Goal: Task Accomplishment & Management: Manage account settings

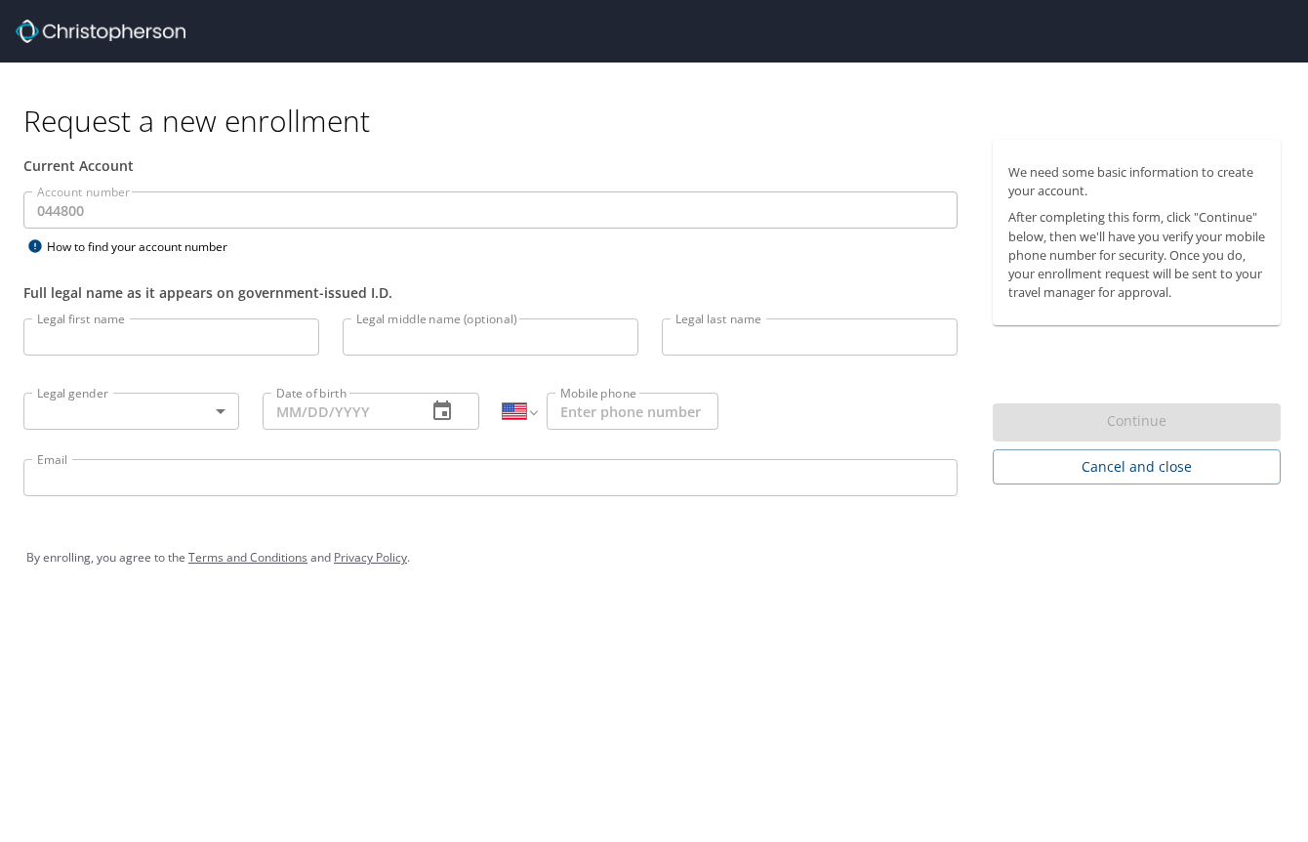
select select "US"
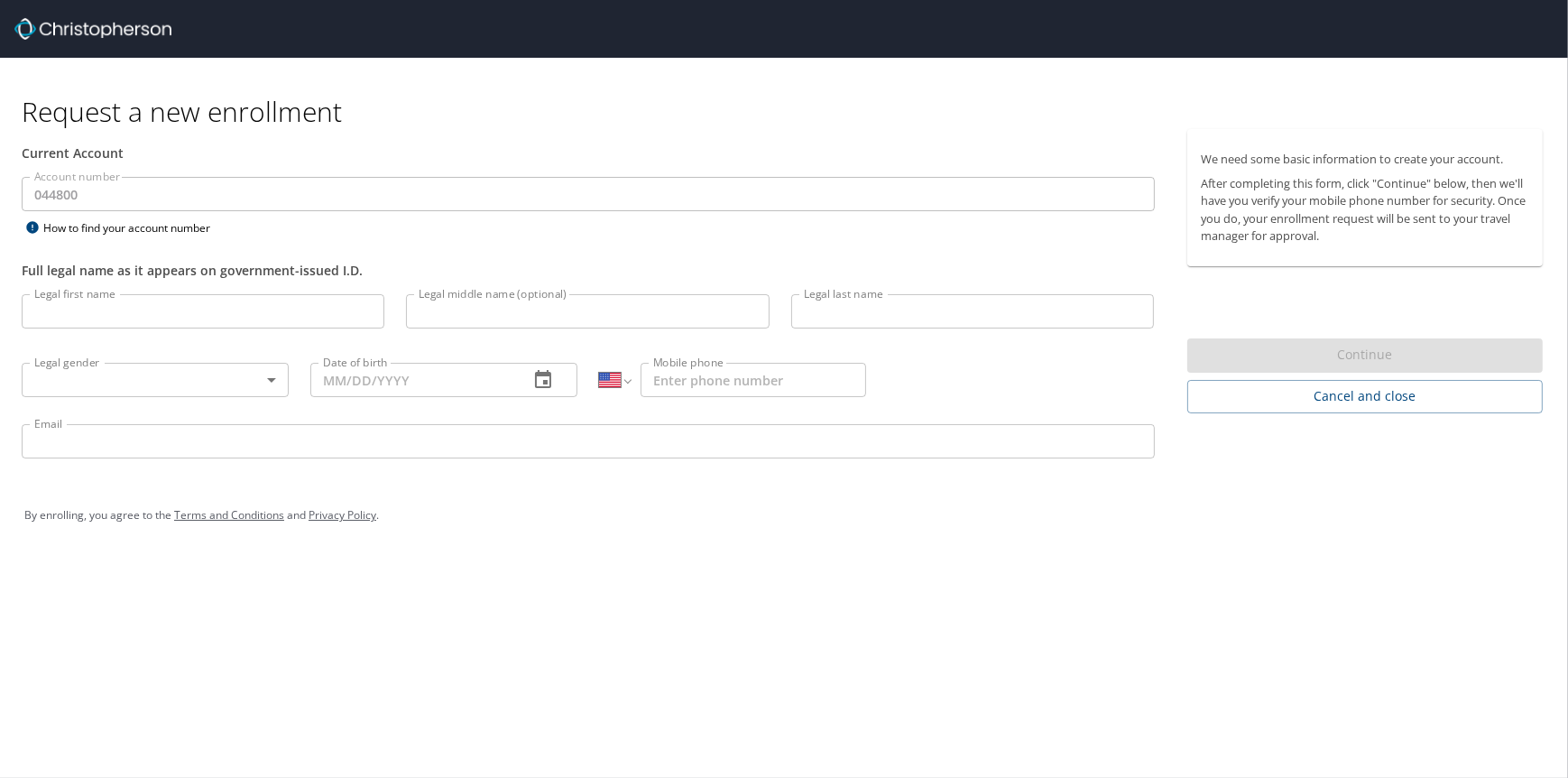
click at [144, 308] on input "Legal first name" at bounding box center [202, 310] width 363 height 34
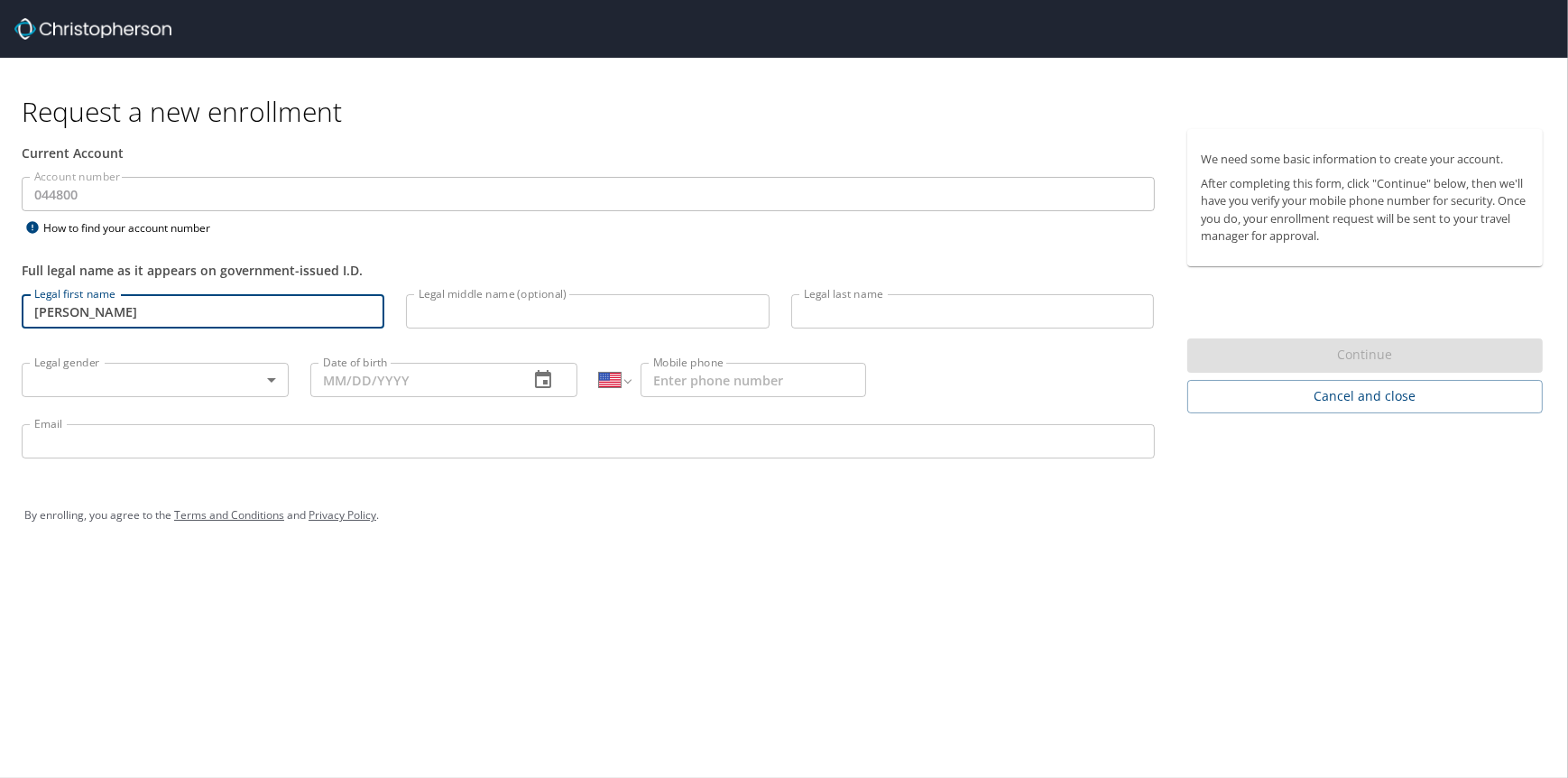
type input "Amanda"
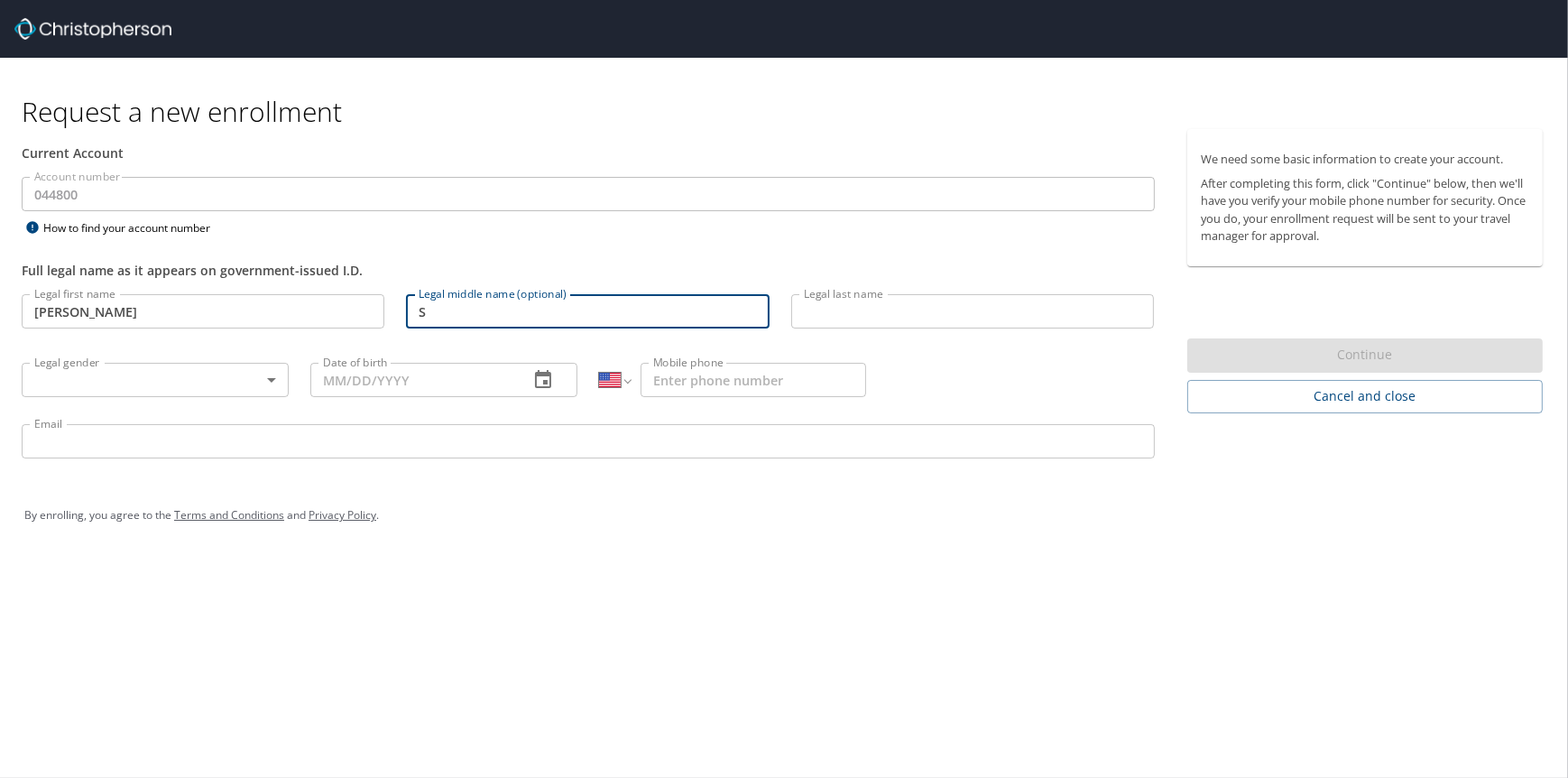
type input "S"
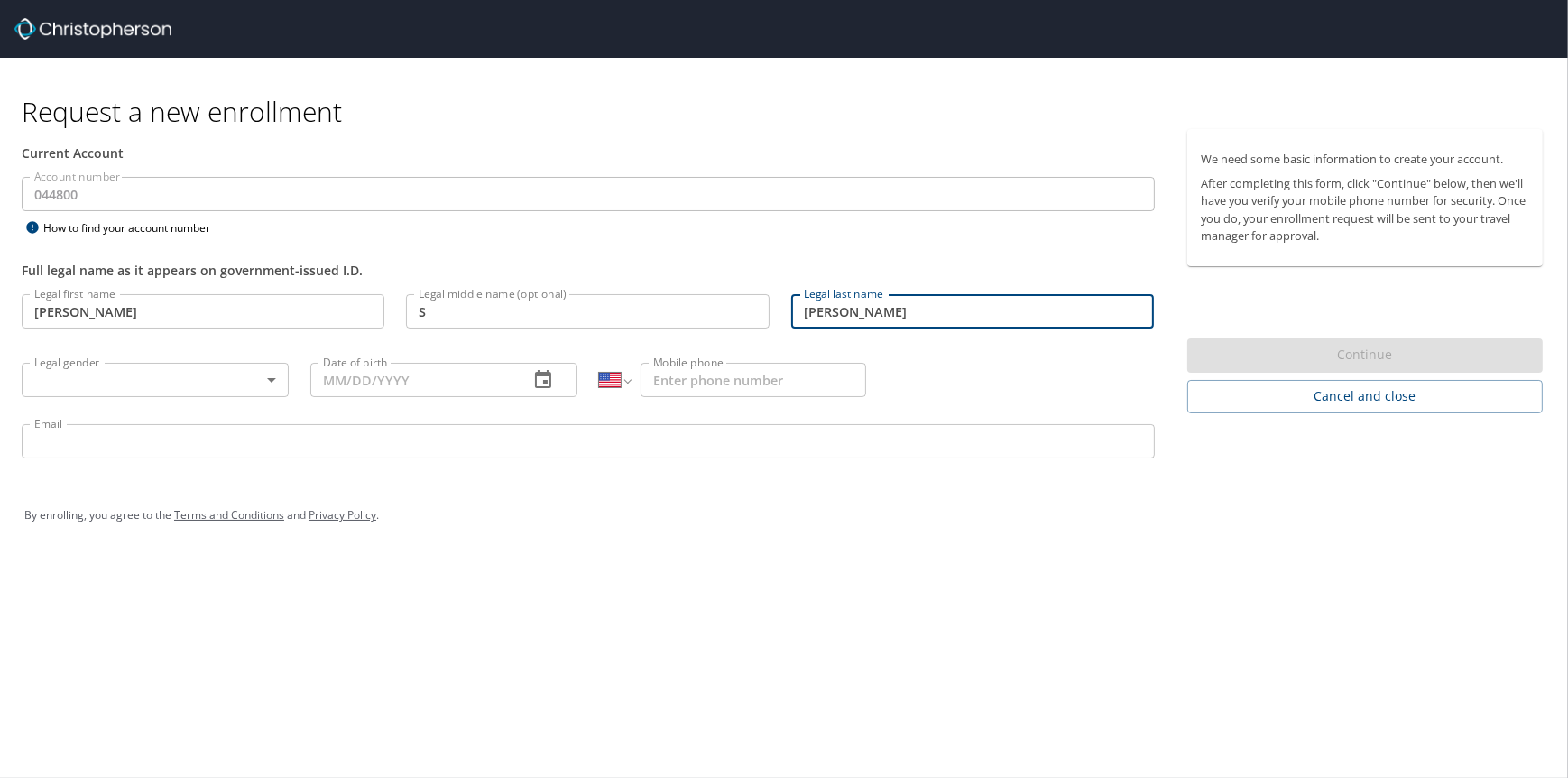
type input "Openshaw"
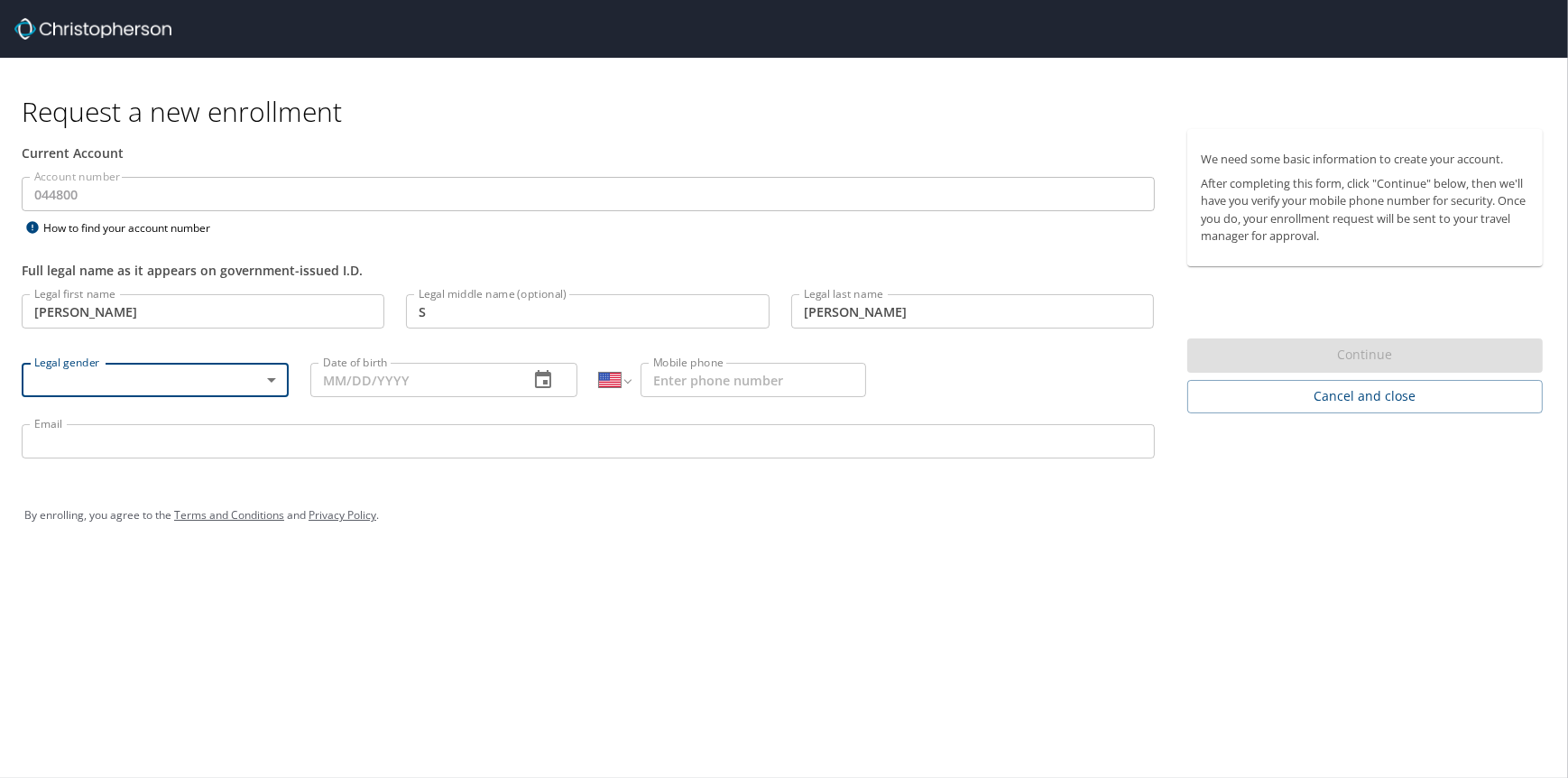
click at [205, 388] on body "Request a new enrollment Current Account Account number 044800 Account number H…" at bounding box center [784, 389] width 1568 height 778
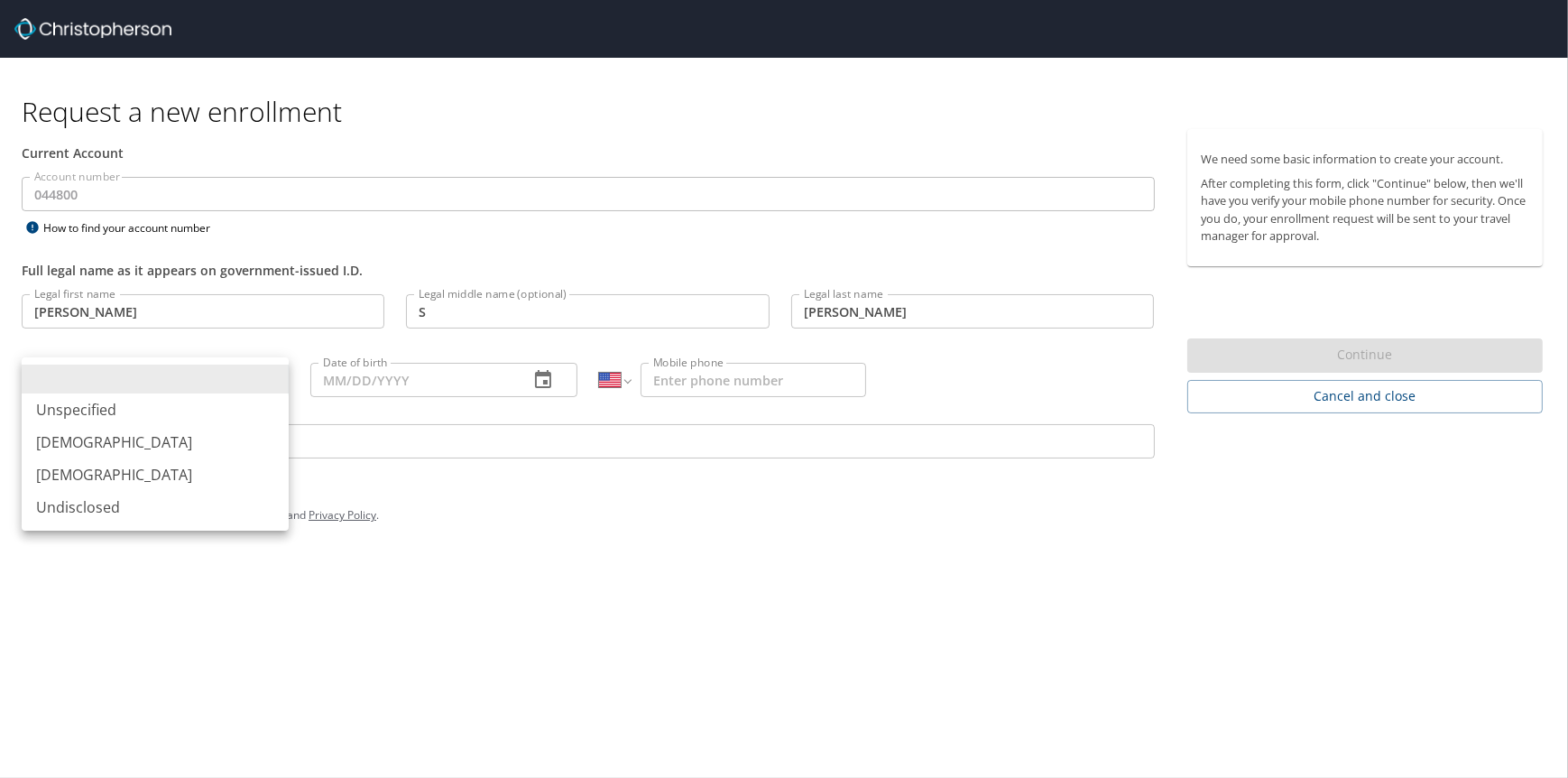
click at [93, 478] on li "Female" at bounding box center [154, 474] width 267 height 32
type input "Female"
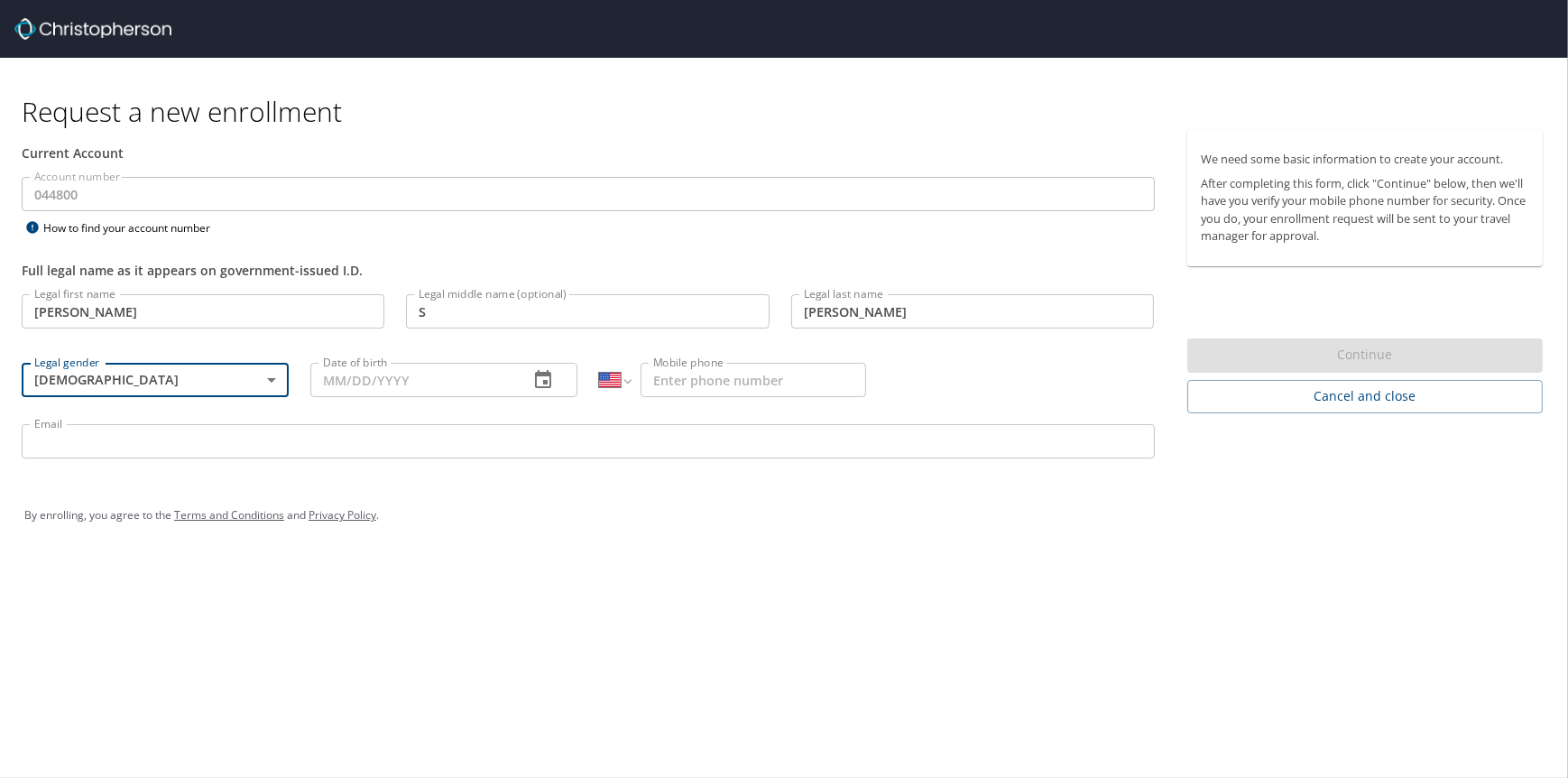
click at [468, 383] on input "Date of birth" at bounding box center [412, 380] width 204 height 34
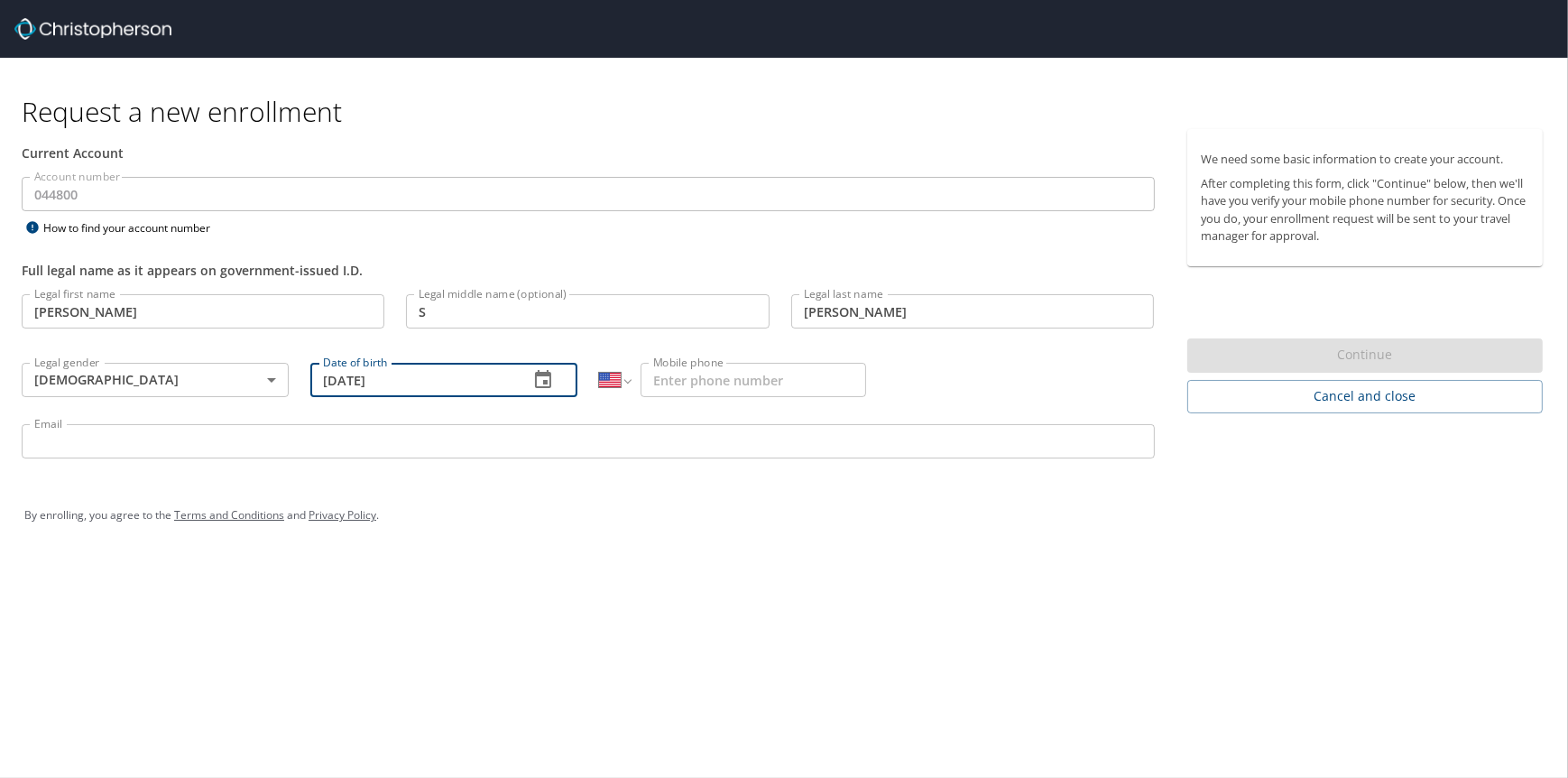
type input "12/10/1981"
click at [707, 388] on input "Mobile phone" at bounding box center [753, 380] width 225 height 34
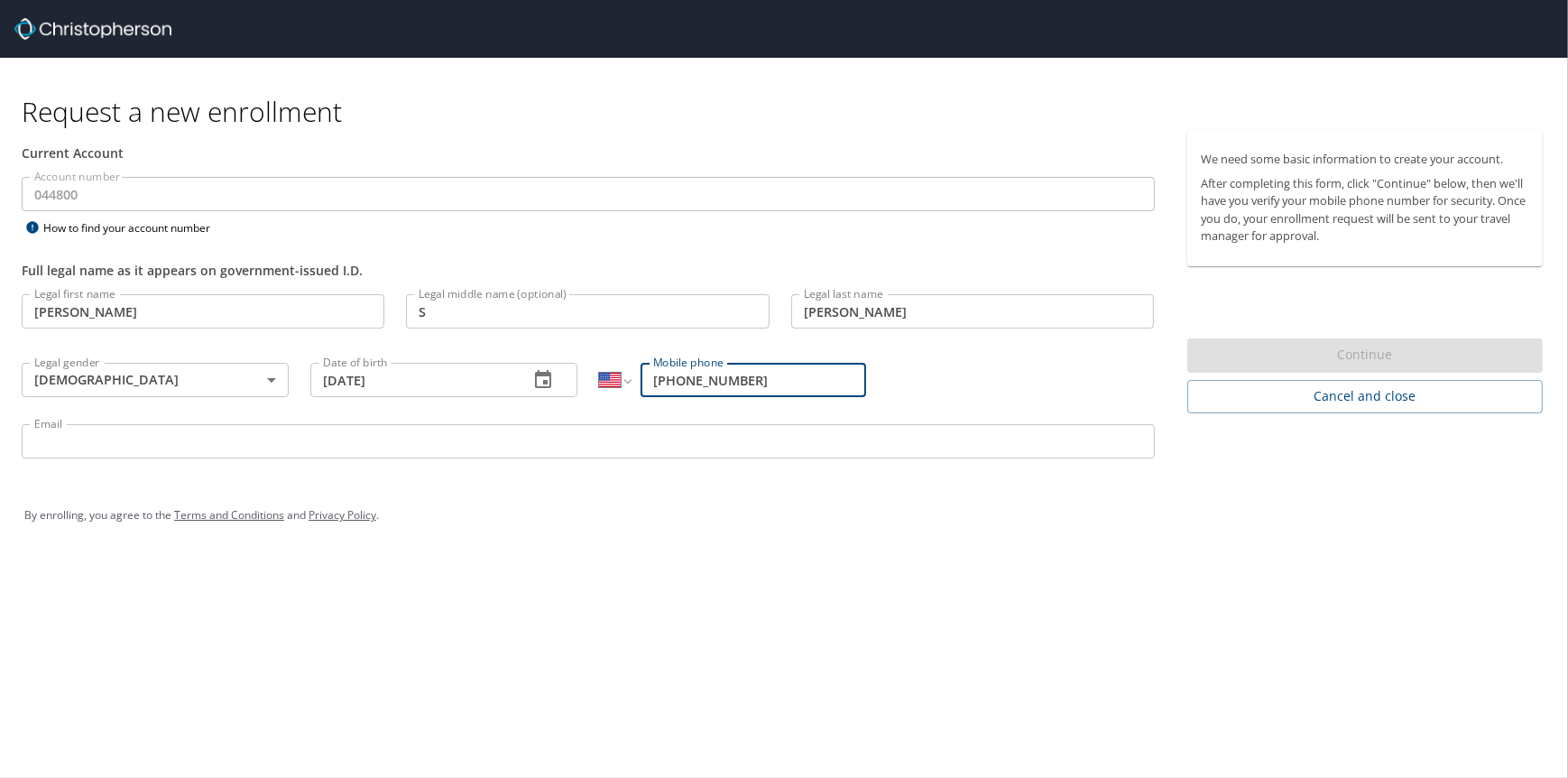
type input "(801) 376-5085"
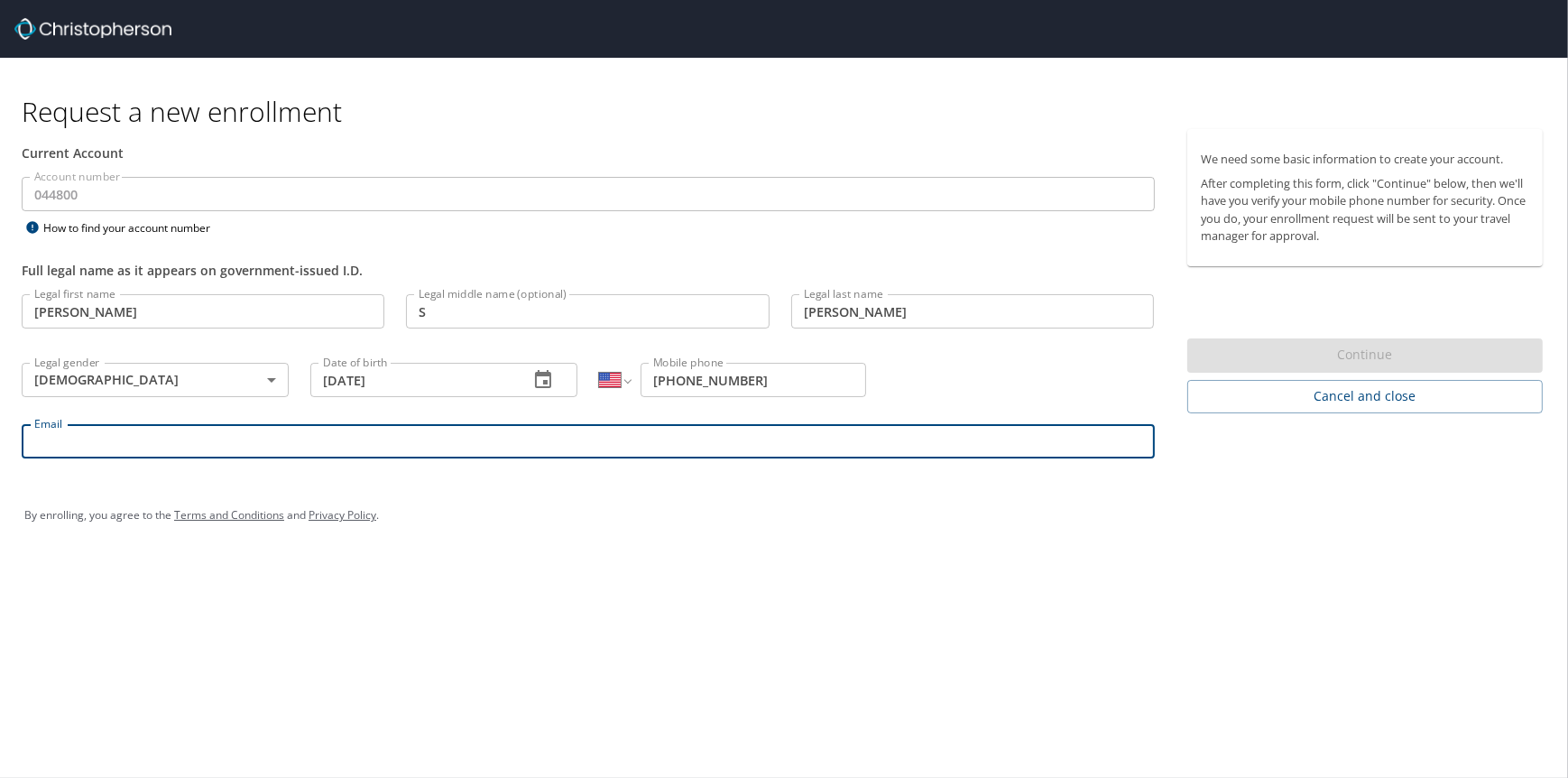
click at [564, 442] on input "Email" at bounding box center [588, 441] width 1133 height 34
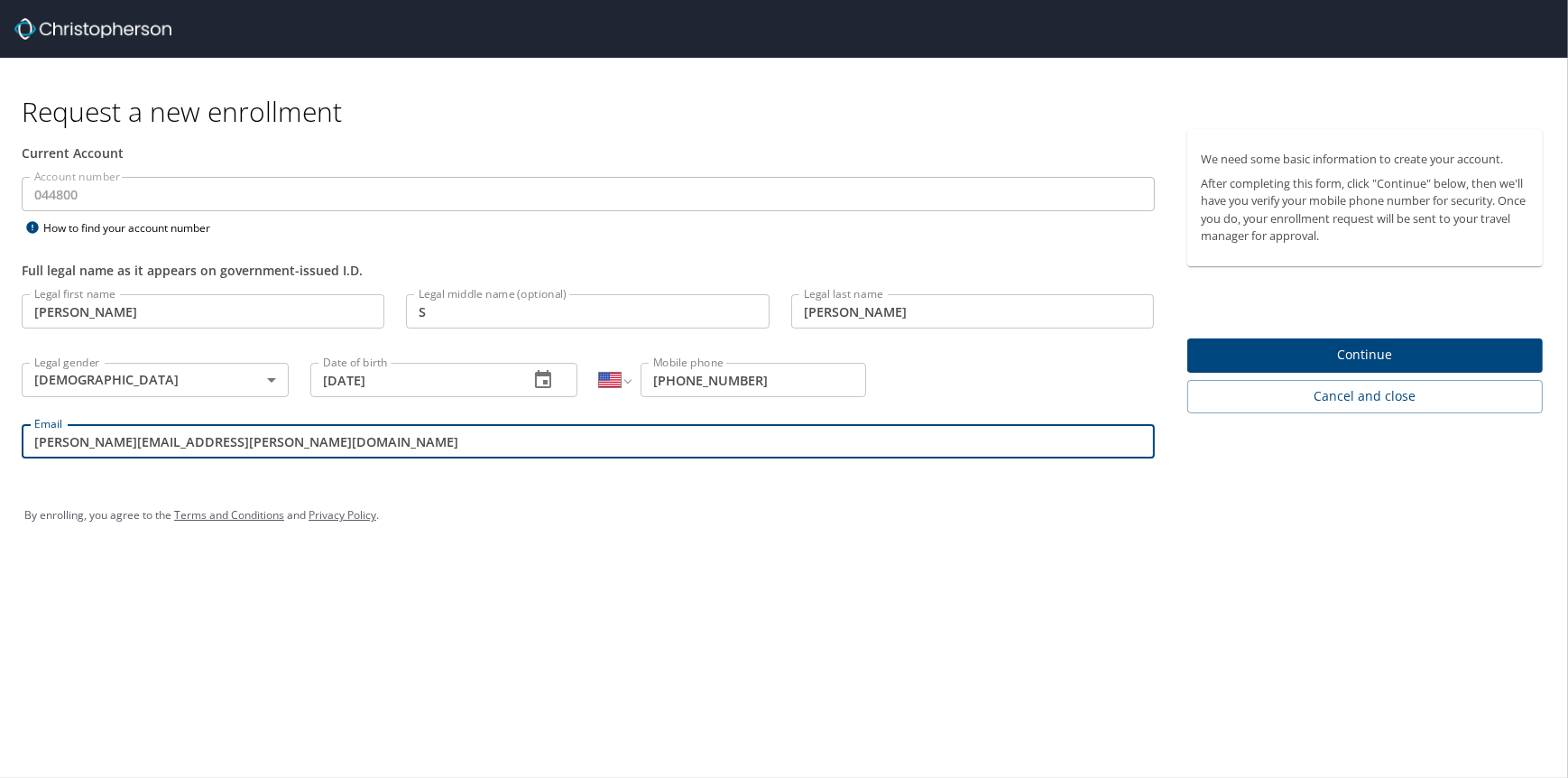
type input "amanda.openshaw@aruplab.com"
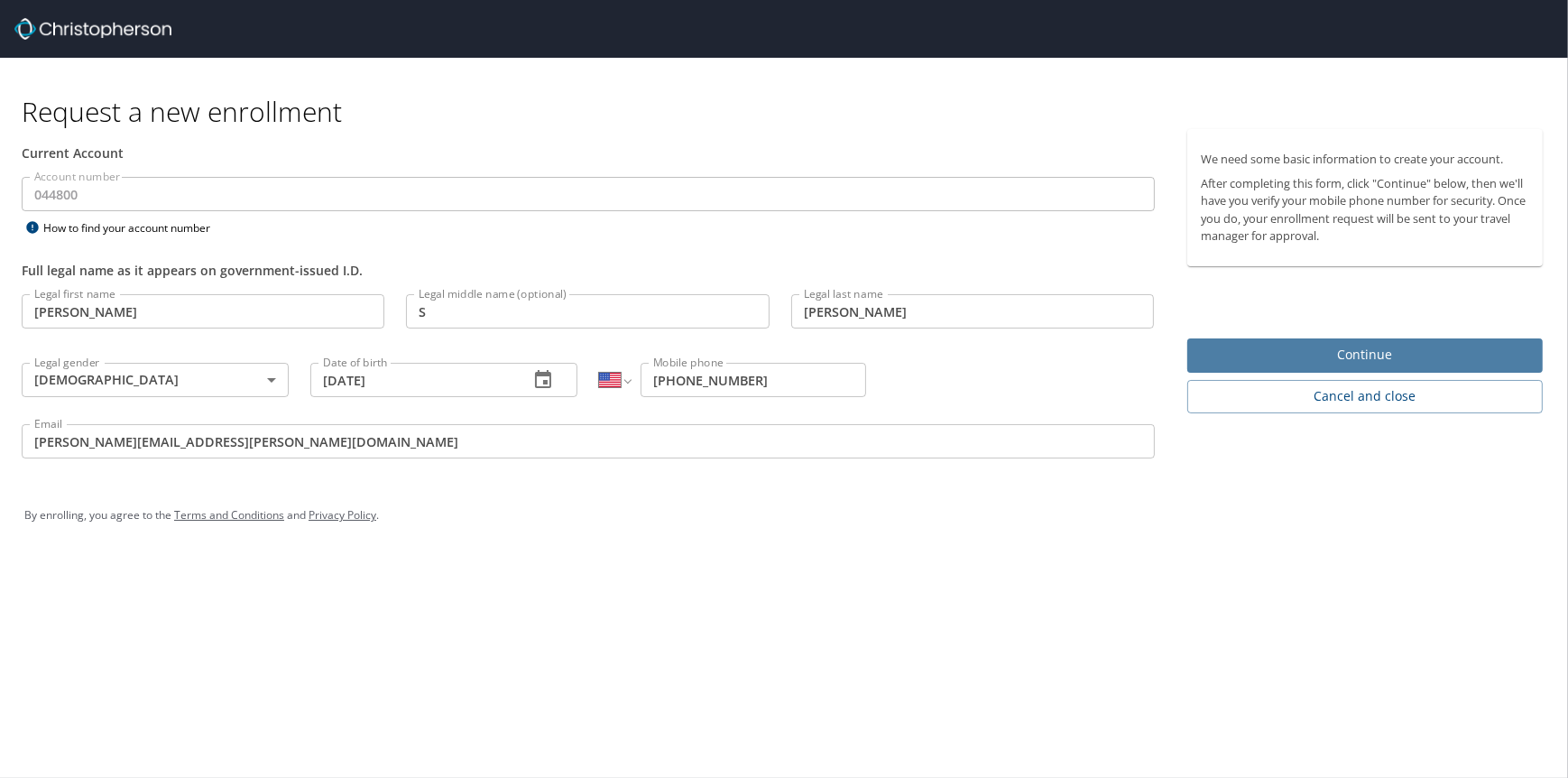
click at [1208, 361] on span "Continue" at bounding box center [1366, 355] width 327 height 22
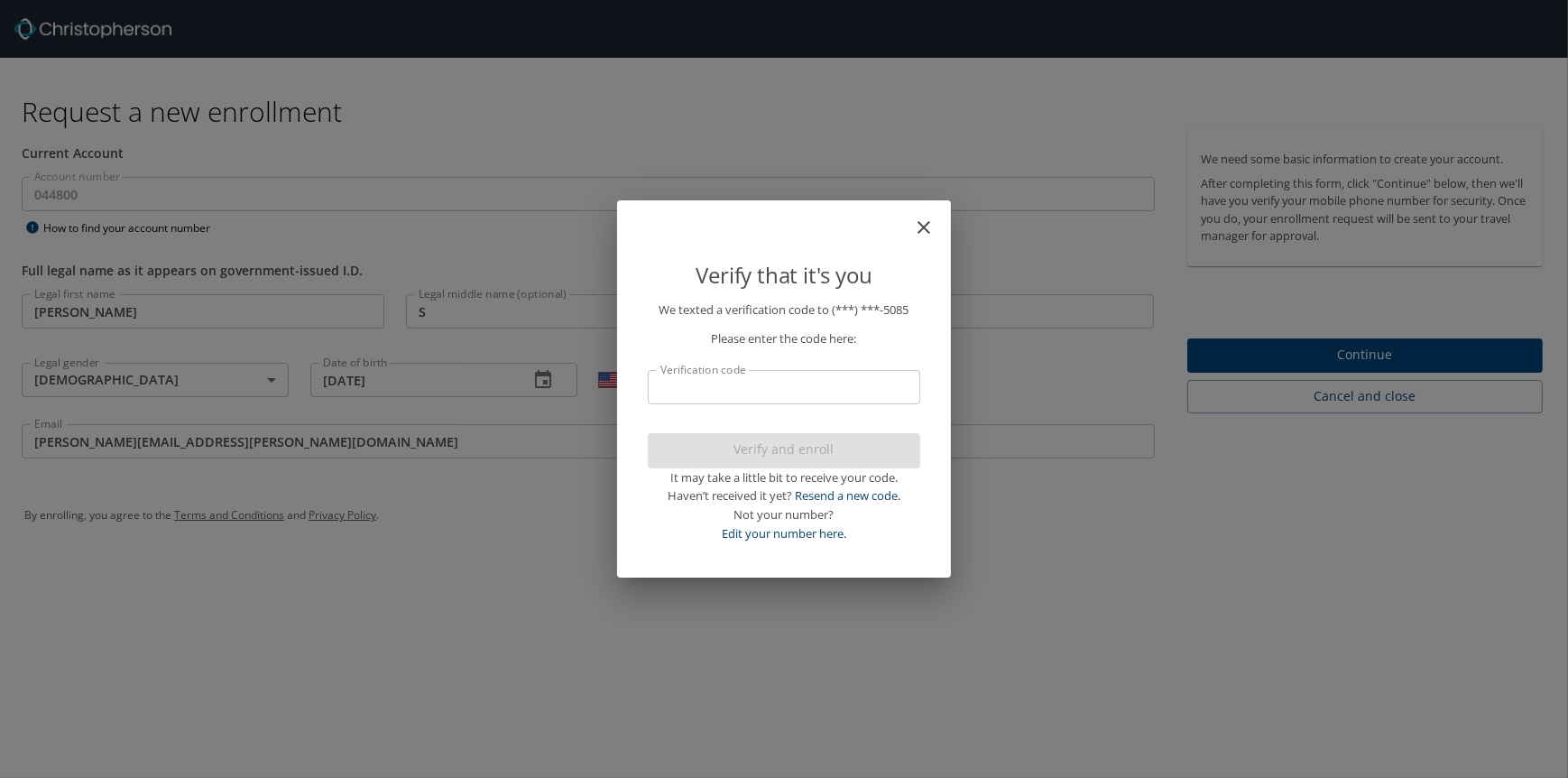
click at [748, 399] on input "Verification code" at bounding box center [784, 386] width 273 height 34
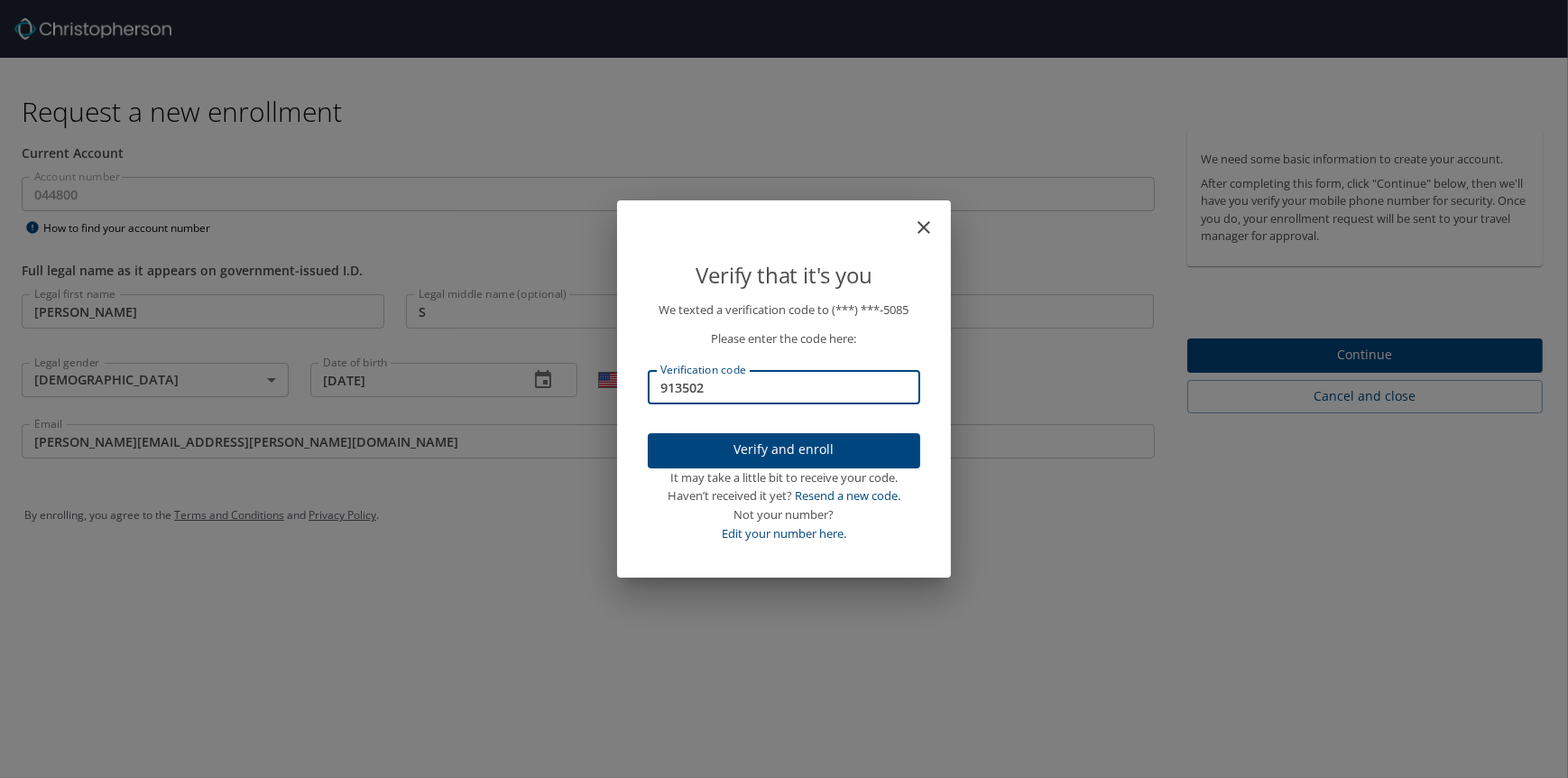
type input "913502"
click at [811, 456] on span "Verify and enroll" at bounding box center [784, 450] width 244 height 22
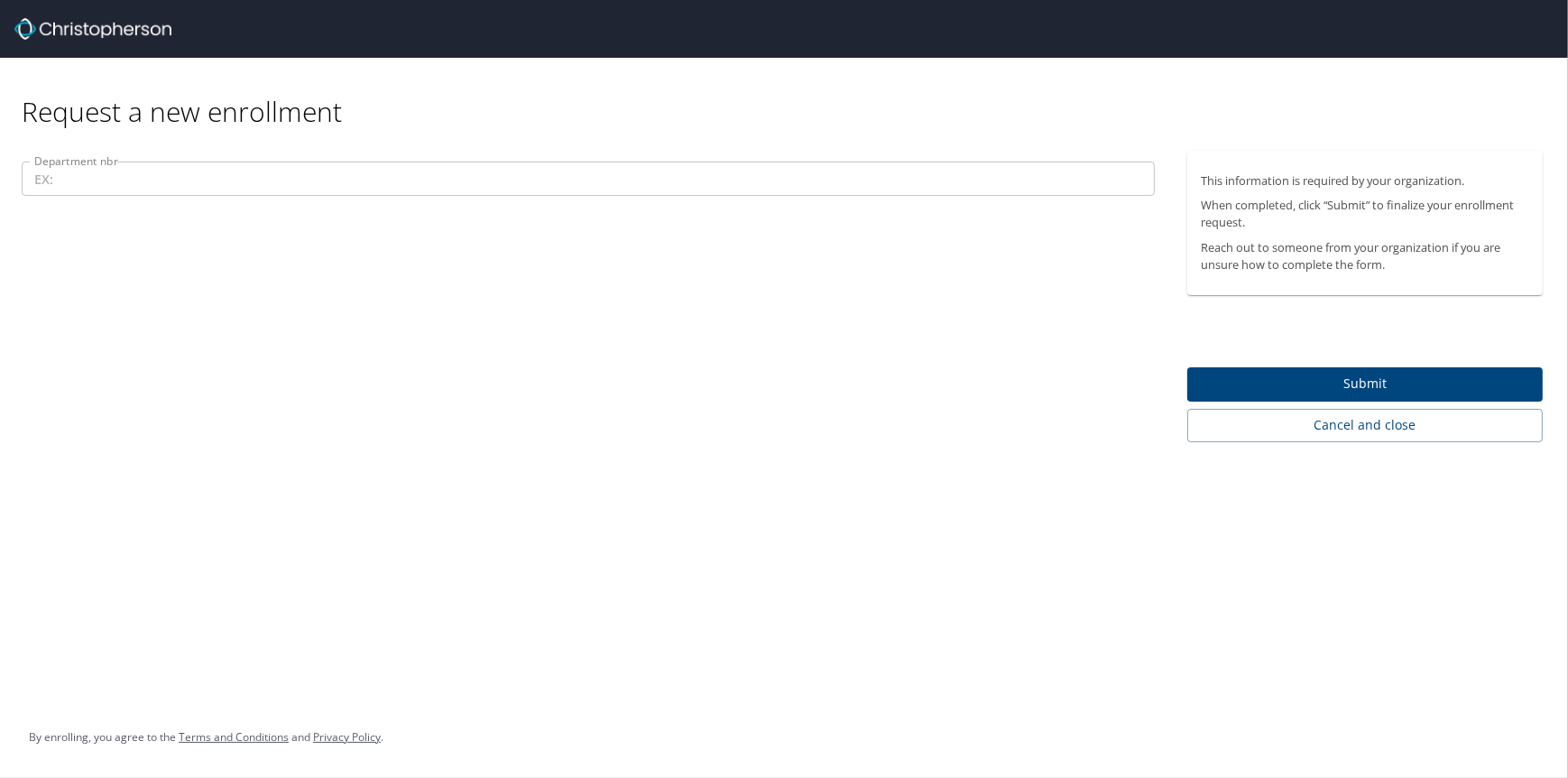
click at [152, 169] on input "Department nbr" at bounding box center [588, 178] width 1133 height 34
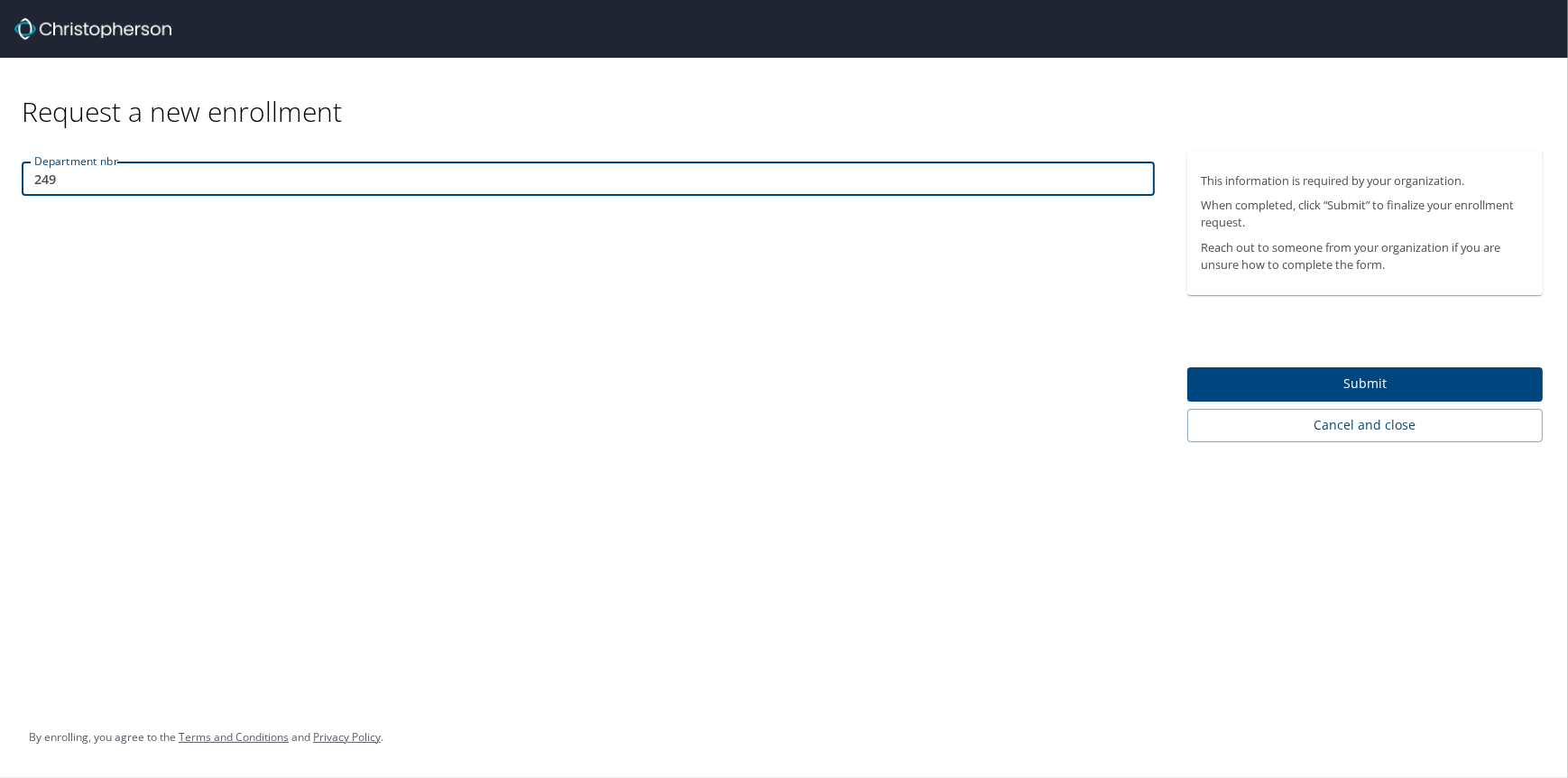
type input "249"
click at [1208, 387] on span "Submit" at bounding box center [1366, 383] width 327 height 22
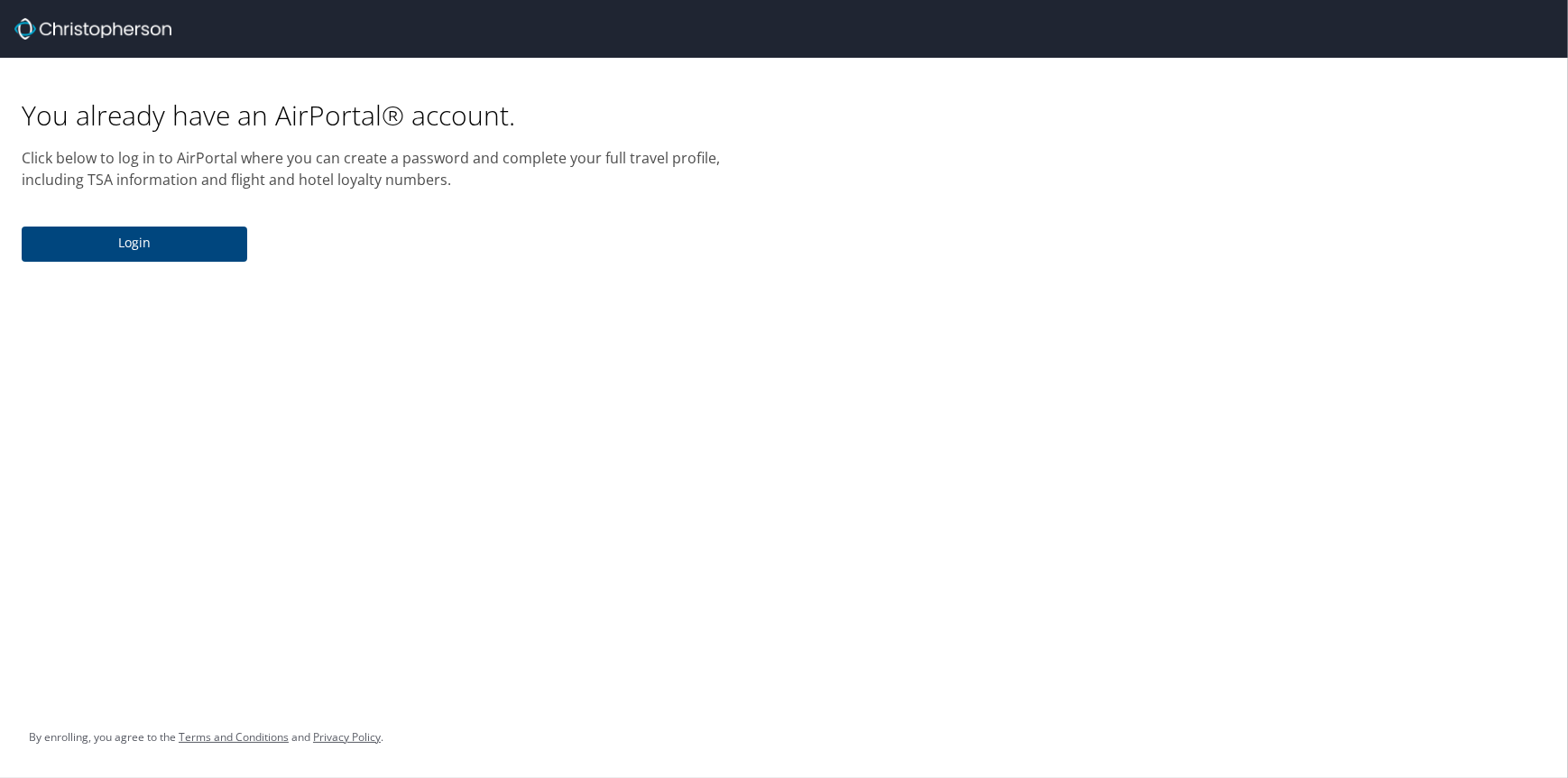
click at [212, 250] on span "Login" at bounding box center [134, 243] width 197 height 22
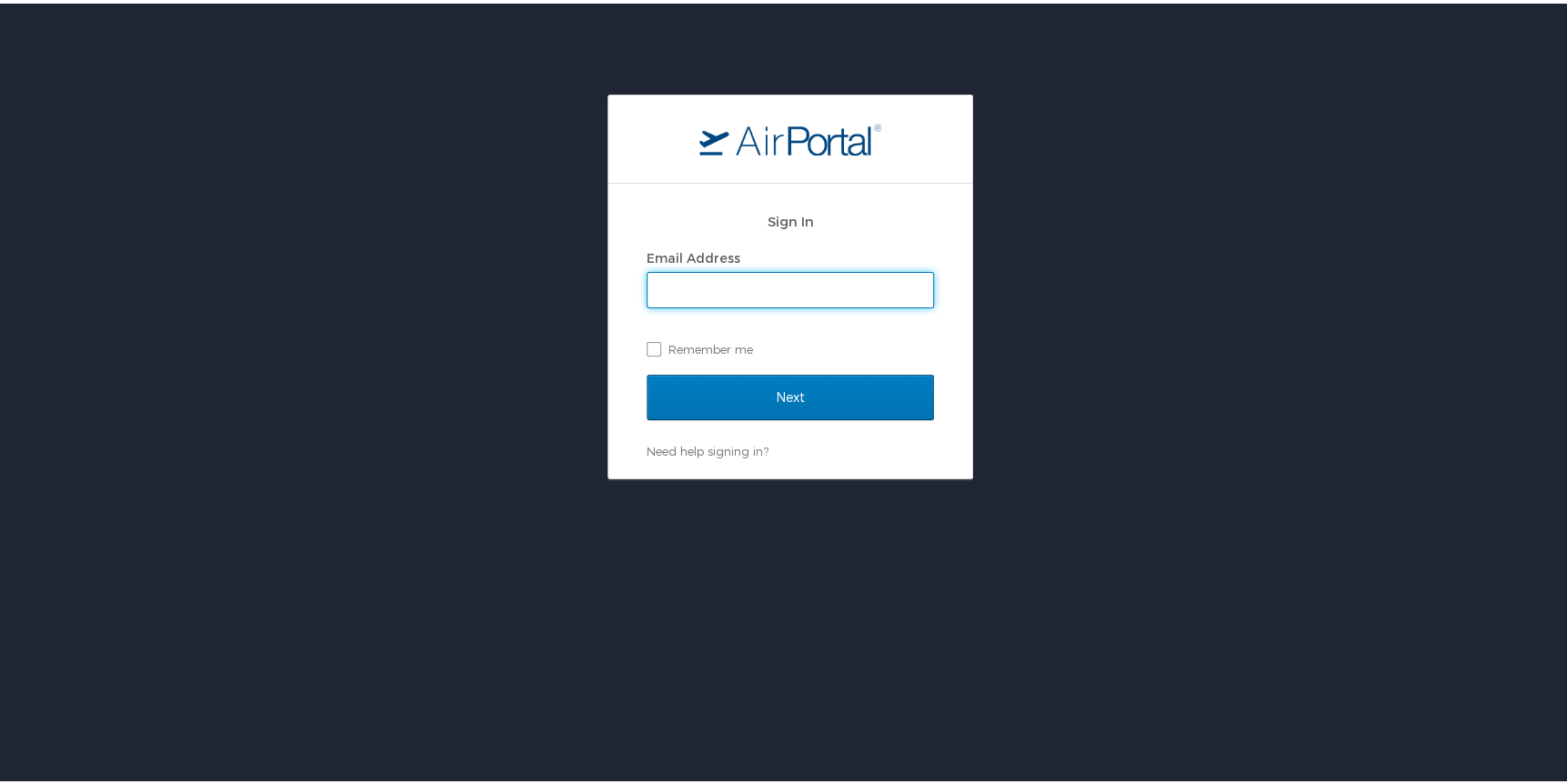
click at [792, 295] on input "Email Address" at bounding box center [790, 286] width 286 height 34
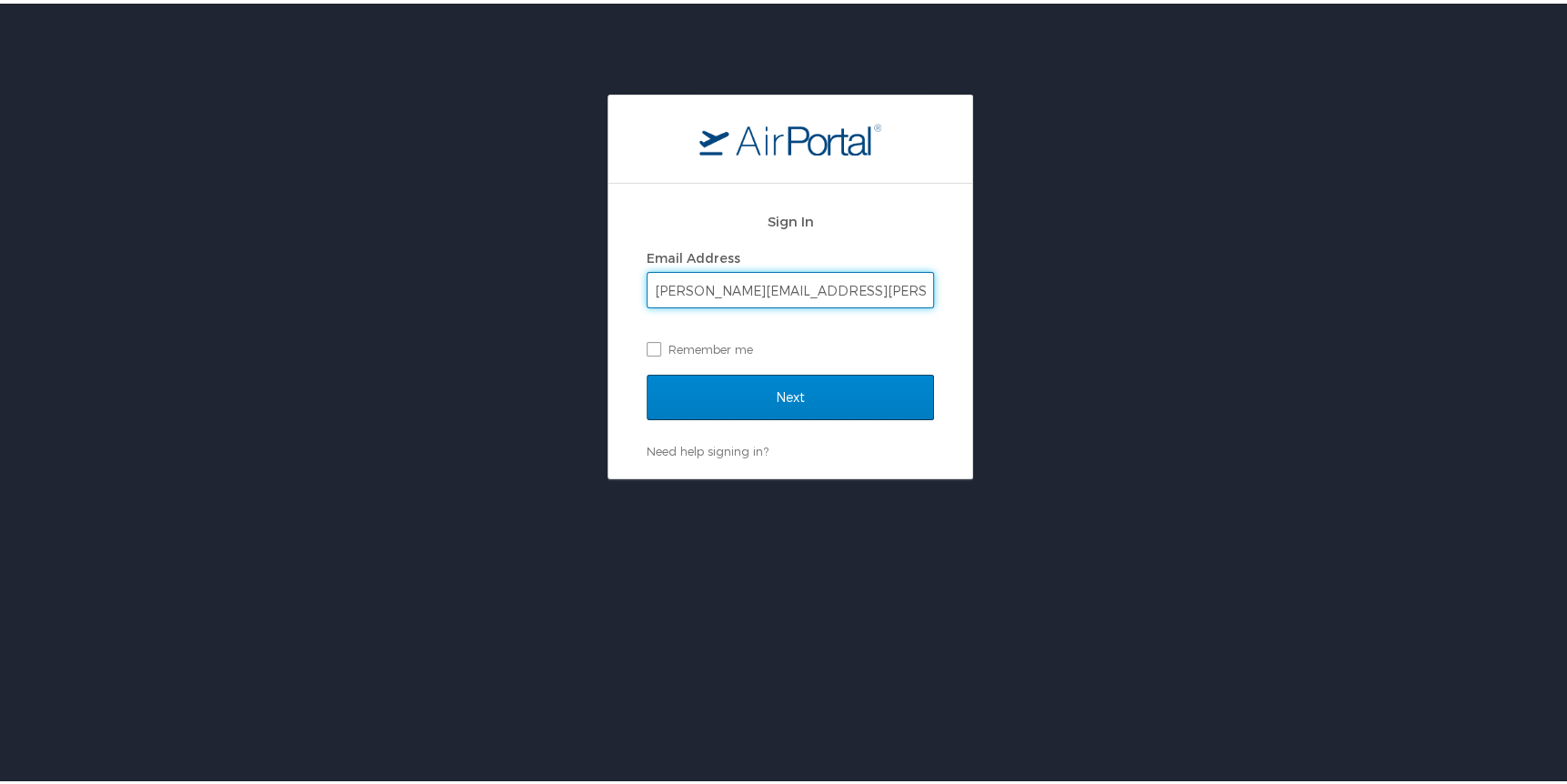
type input "amanda.openshaw@aruplab.com"
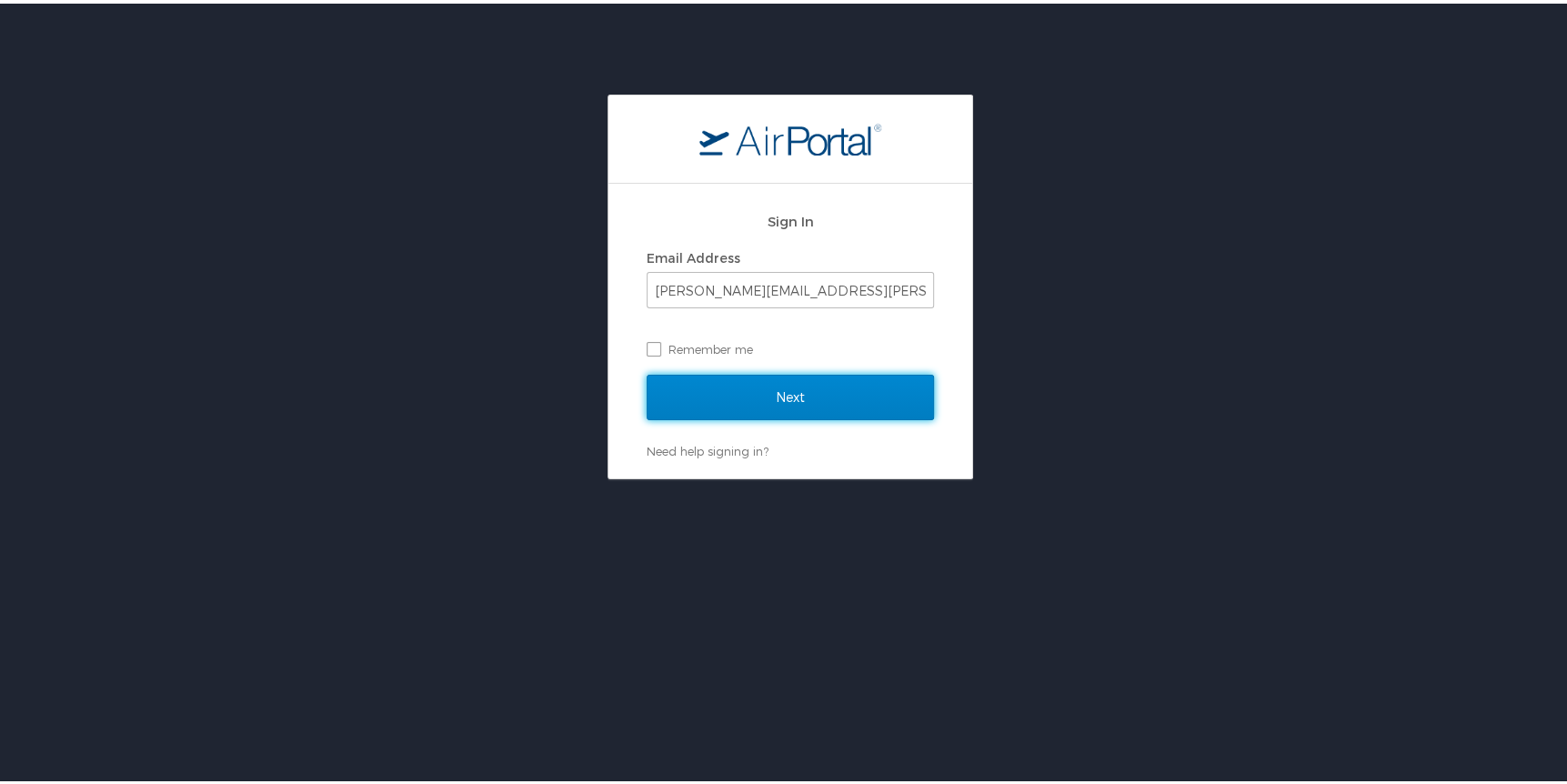
click at [690, 399] on input "Next" at bounding box center [790, 393] width 288 height 46
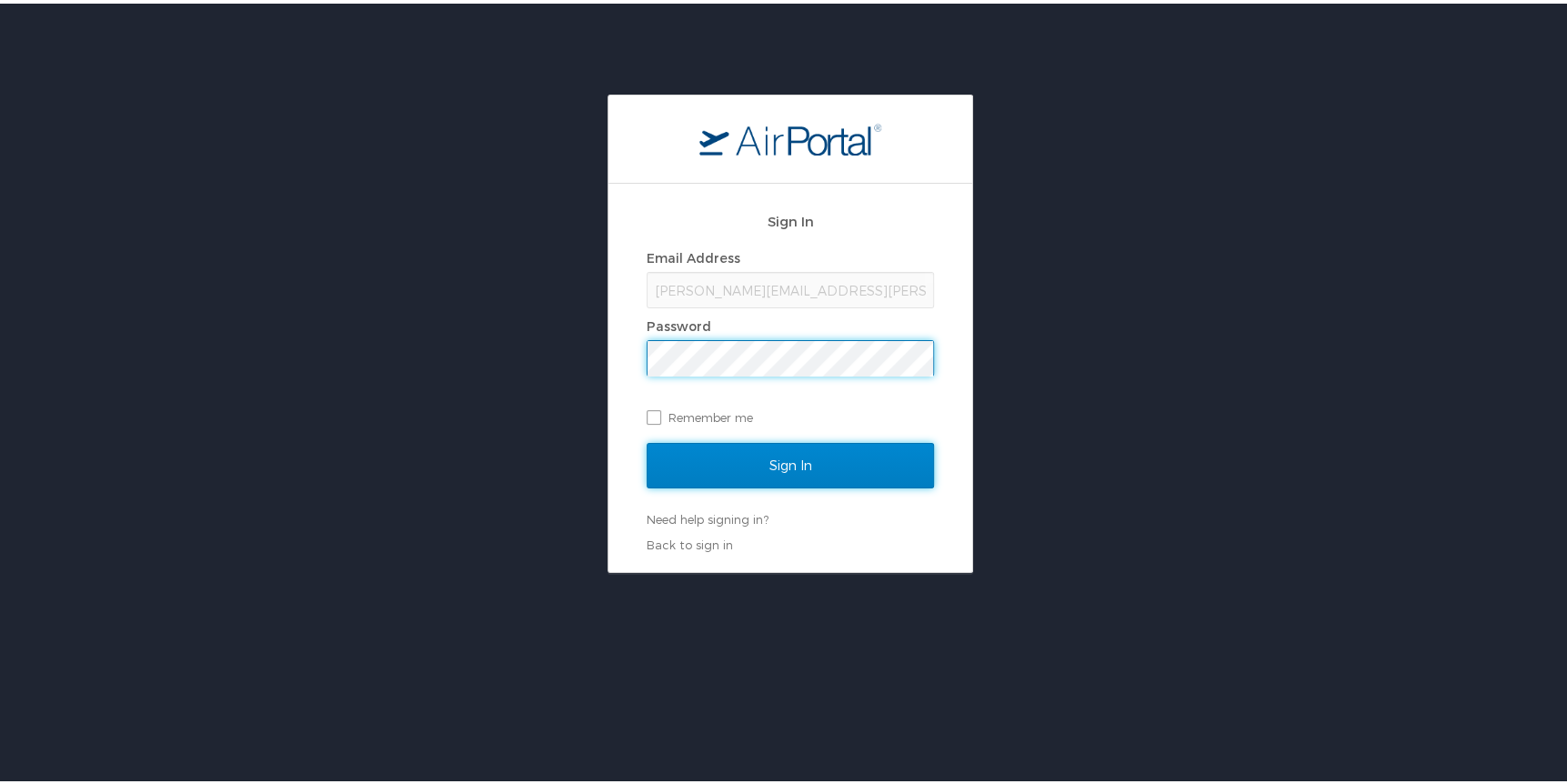
click at [671, 468] on input "Sign In" at bounding box center [790, 462] width 288 height 46
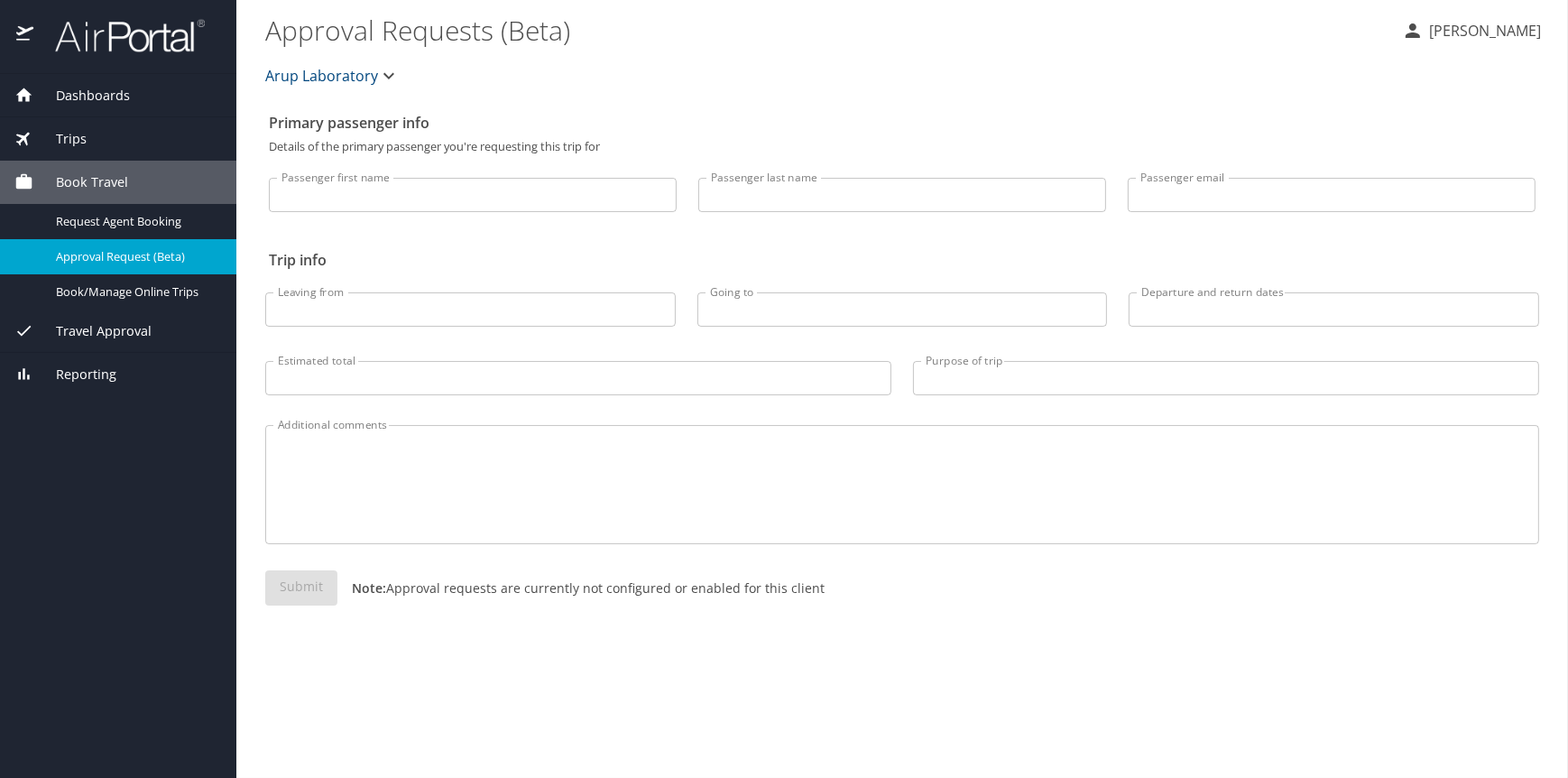
select select "US"
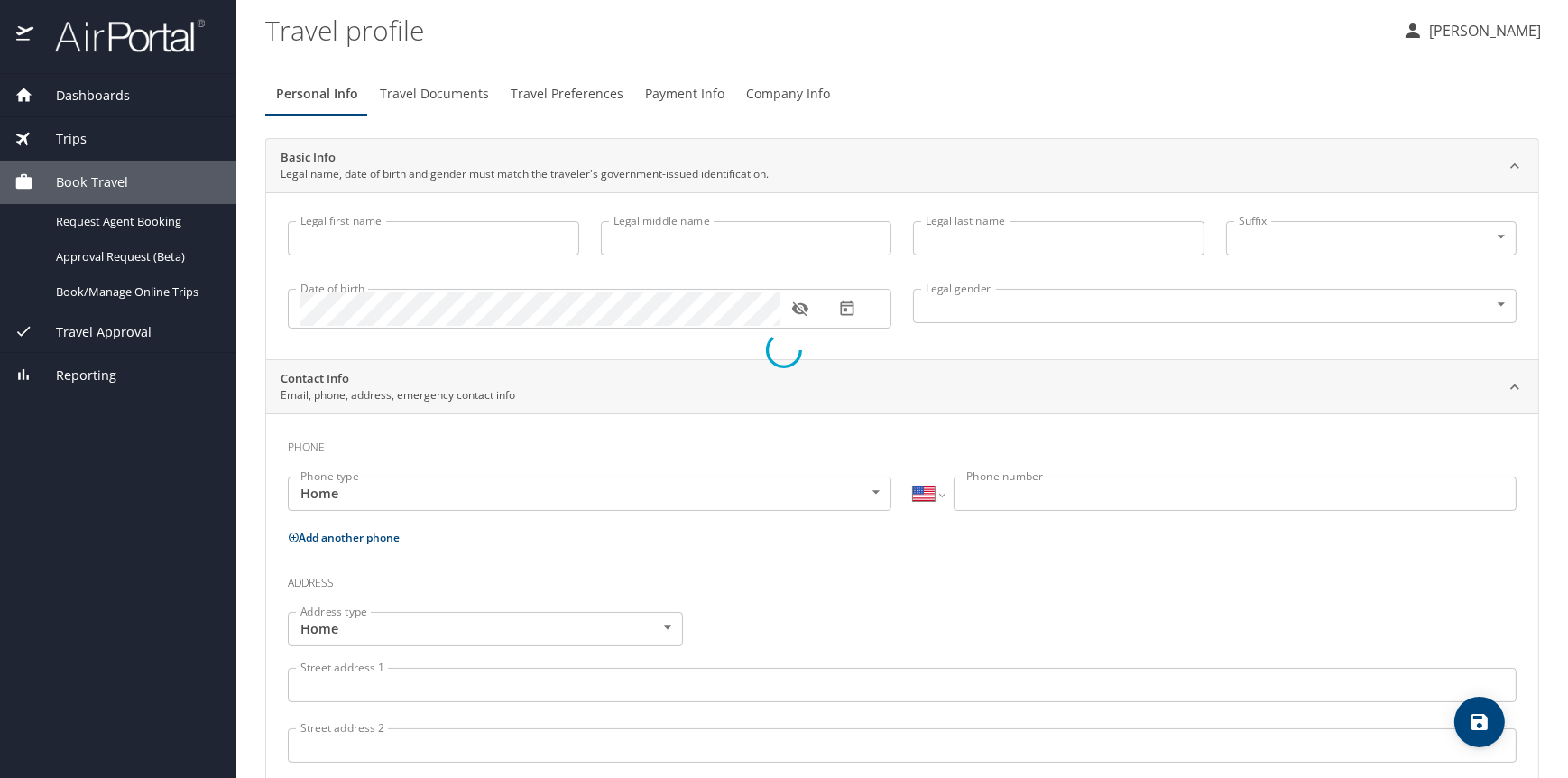
type input "Amanda"
type input "S"
type input "Openshaw"
type input "Female"
select select "US"
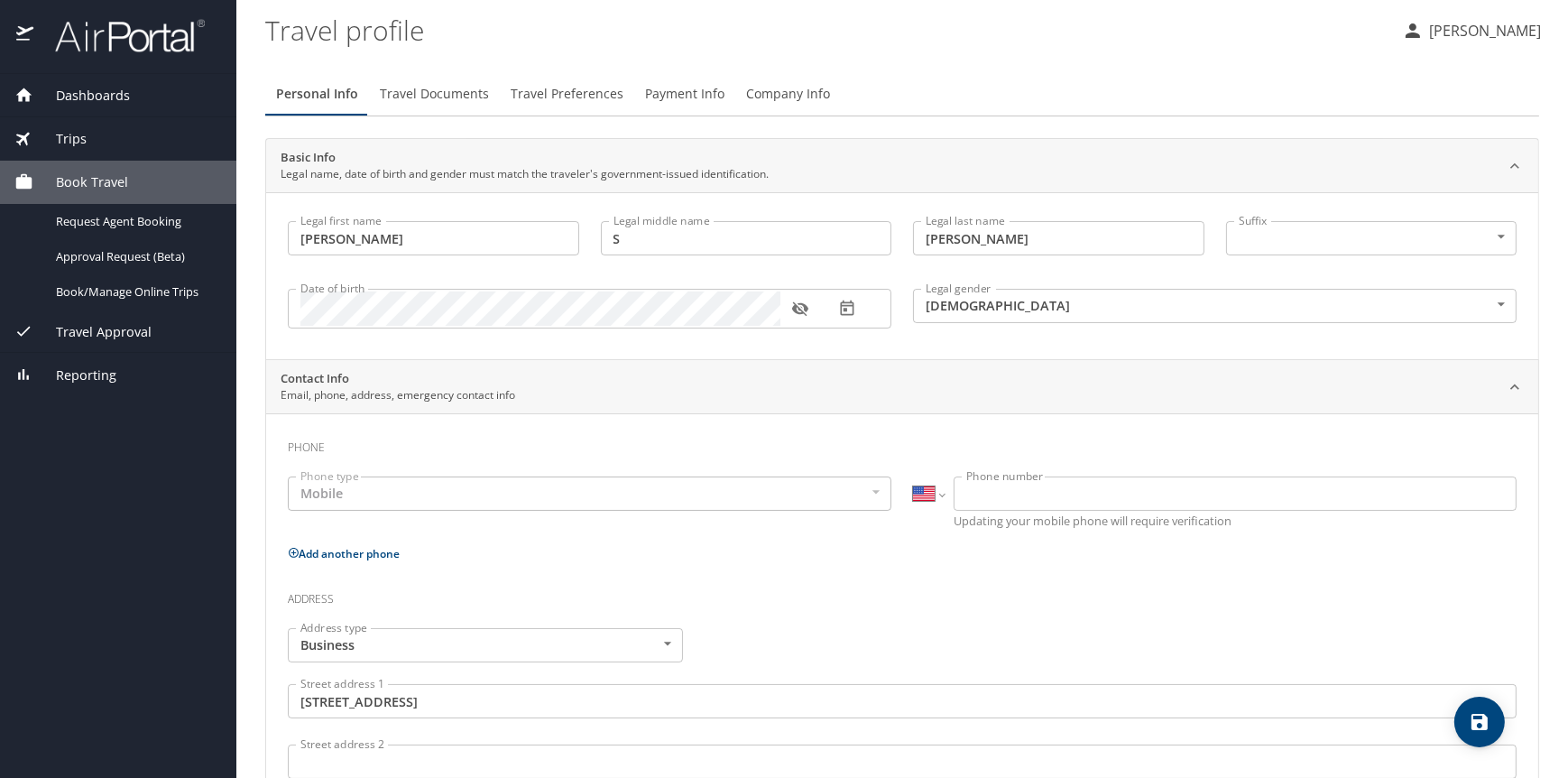
select select "US"
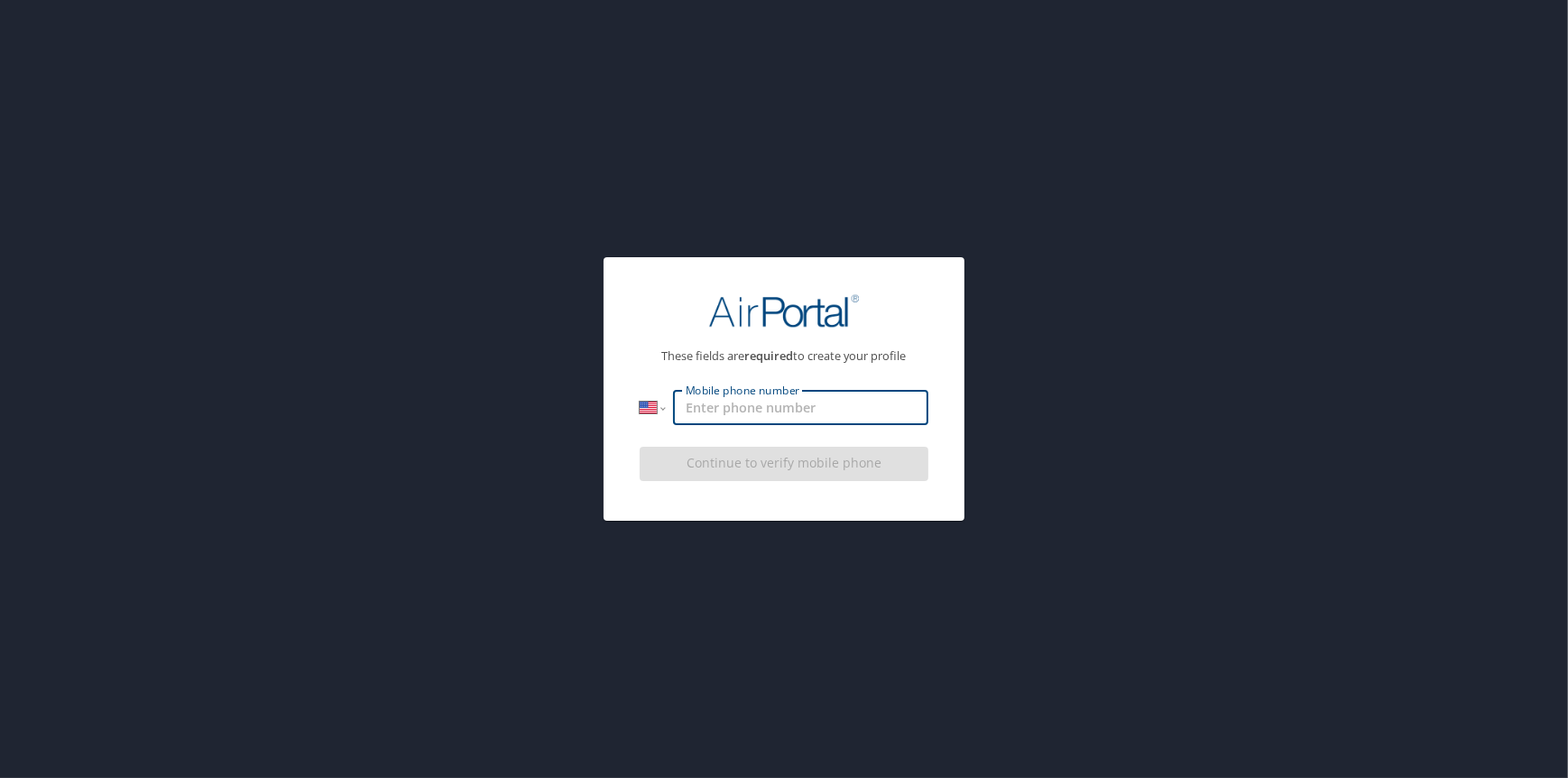
click at [767, 407] on input "Mobile phone number" at bounding box center [800, 407] width 255 height 34
type input "(801) 376-5085"
click at [834, 350] on p "These fields are required to create your profile" at bounding box center [784, 356] width 288 height 12
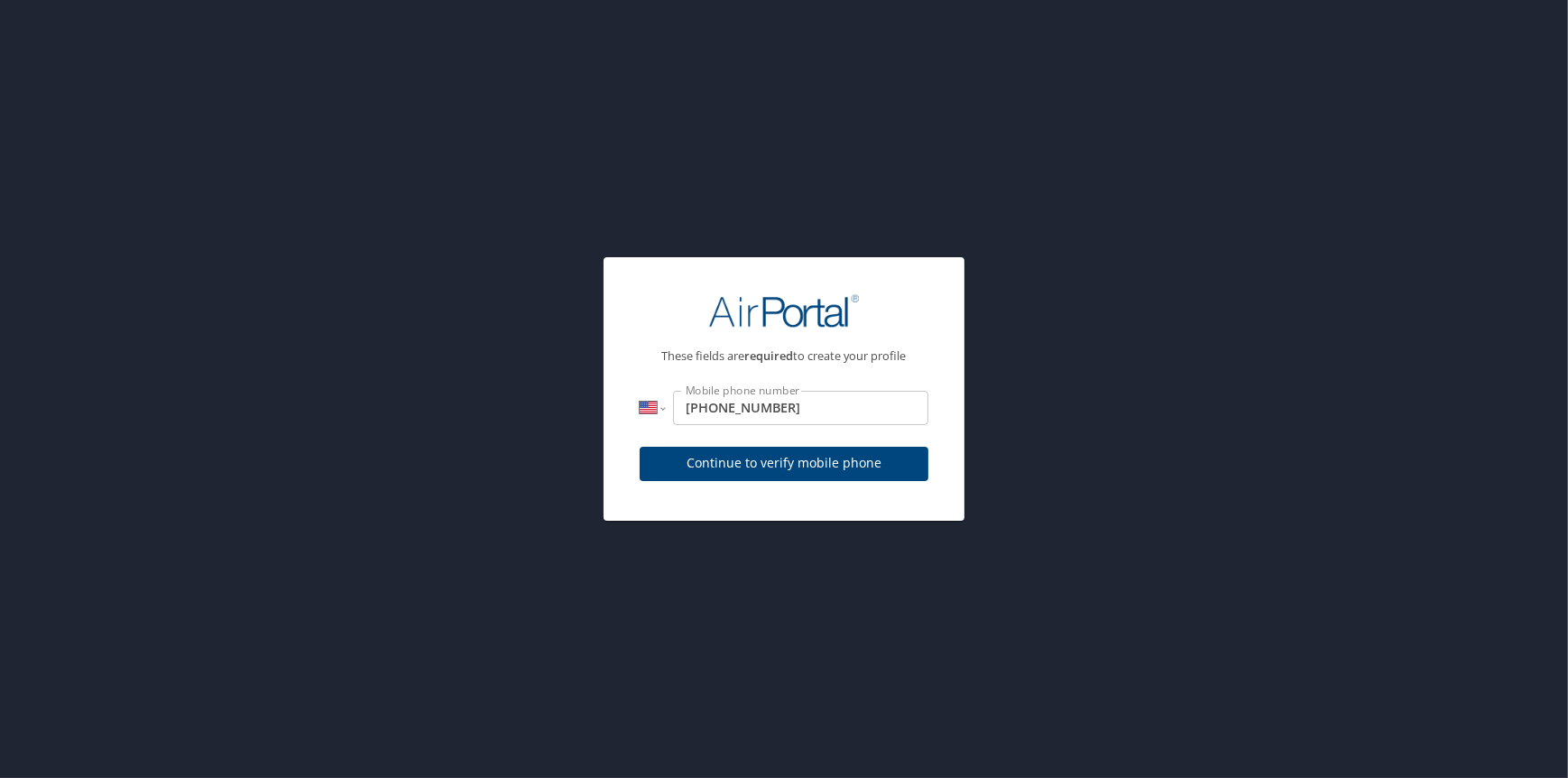
click at [783, 466] on span "Continue to verify mobile phone" at bounding box center [784, 463] width 260 height 22
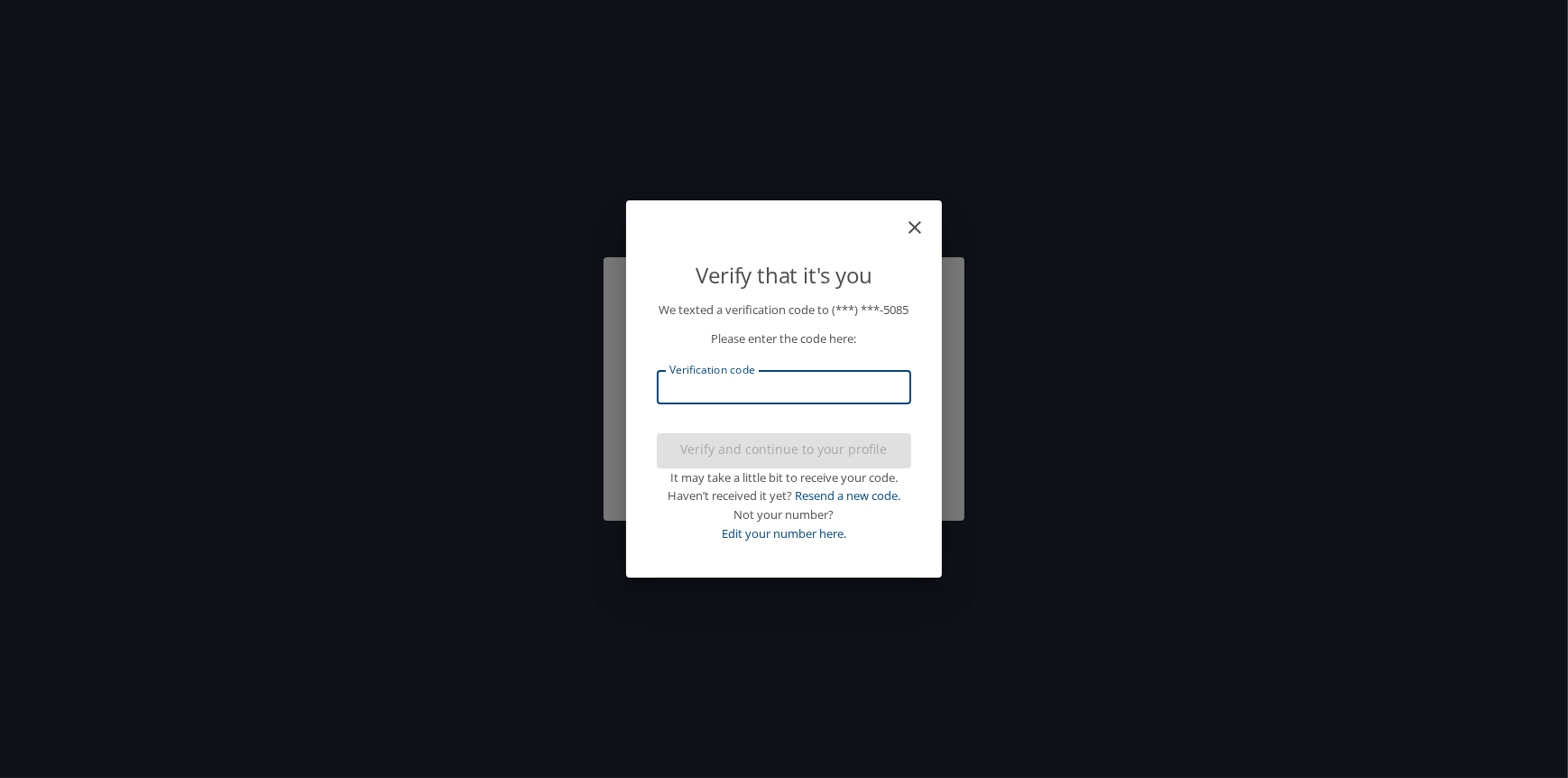
click at [767, 402] on input "Verification code" at bounding box center [784, 386] width 254 height 34
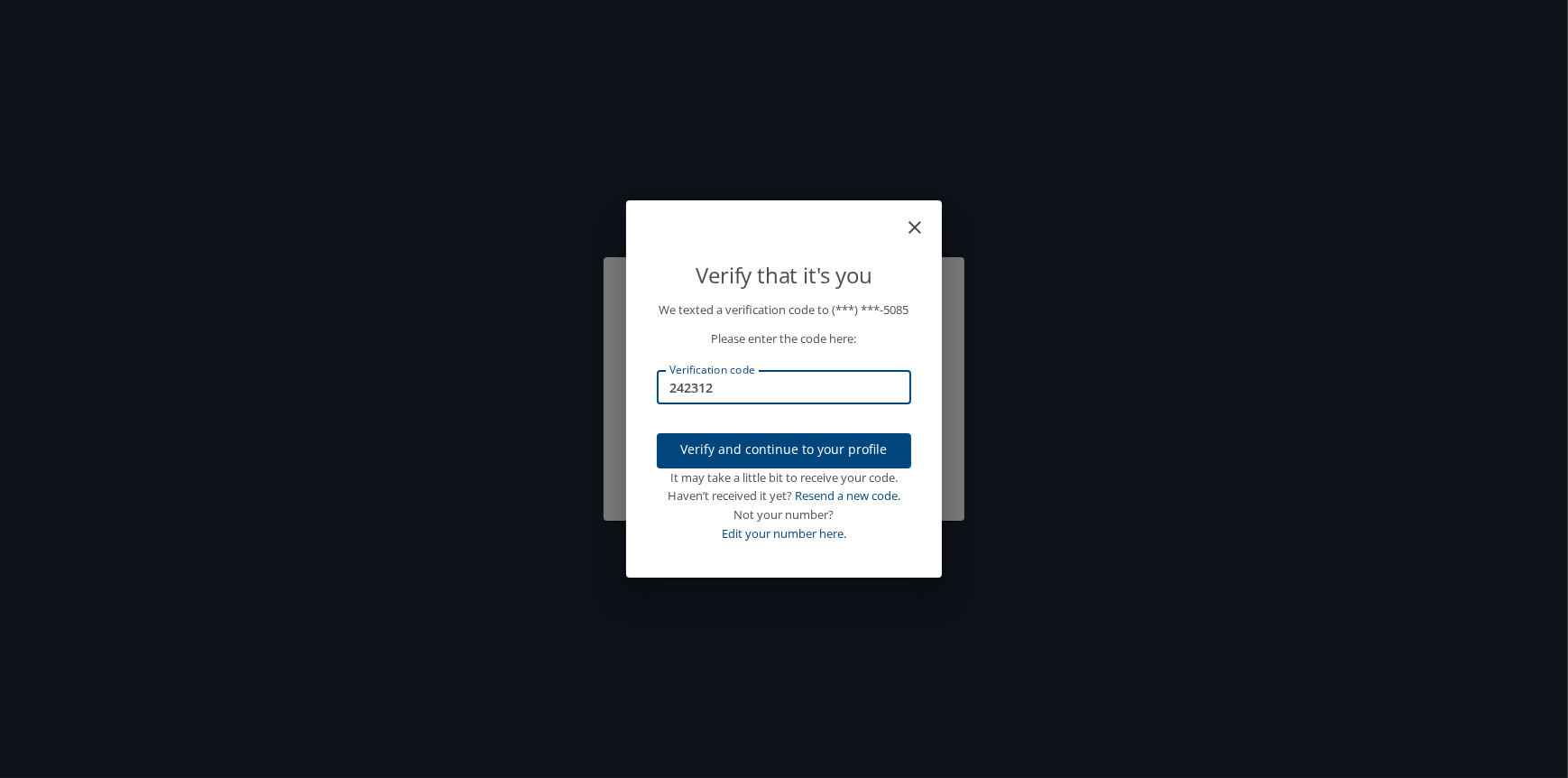
type input "242312"
click at [796, 456] on span "Verify and continue to your profile" at bounding box center [784, 450] width 225 height 22
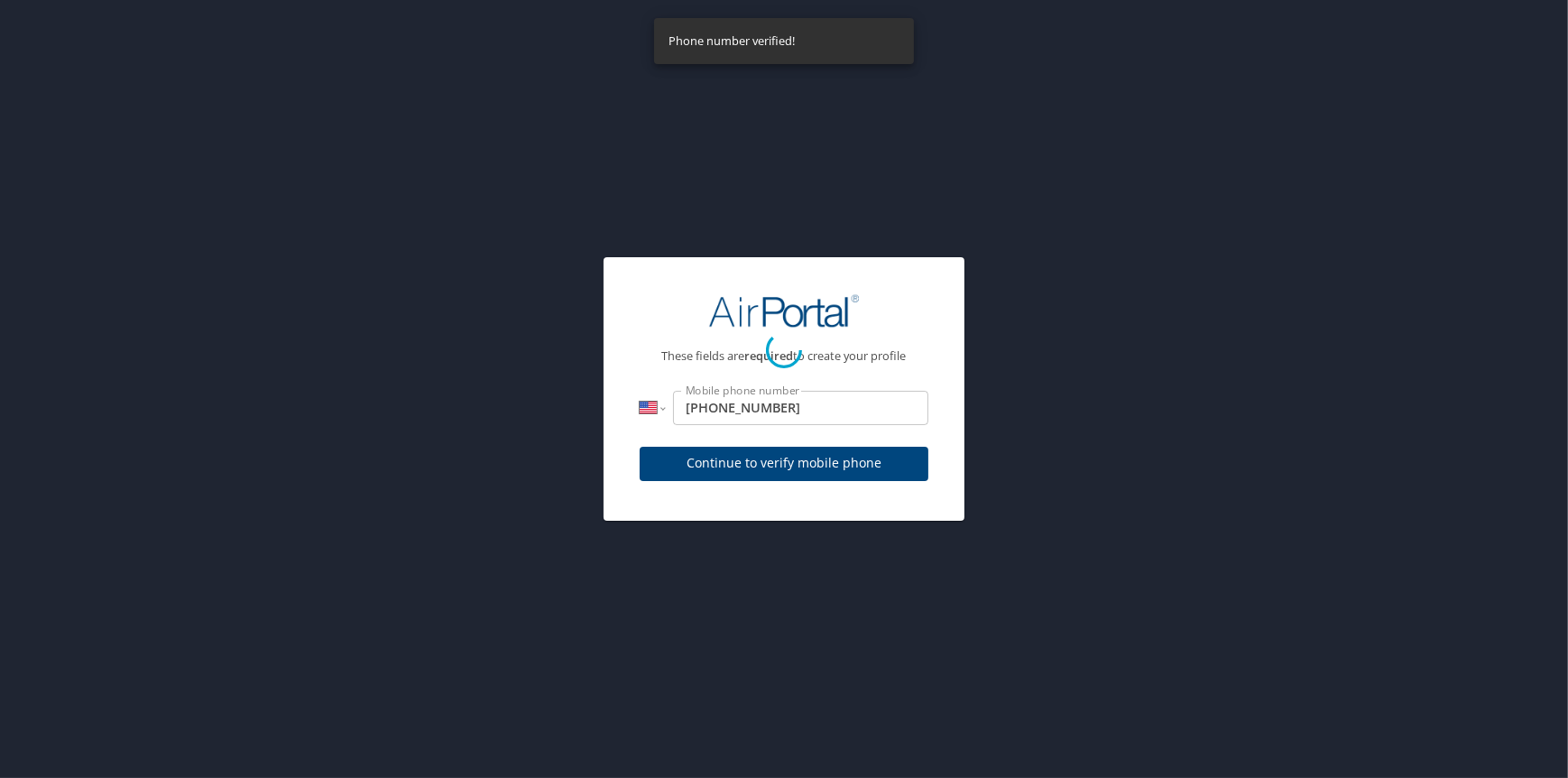
select select "US"
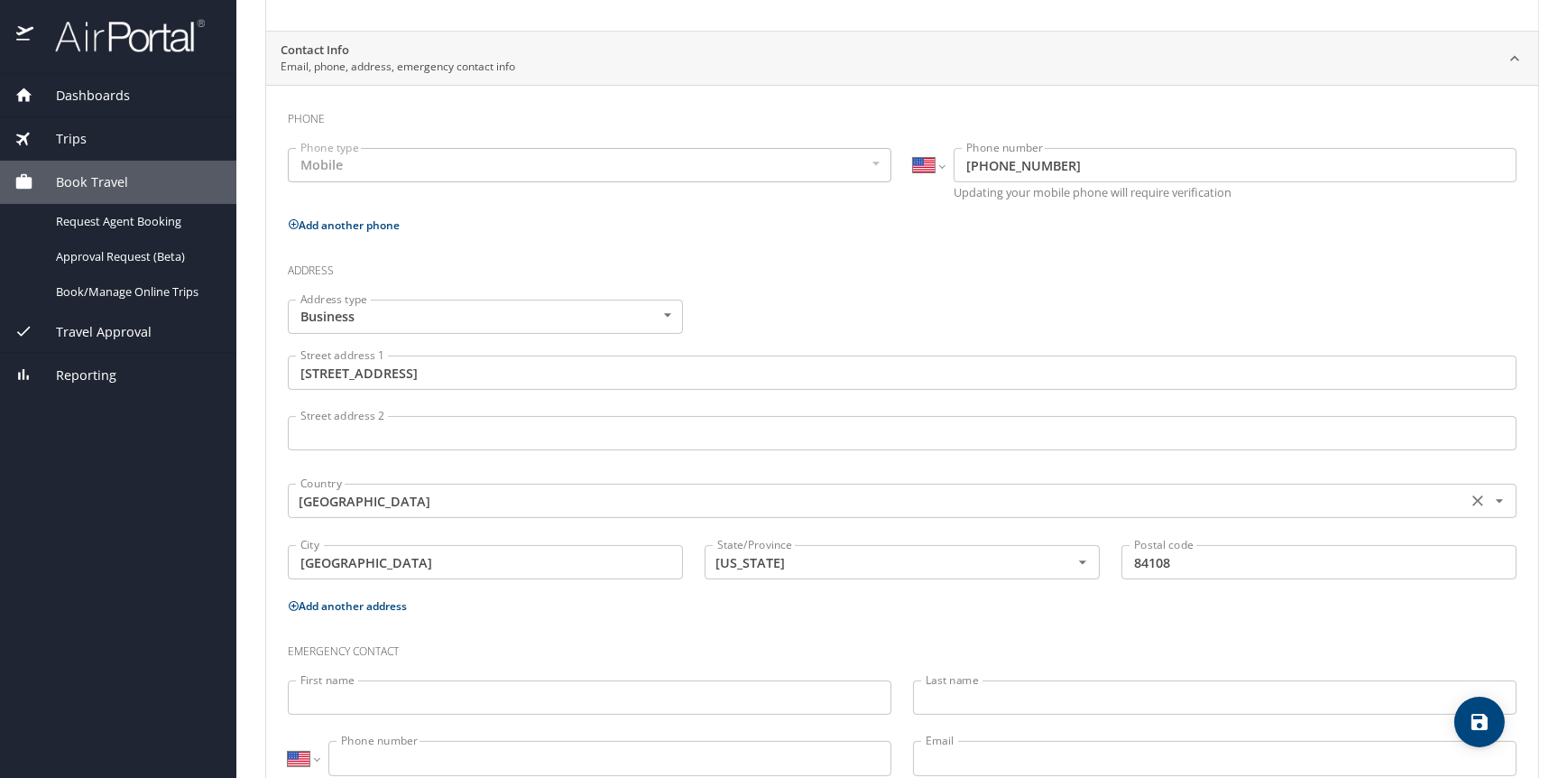
scroll to position [383, 0]
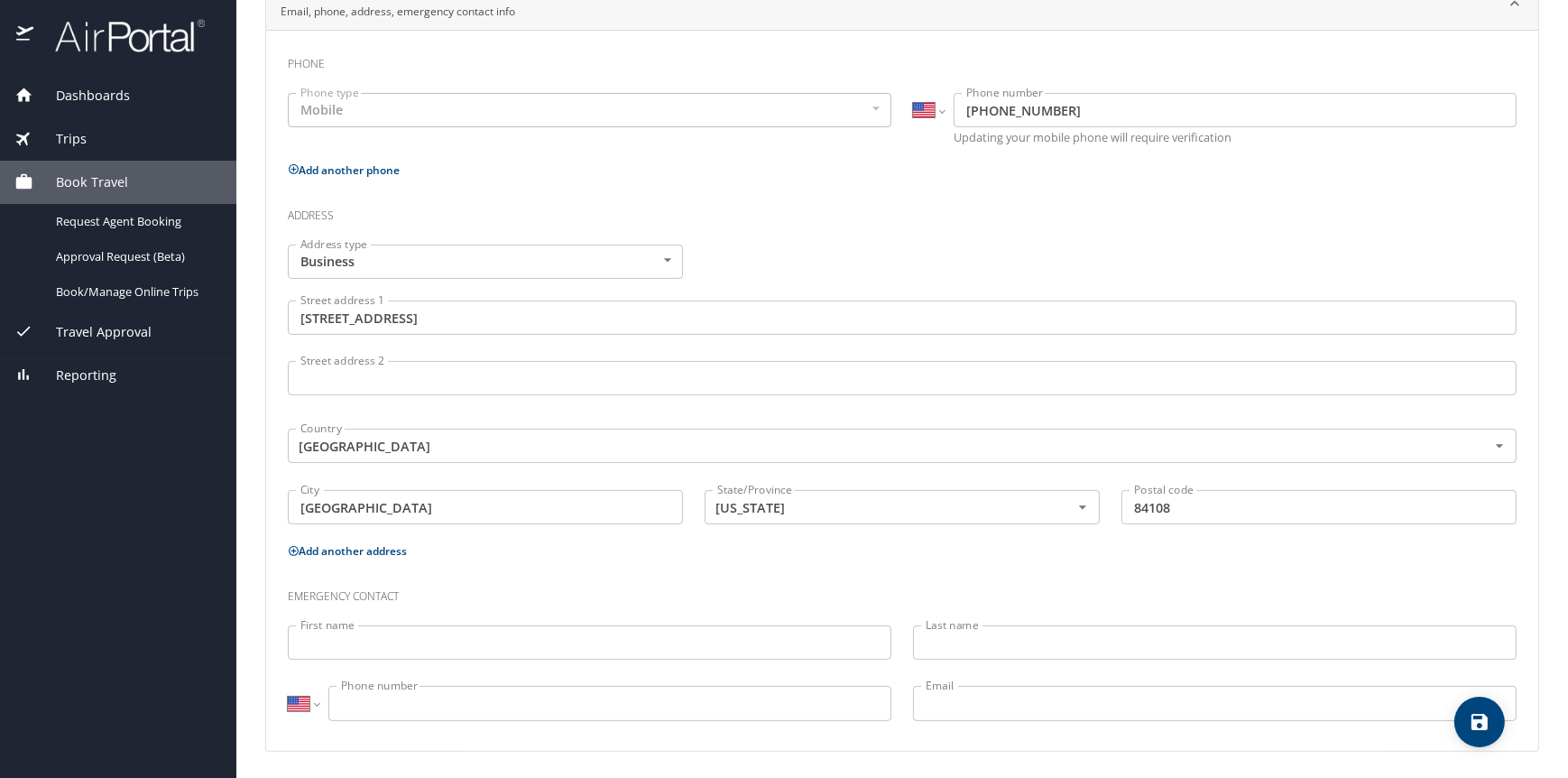
click at [482, 638] on input "First name" at bounding box center [589, 642] width 603 height 34
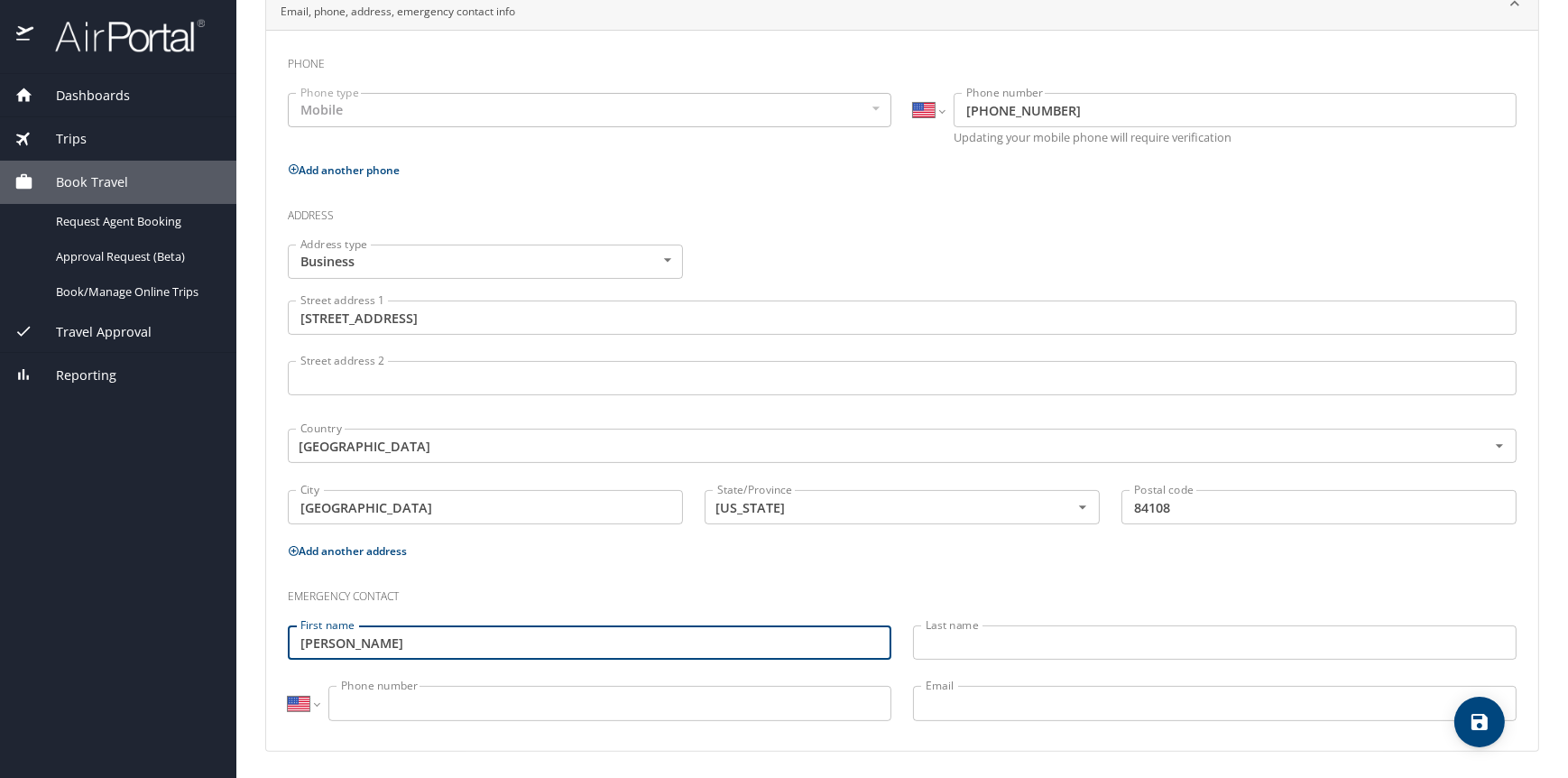
type input "Curtis Neal Kennington"
click at [619, 706] on input "Phone number" at bounding box center [609, 702] width 563 height 34
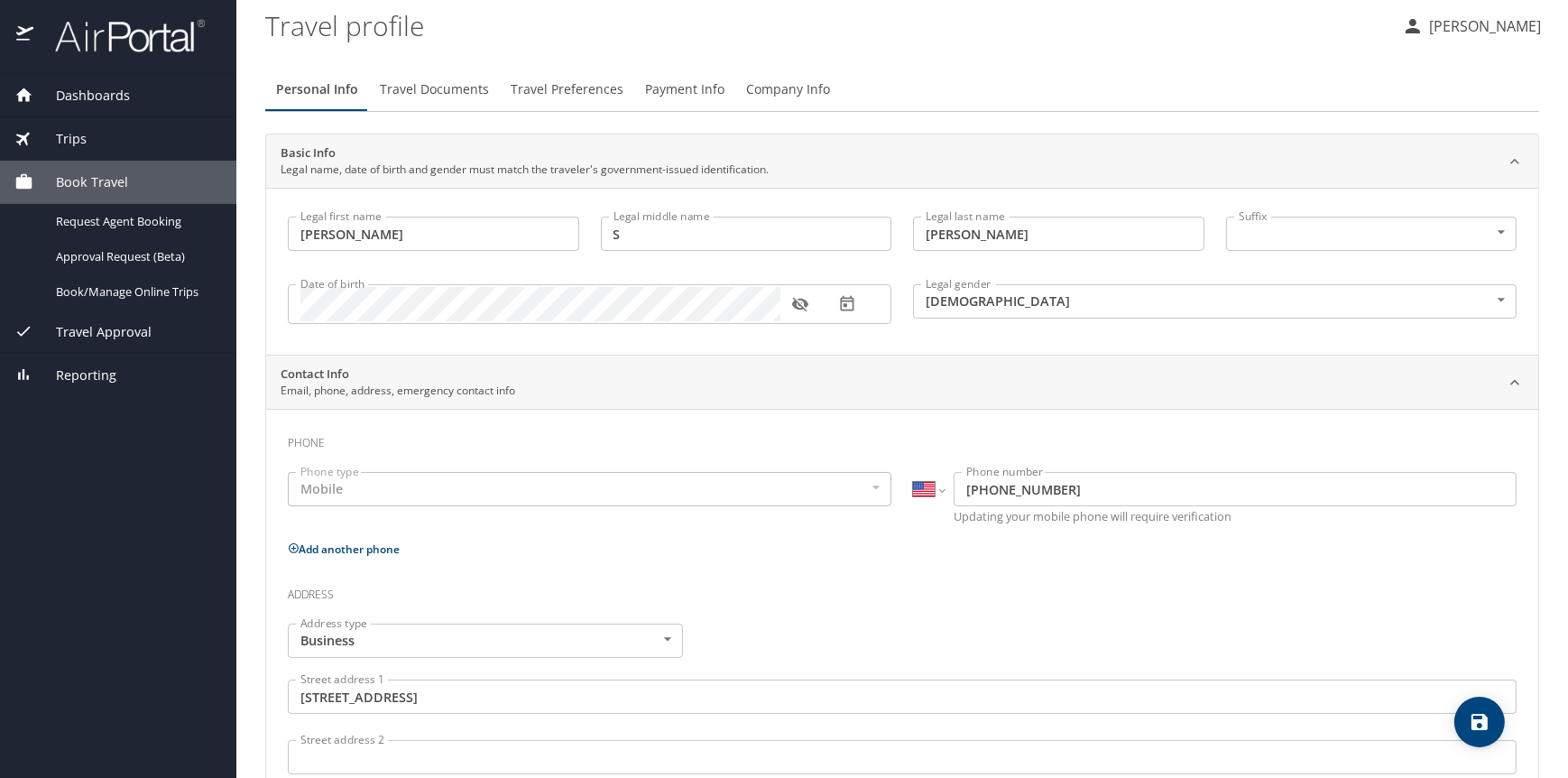
scroll to position [0, 0]
type input "(801) 787-1651"
click at [402, 90] on span "Travel Documents" at bounding box center [434, 94] width 109 height 22
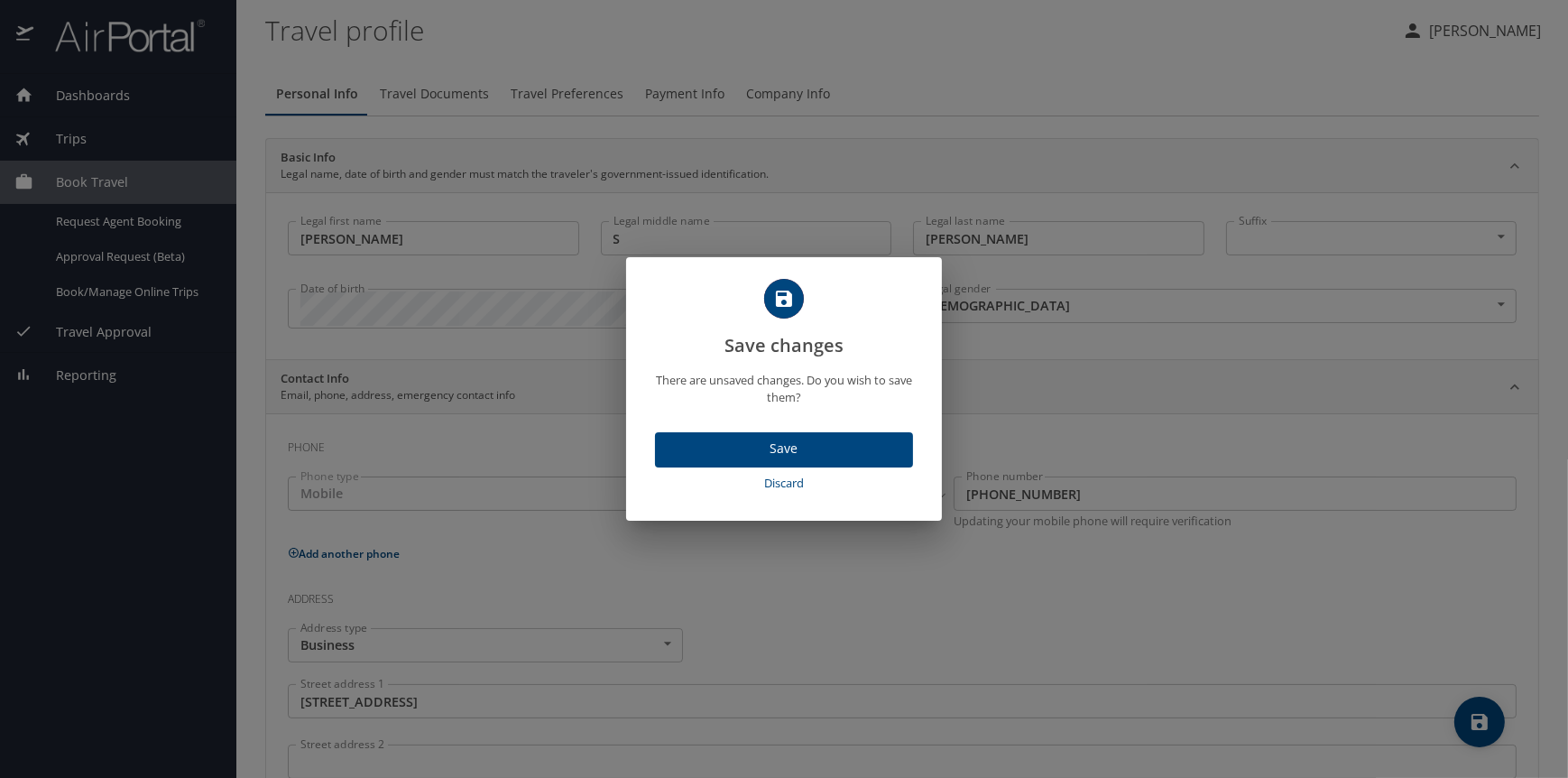
click at [748, 434] on button "Save" at bounding box center [784, 450] width 258 height 35
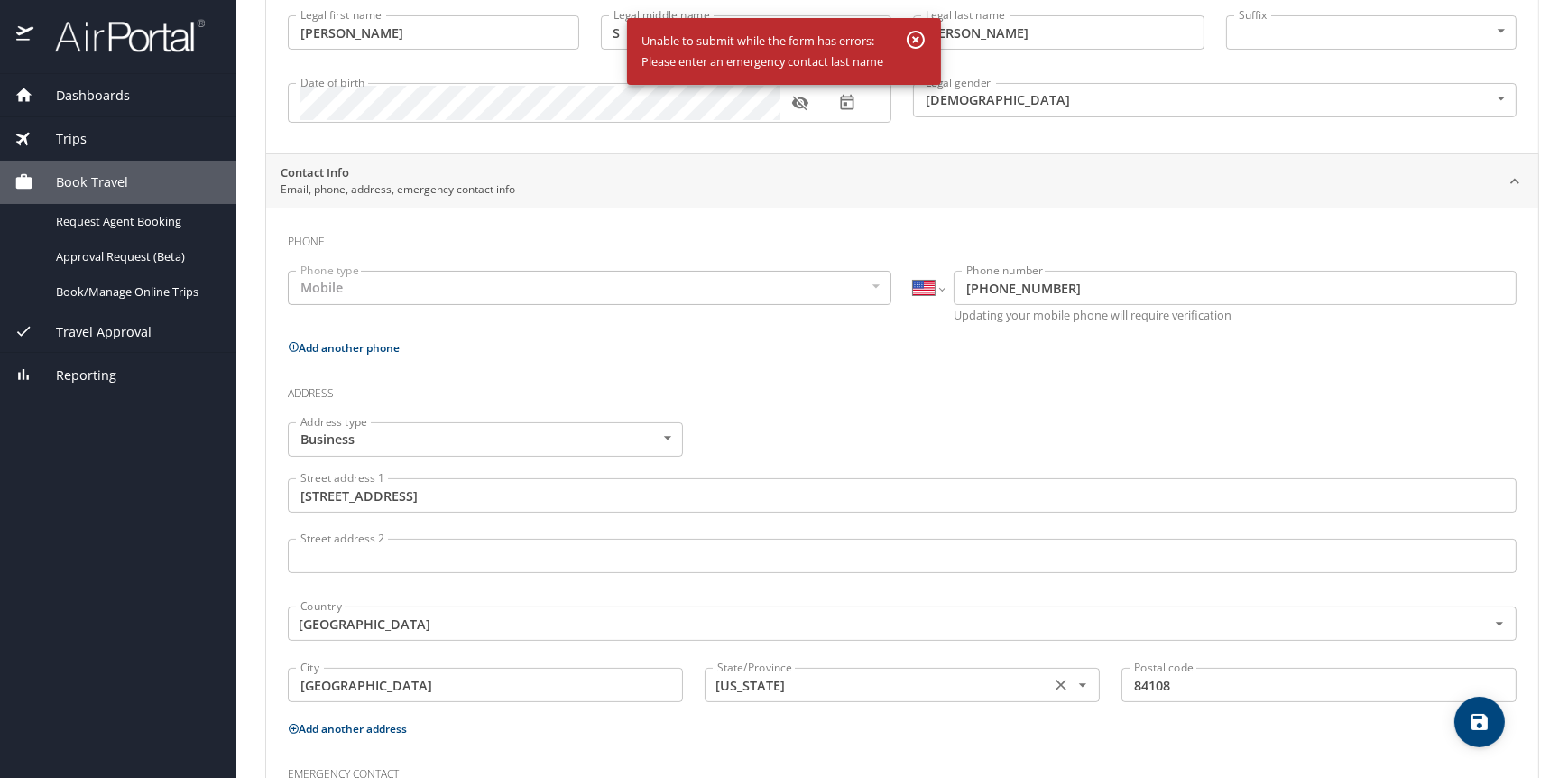
scroll to position [395, 0]
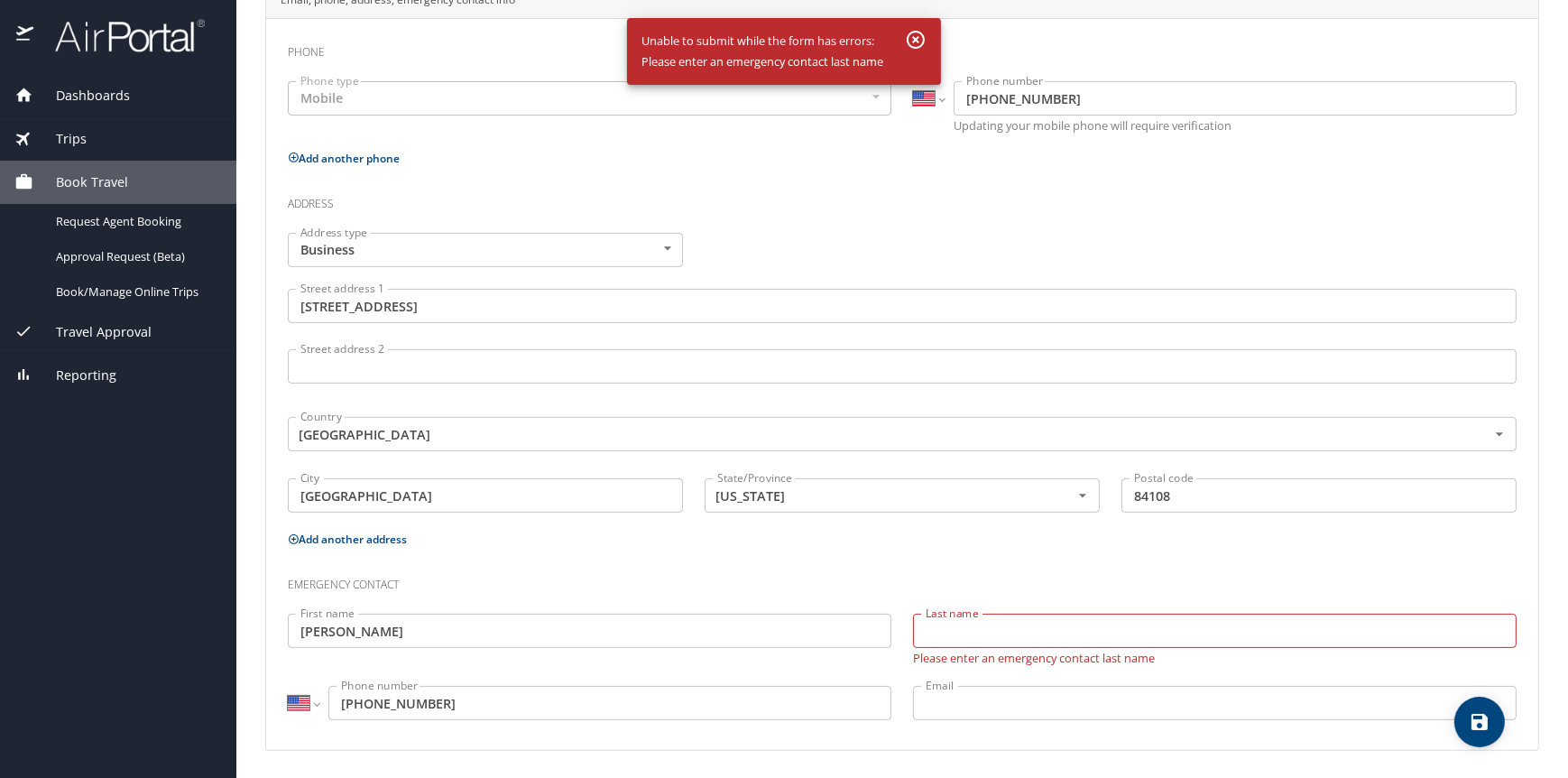
click at [422, 630] on input "Curtis Neal Kennington" at bounding box center [589, 630] width 603 height 34
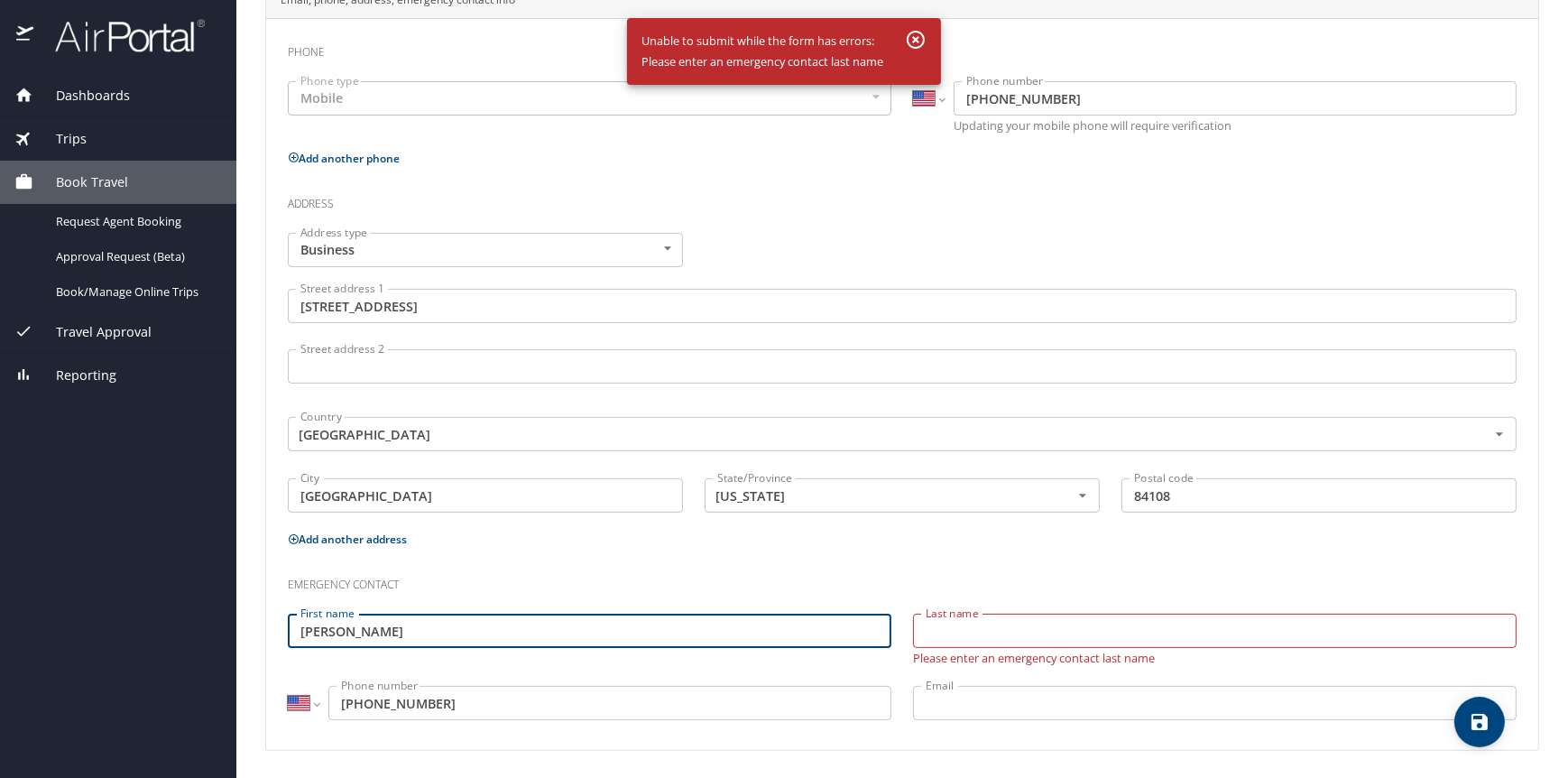
click at [422, 631] on input "Curtis Neal Kennington" at bounding box center [589, 630] width 603 height 34
type input "Curtis Neal"
click at [943, 626] on input "Last name" at bounding box center [1214, 630] width 603 height 34
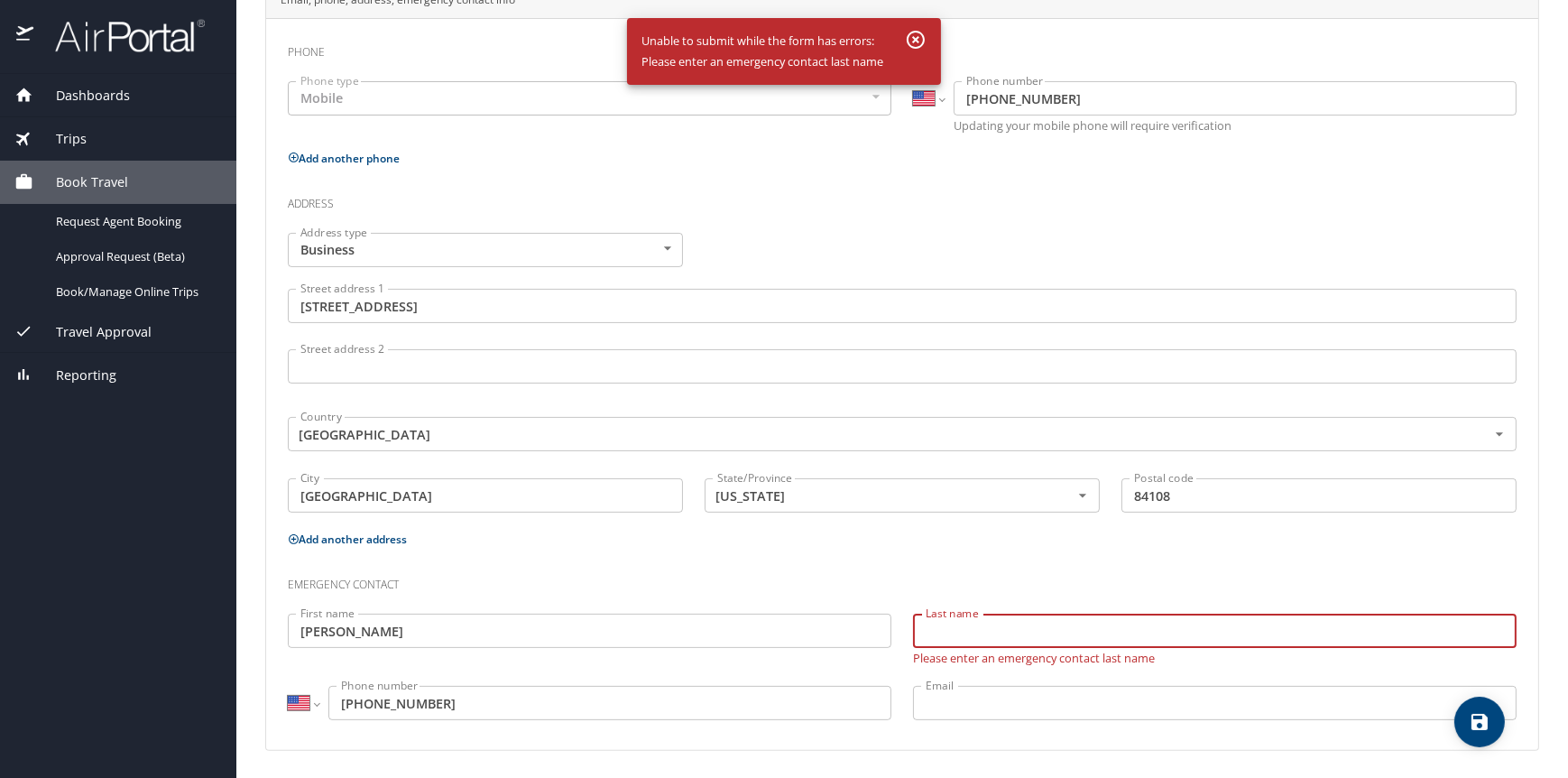
paste input "Kennington"
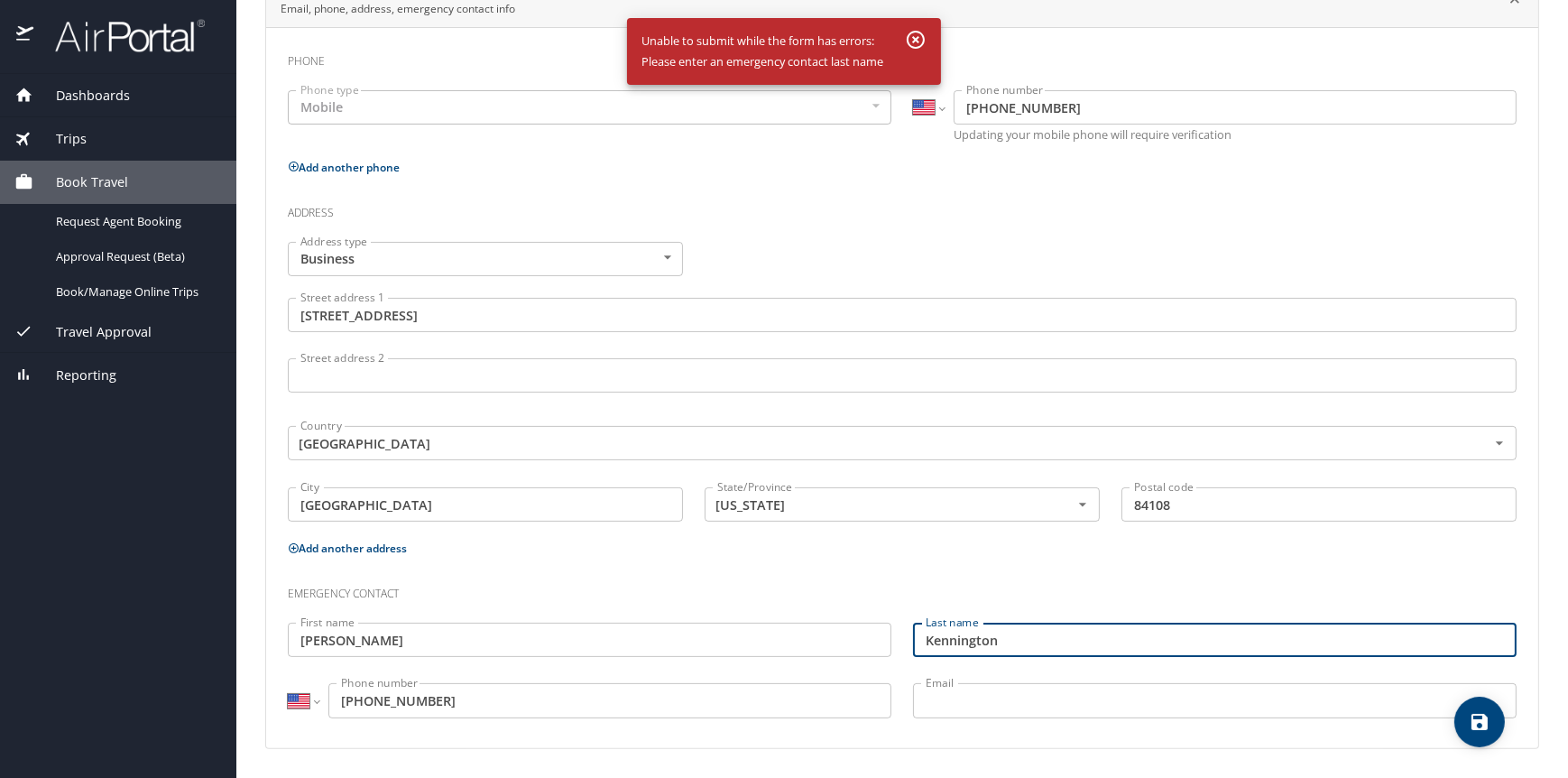
scroll to position [383, 0]
type input "Kennington"
click at [1476, 726] on icon "save" at bounding box center [1480, 722] width 17 height 17
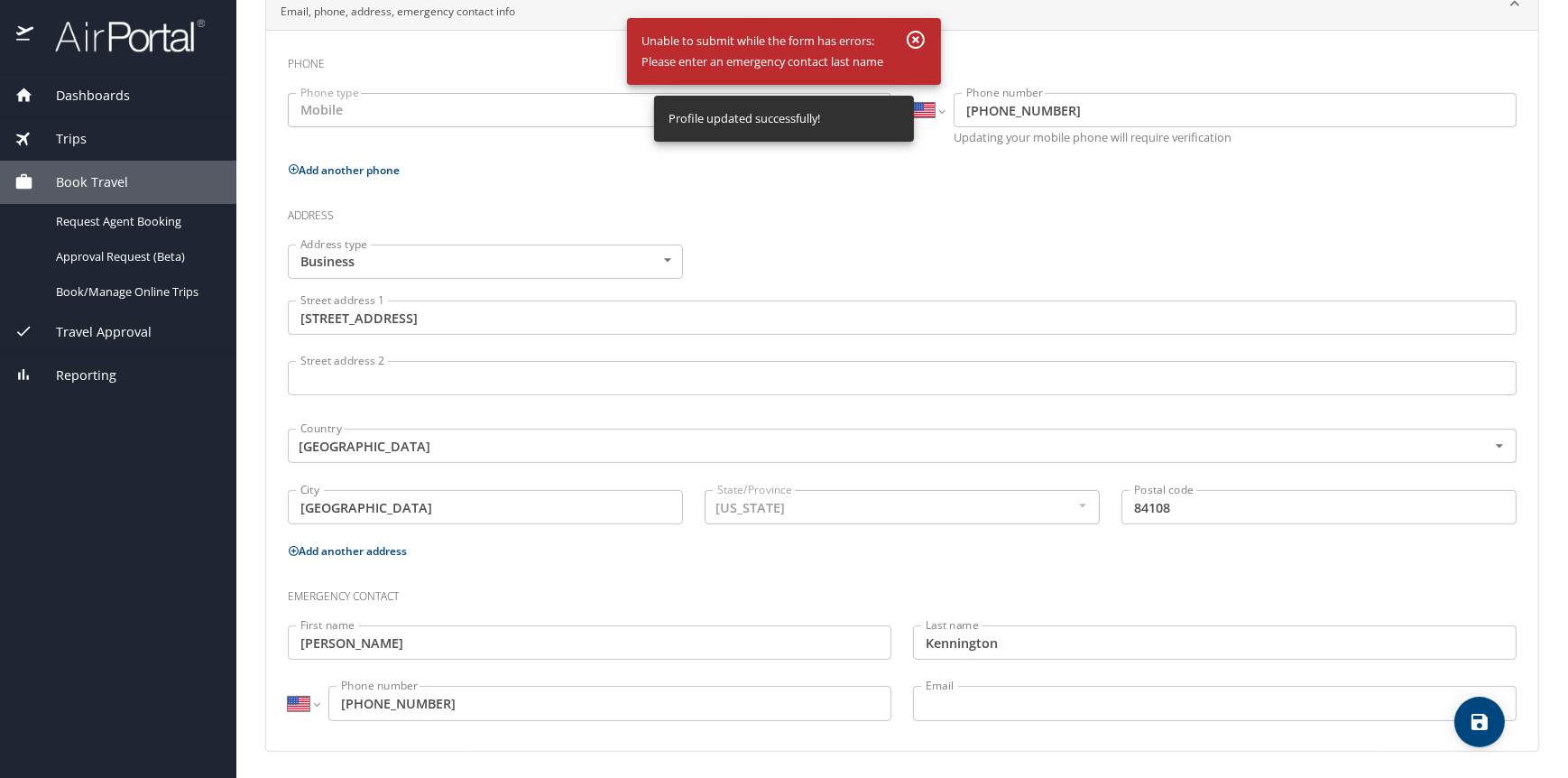
select select "US"
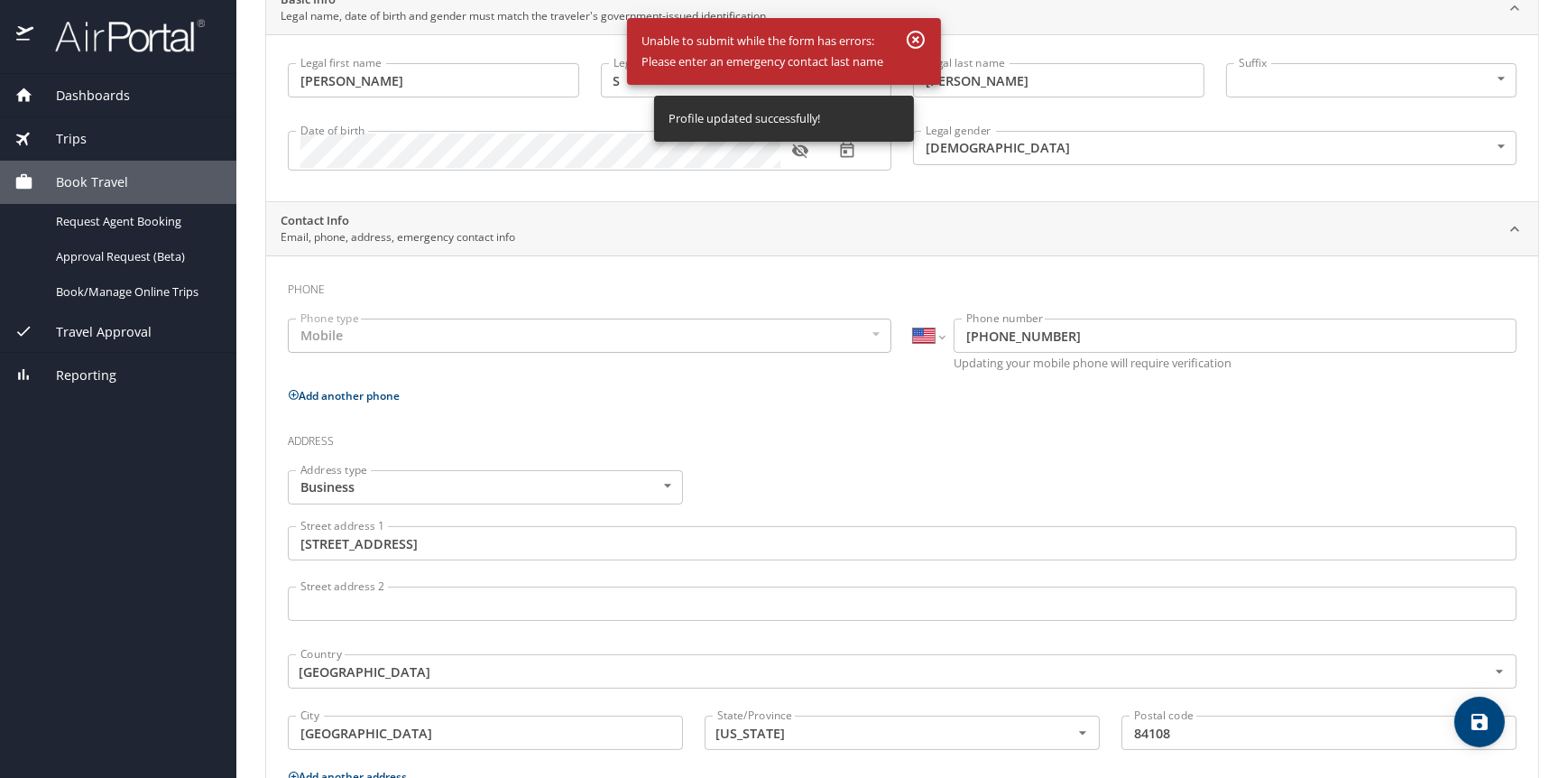
scroll to position [0, 0]
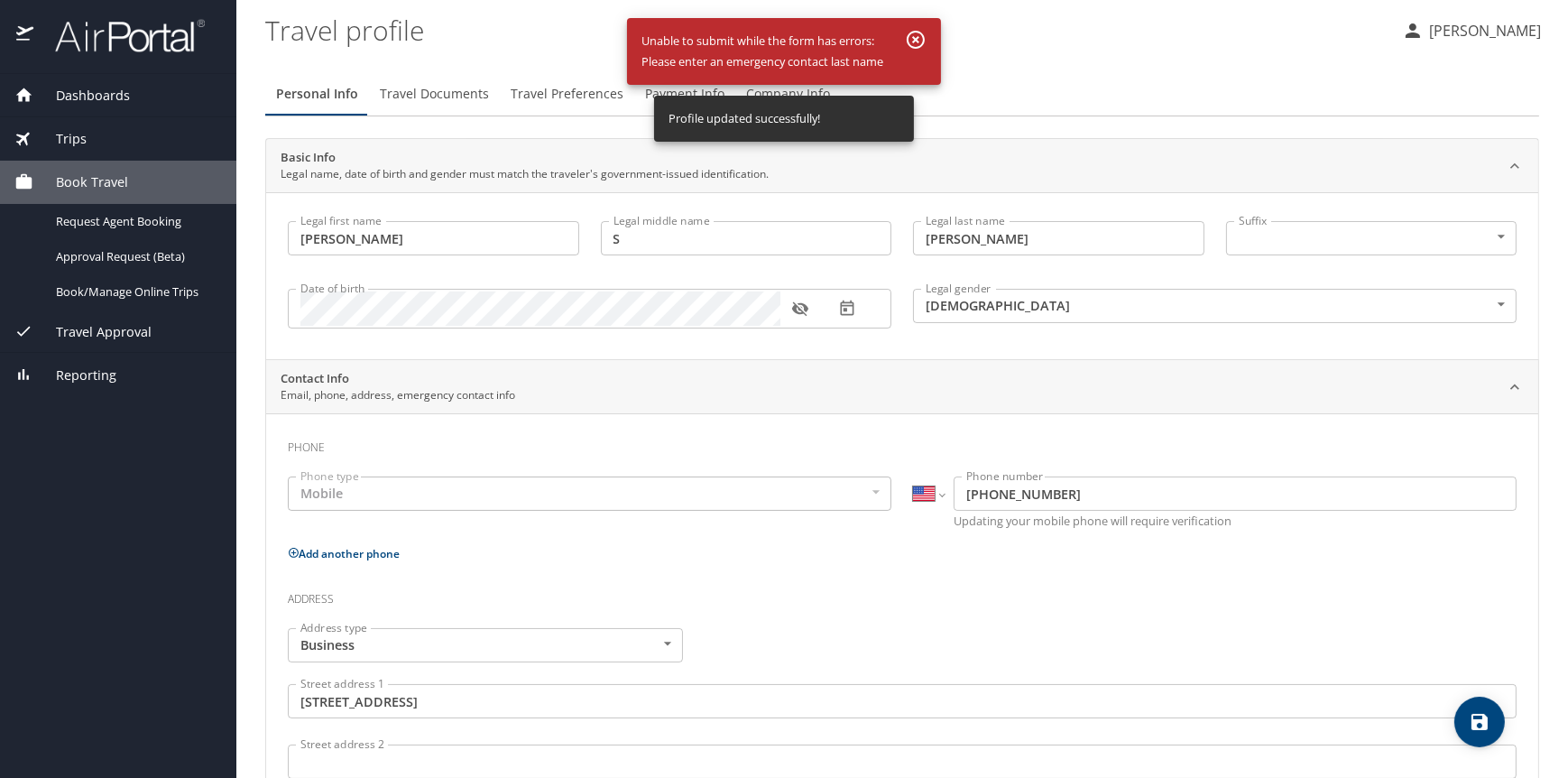
click at [427, 90] on span "Travel Documents" at bounding box center [434, 94] width 109 height 22
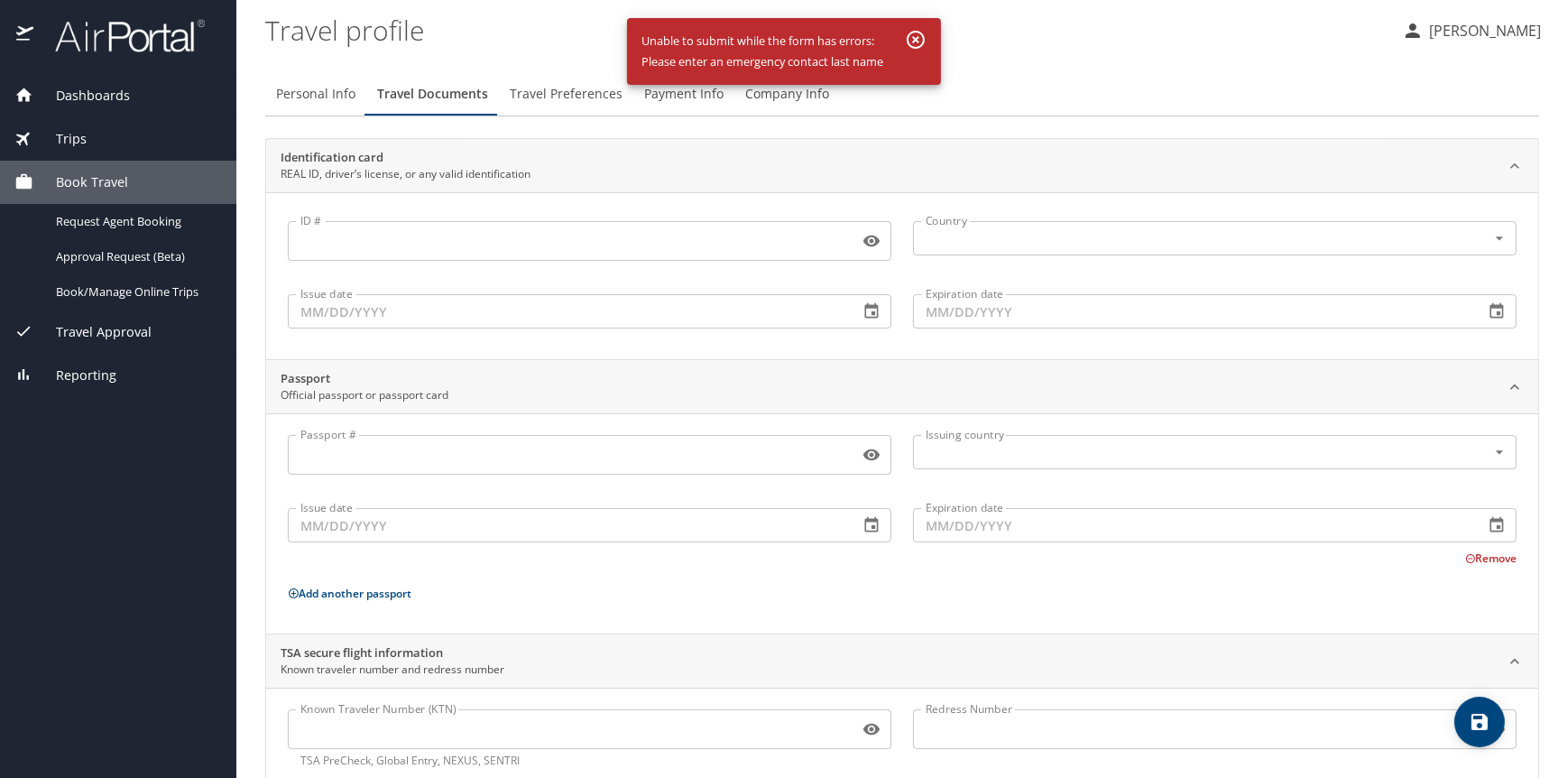
click at [551, 96] on span "Travel Preferences" at bounding box center [566, 94] width 113 height 22
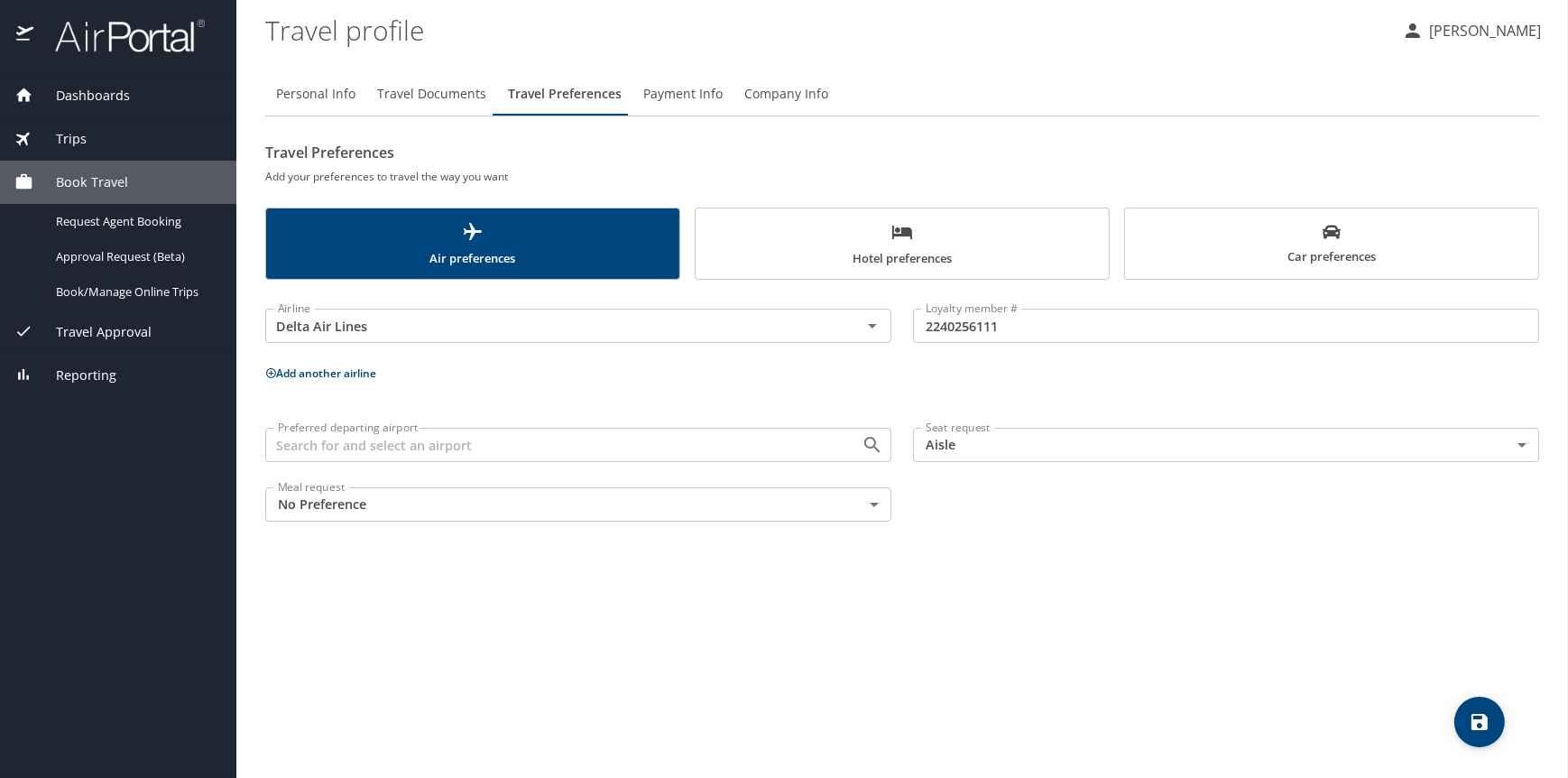
click at [668, 93] on span "Payment Info" at bounding box center [683, 94] width 79 height 22
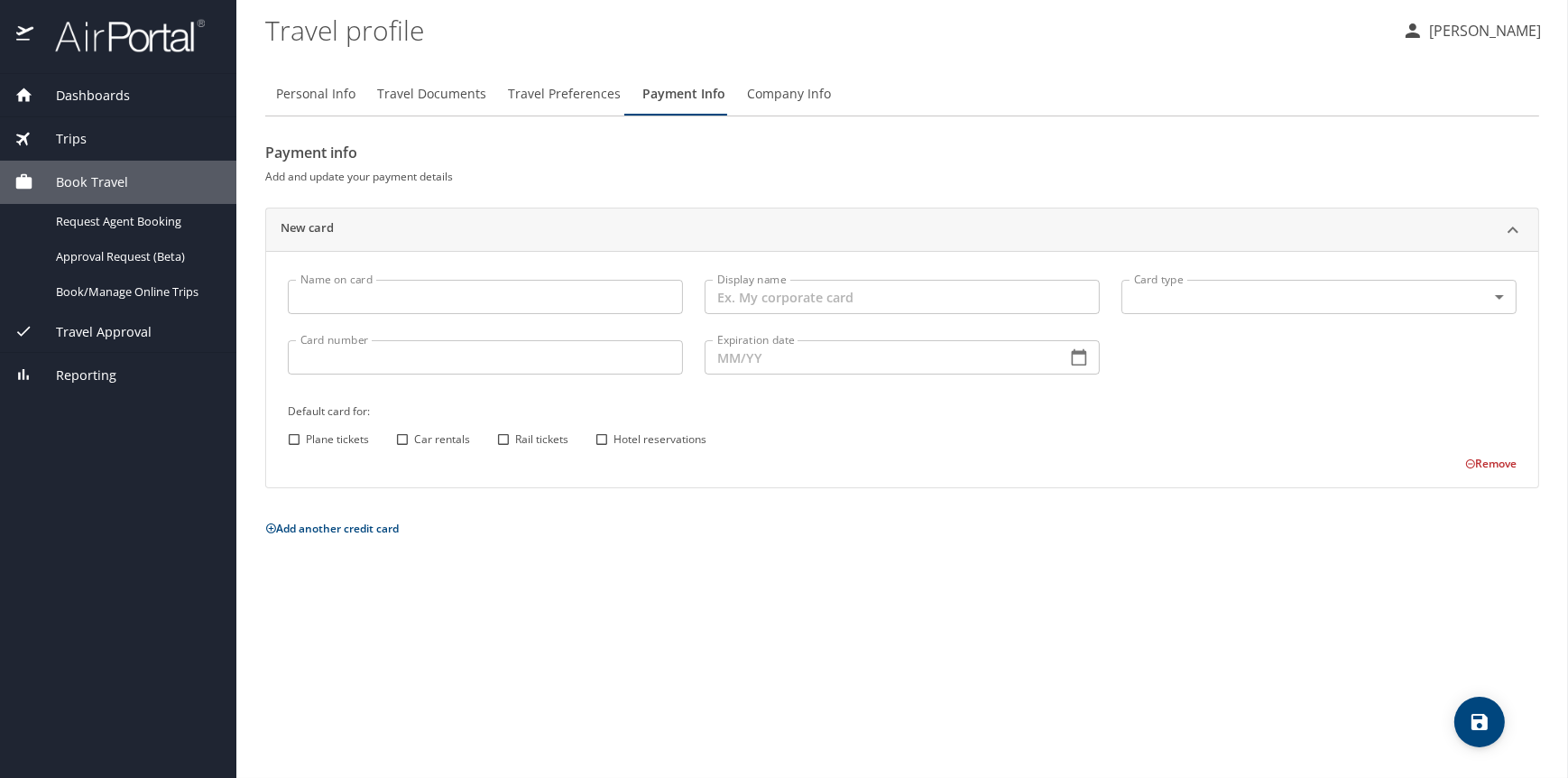
click at [573, 95] on span "Travel Preferences" at bounding box center [565, 94] width 113 height 22
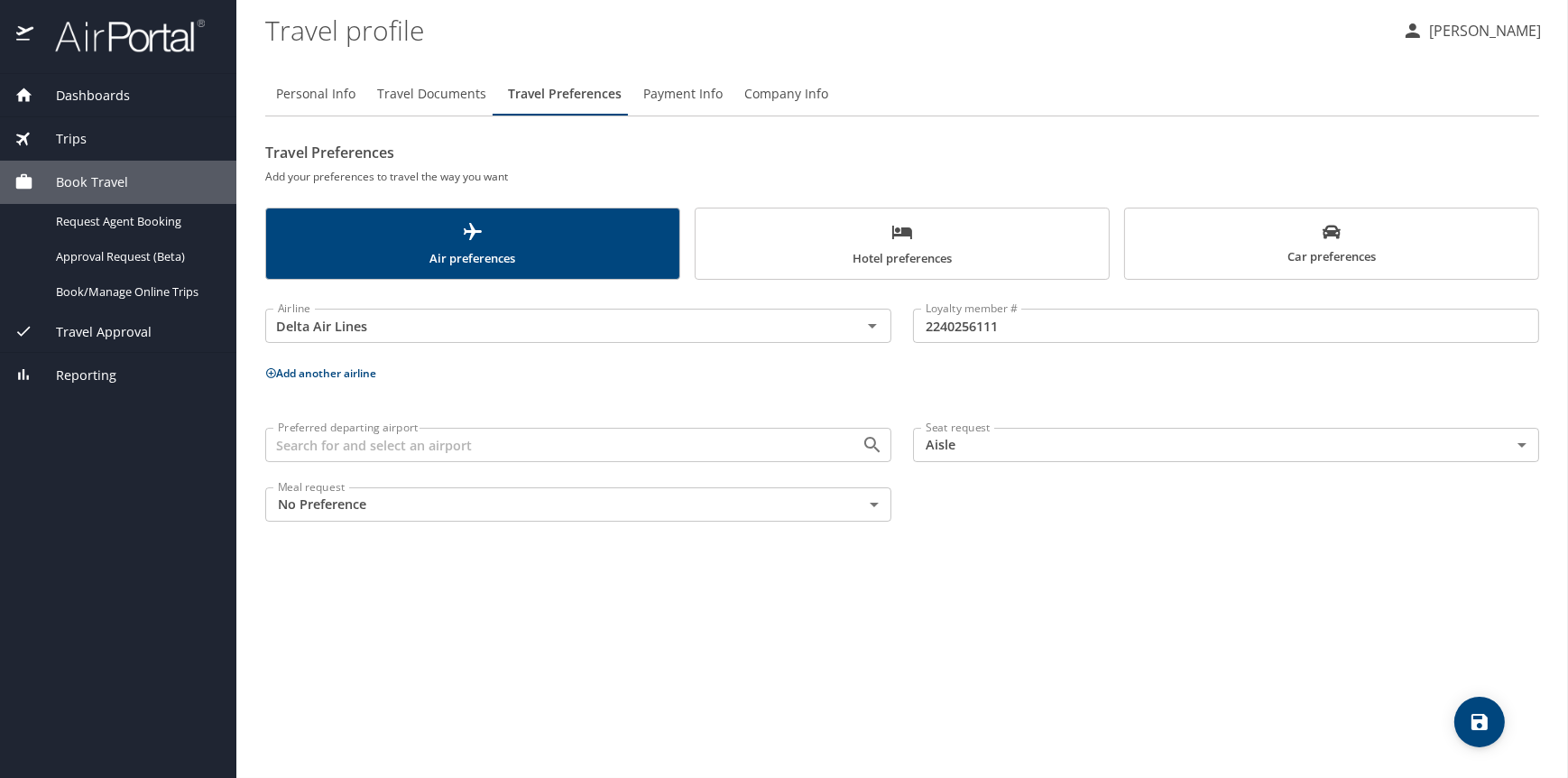
click at [677, 91] on span "Payment Info" at bounding box center [683, 94] width 79 height 22
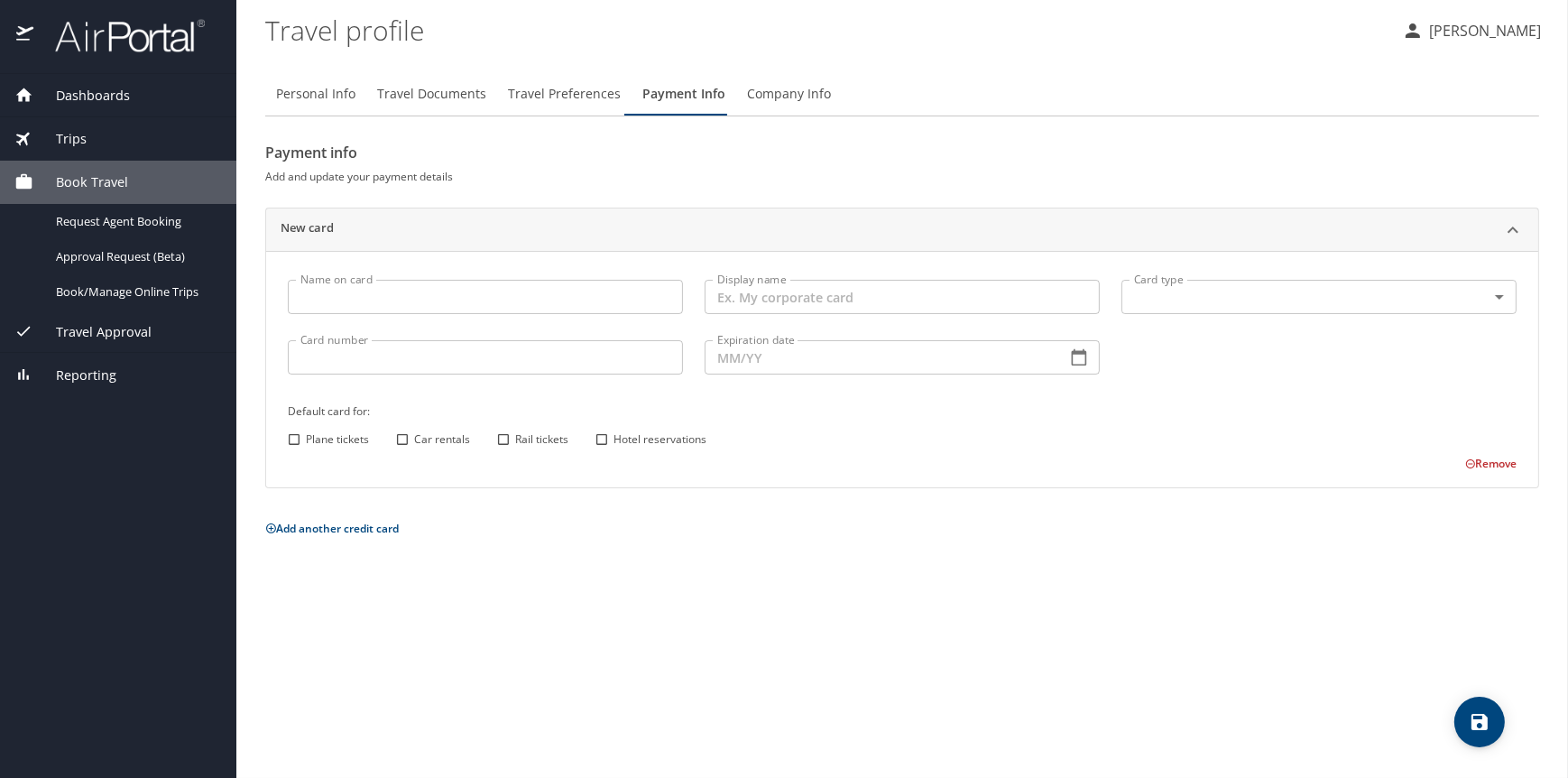
click at [784, 87] on span "Company Info" at bounding box center [789, 94] width 84 height 22
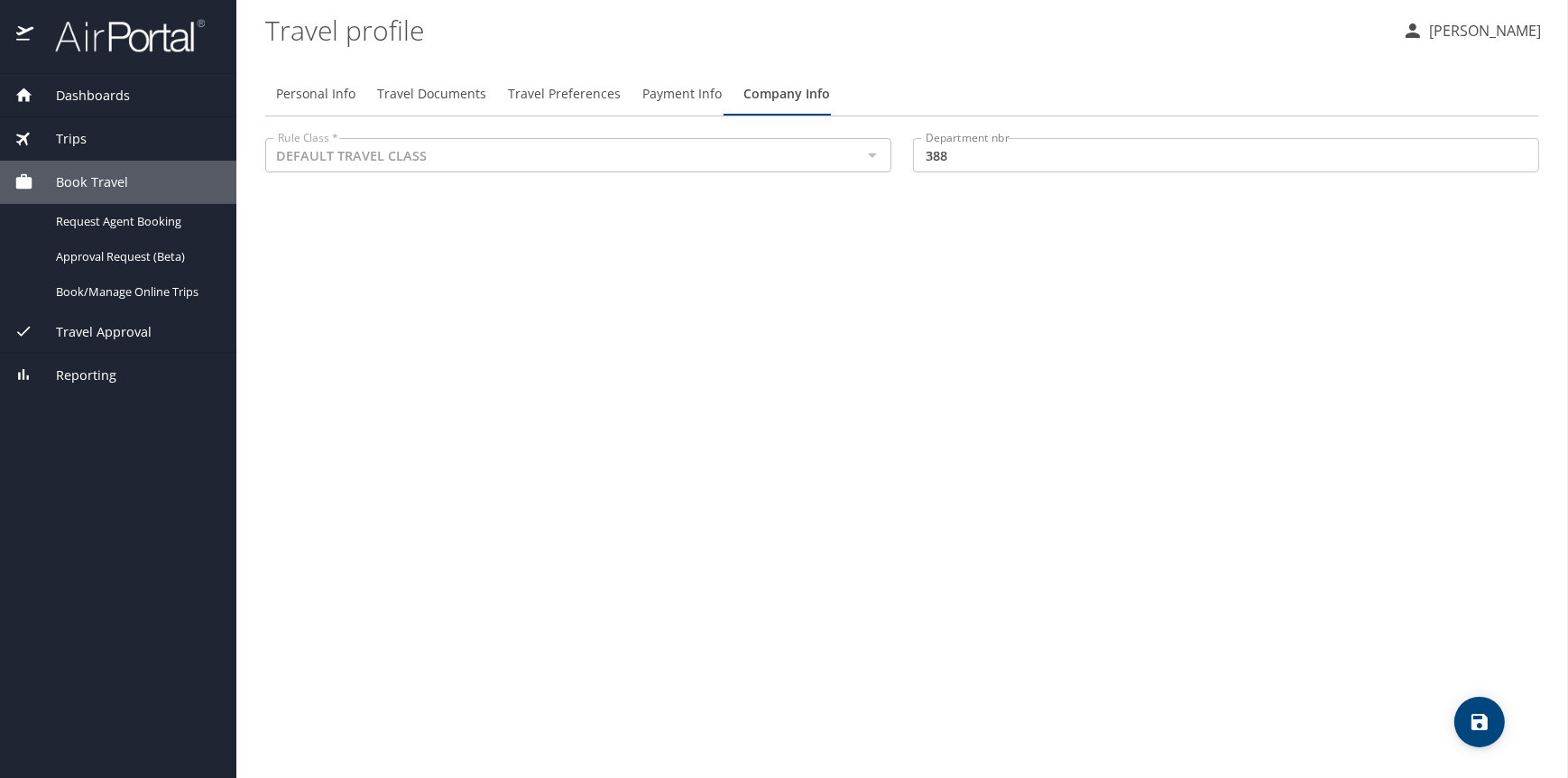
click at [956, 151] on input "388" at bounding box center [1226, 154] width 626 height 34
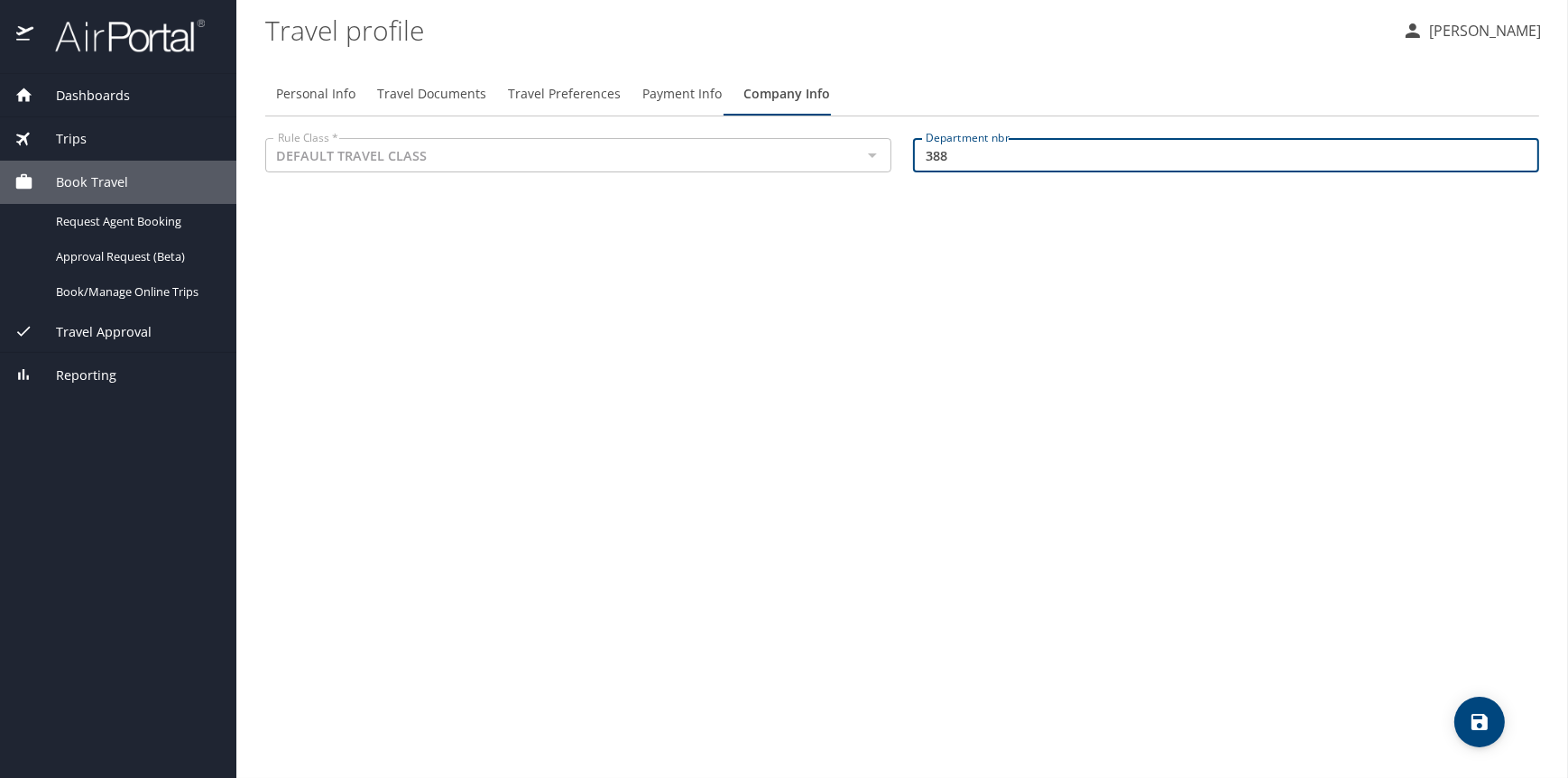
click at [868, 159] on div at bounding box center [871, 154] width 23 height 25
drag, startPoint x: 956, startPoint y: 154, endPoint x: 869, endPoint y: 149, distance: 87.1
click at [869, 150] on div "Rule Class * DEFAULT TRAVEL CLASS Rule Class * Department nbr 388 Department nbr" at bounding box center [902, 157] width 1295 height 60
type input "249"
click at [1477, 733] on button "save" at bounding box center [1479, 722] width 51 height 51
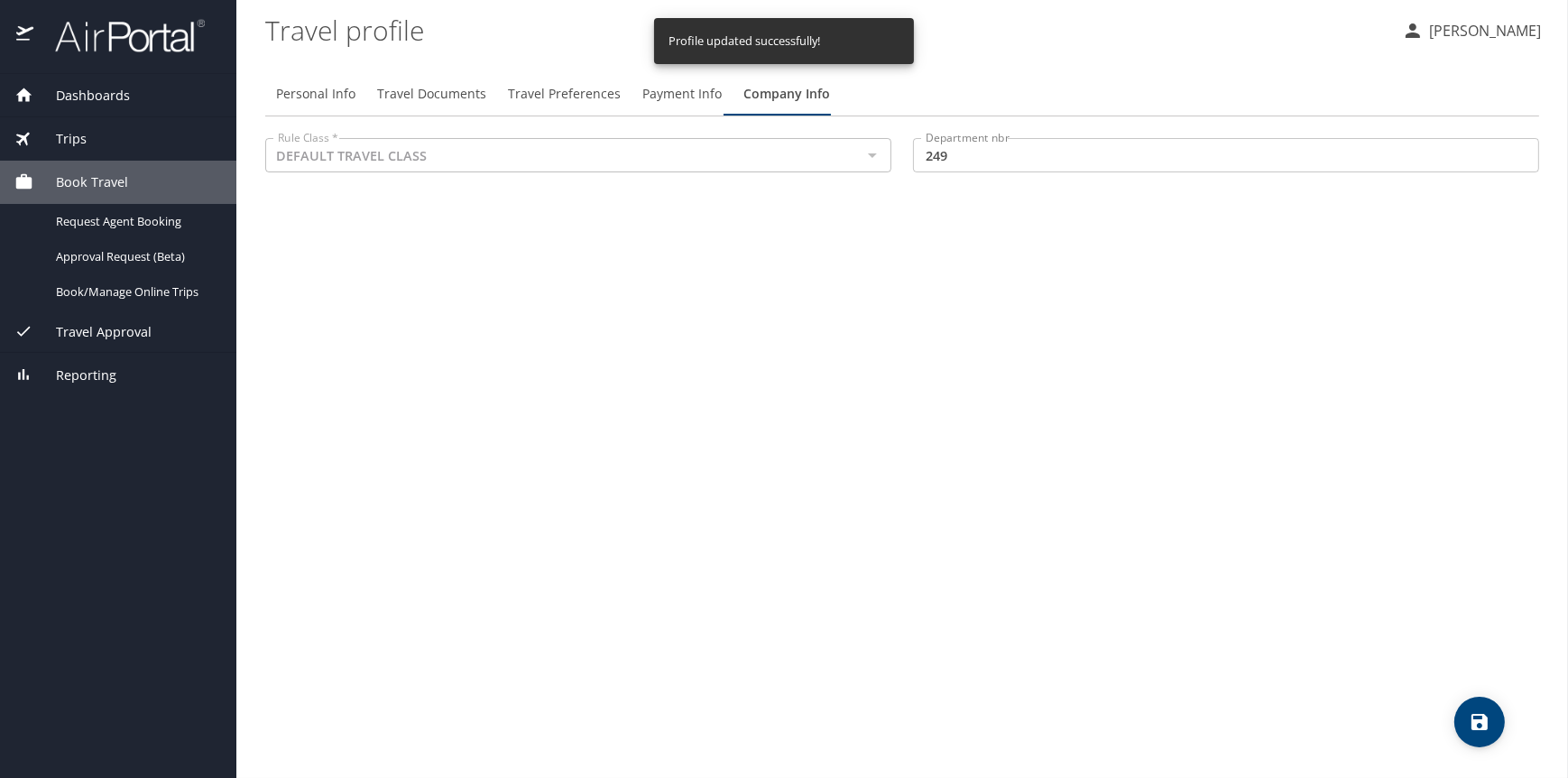
click at [684, 92] on span "Payment Info" at bounding box center [682, 94] width 79 height 22
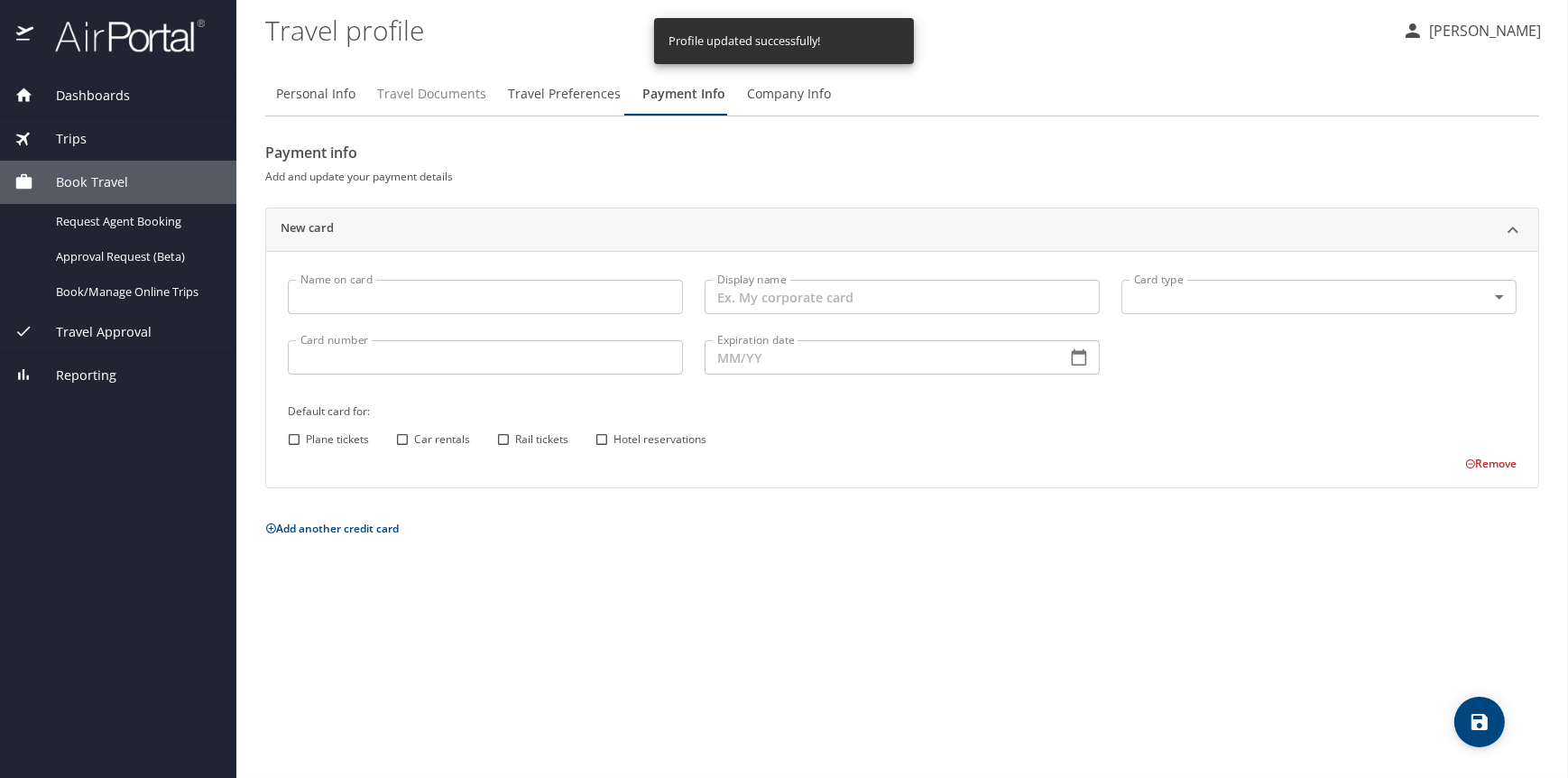
click at [418, 88] on span "Travel Documents" at bounding box center [432, 94] width 109 height 22
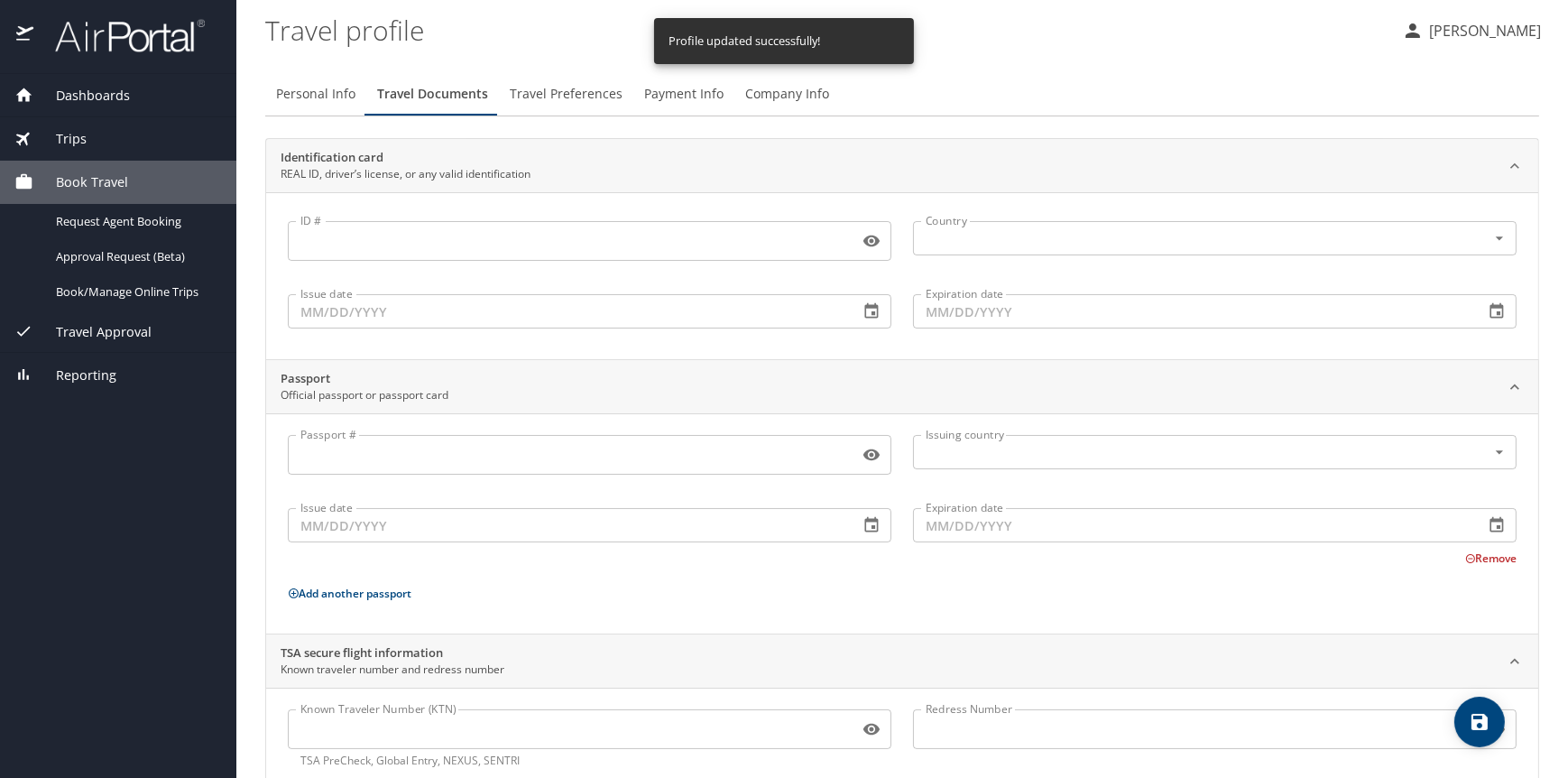
click at [530, 91] on span "Travel Preferences" at bounding box center [566, 94] width 113 height 22
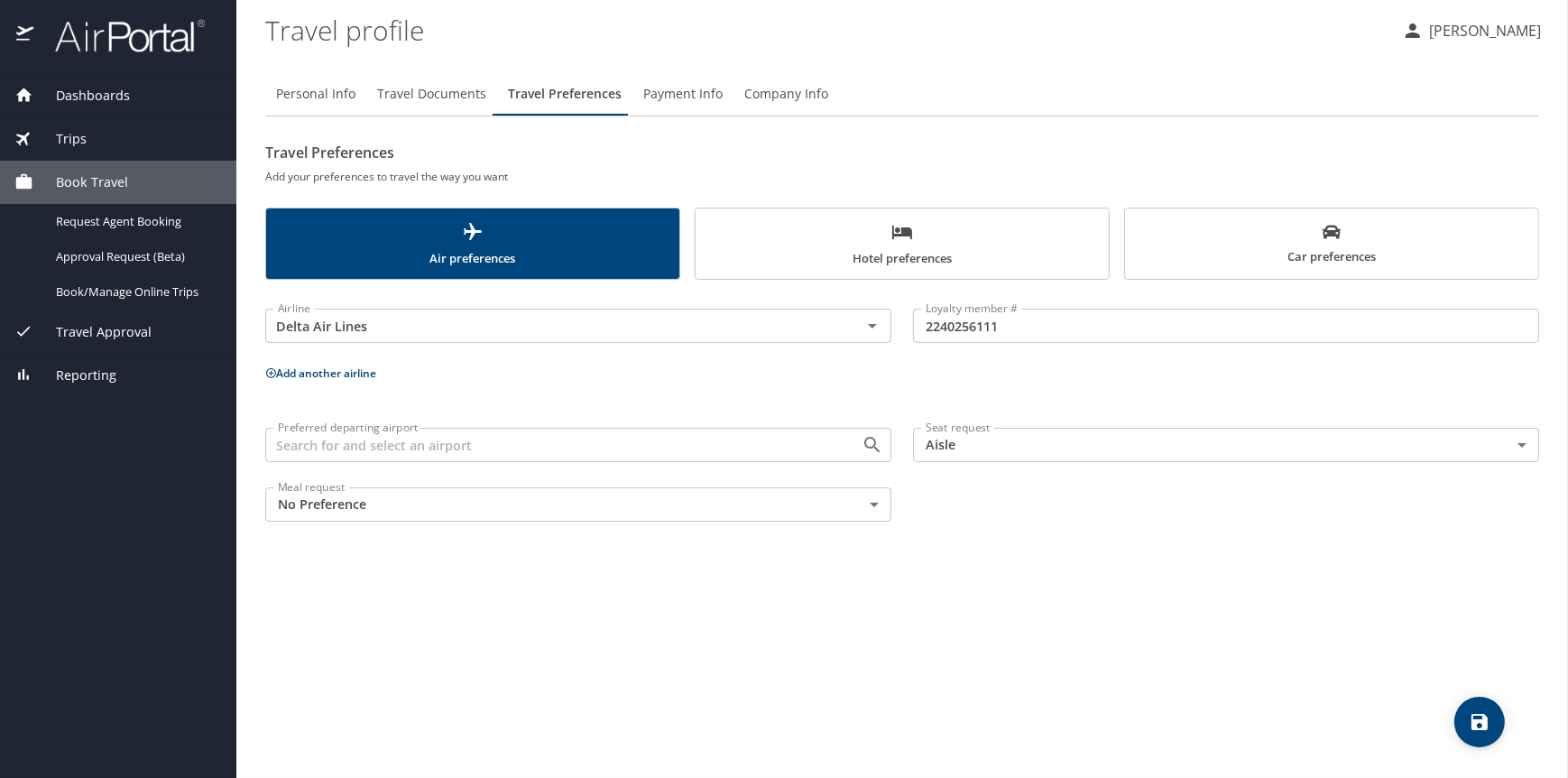
click at [673, 88] on span "Payment Info" at bounding box center [683, 94] width 79 height 22
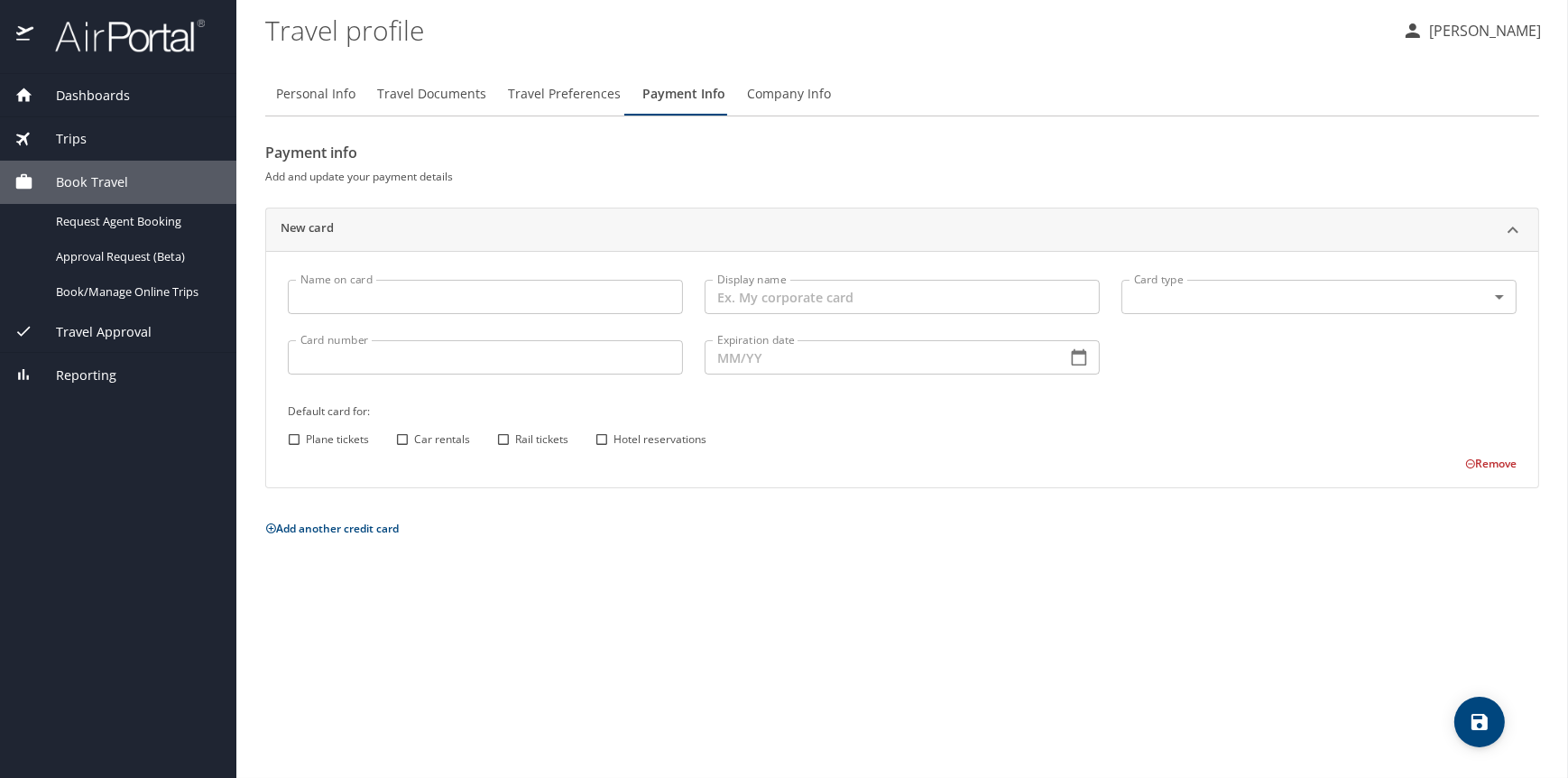
click at [750, 90] on span "Company Info" at bounding box center [789, 94] width 84 height 22
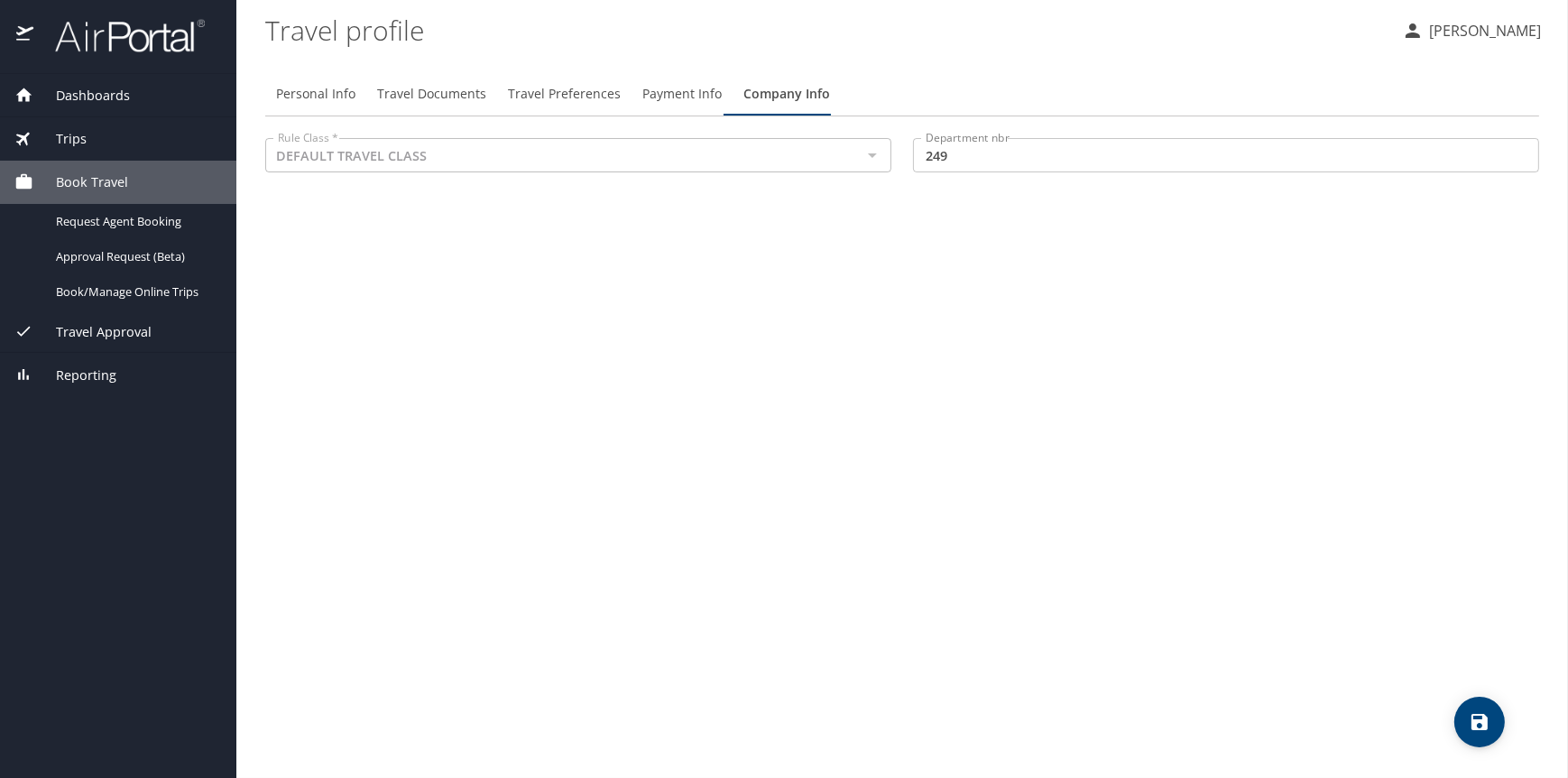
click at [668, 87] on span "Payment Info" at bounding box center [682, 94] width 79 height 22
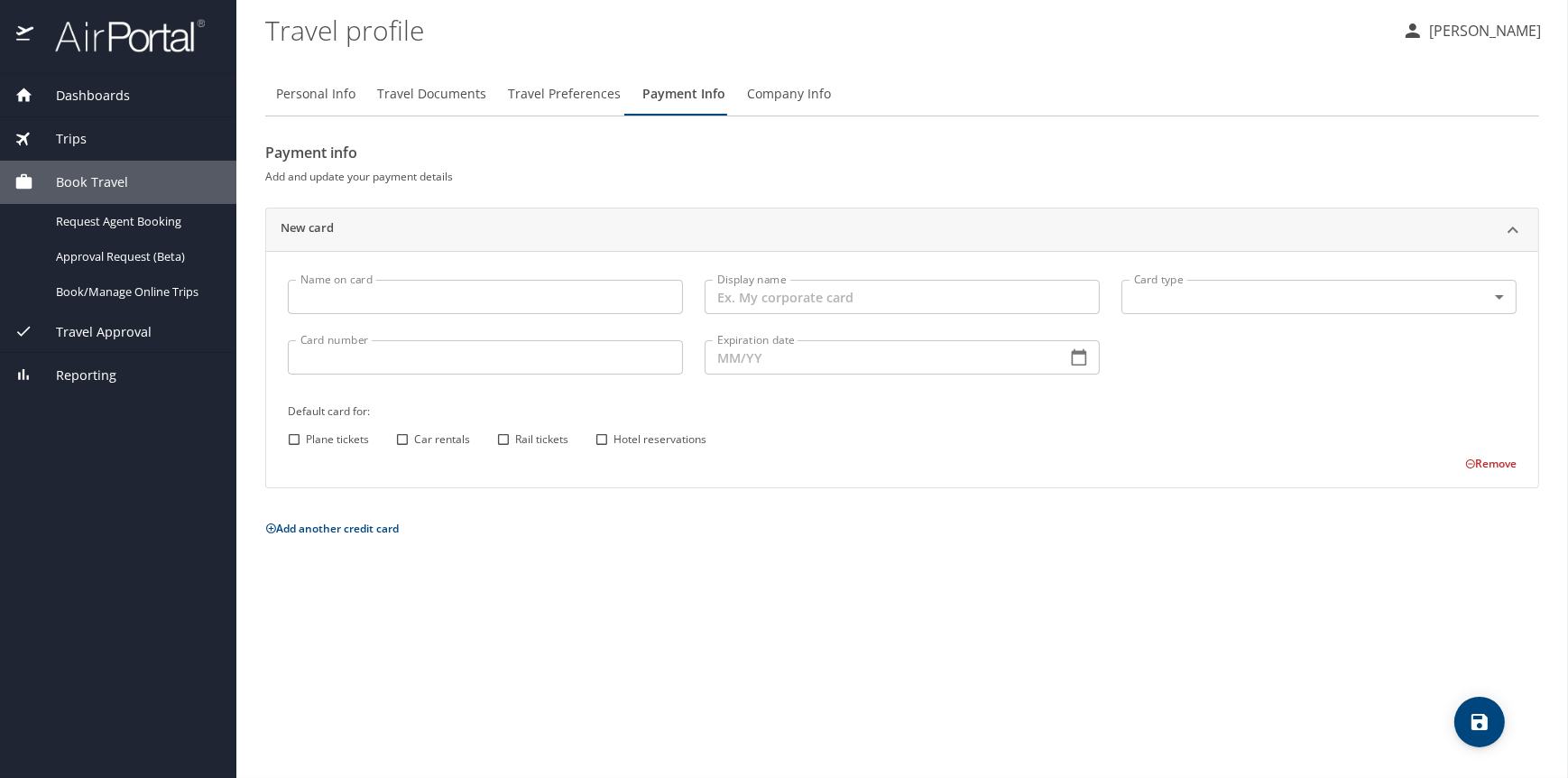
click at [538, 91] on span "Travel Preferences" at bounding box center [565, 94] width 113 height 22
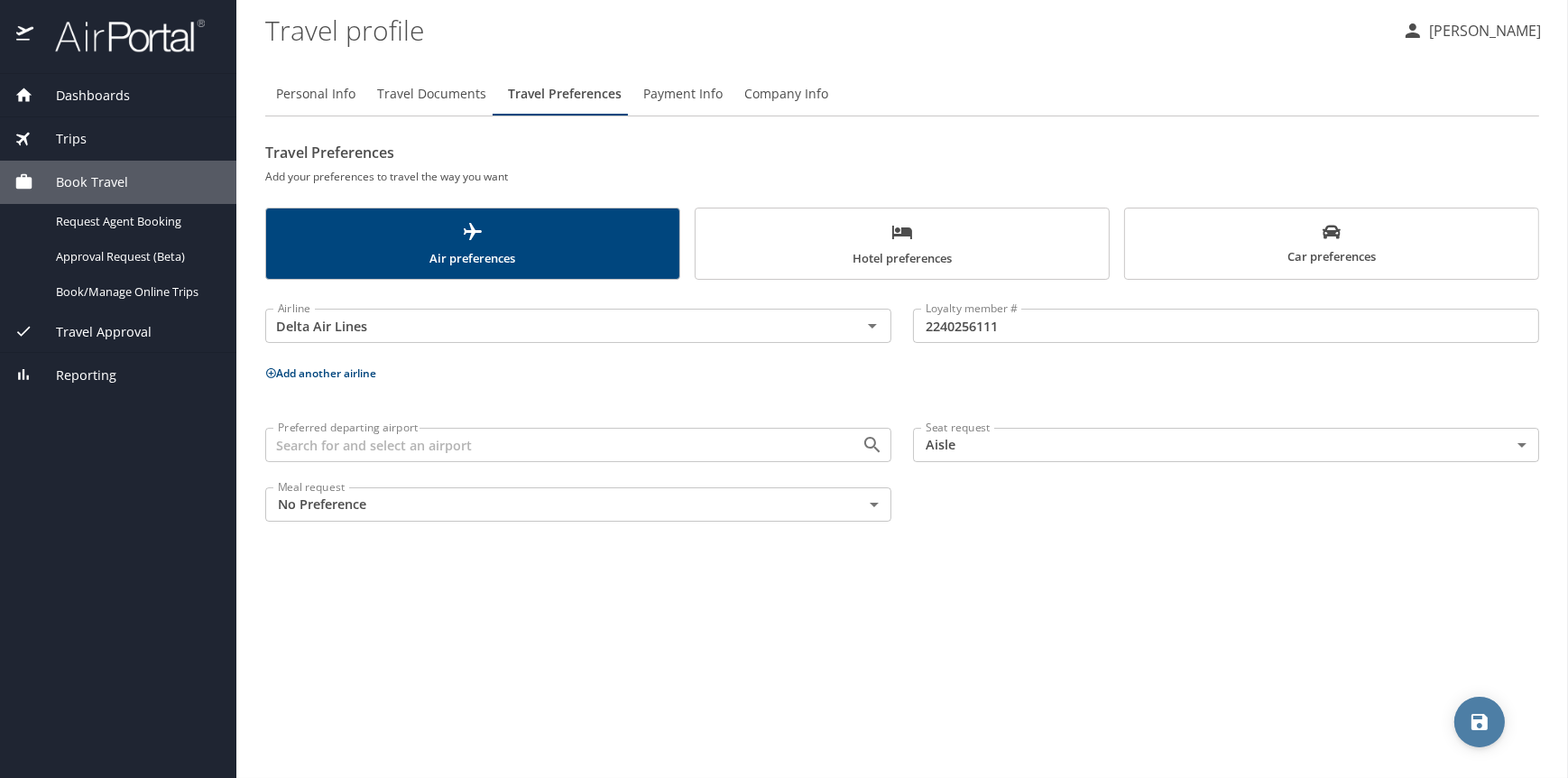
click at [1491, 723] on span "save" at bounding box center [1479, 721] width 51 height 21
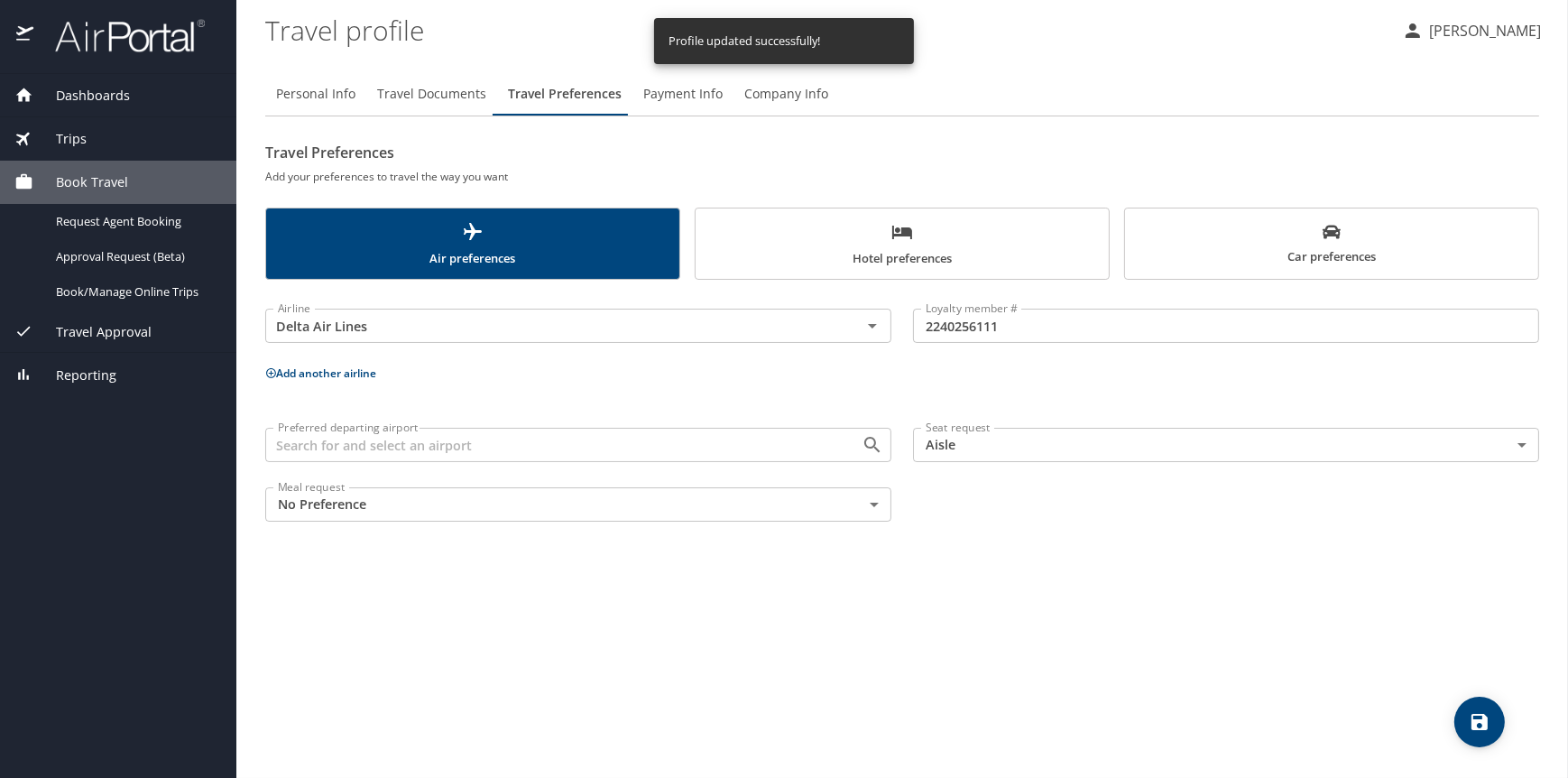
click at [73, 137] on span "Trips" at bounding box center [60, 139] width 54 height 19
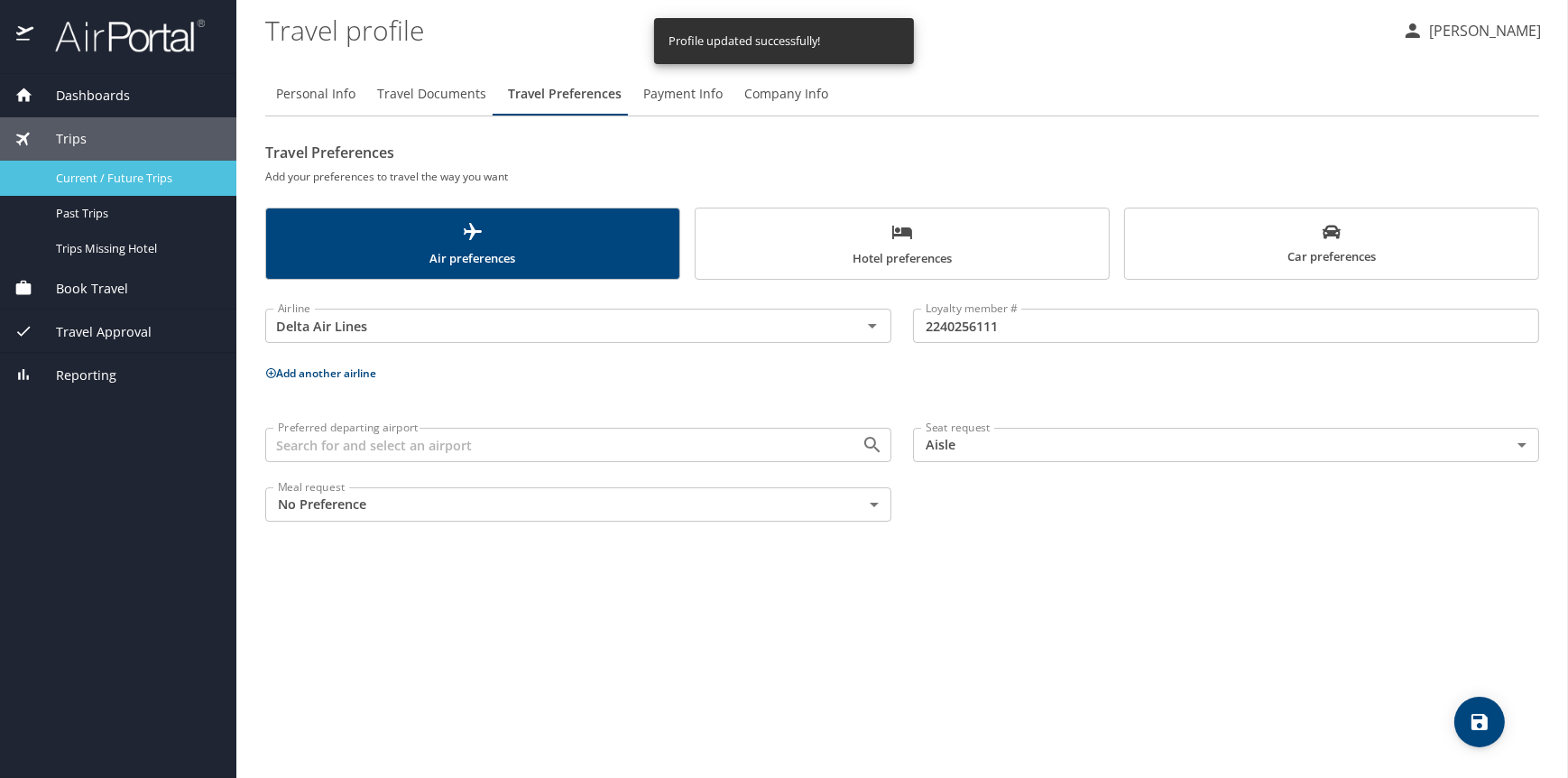
click at [114, 174] on span "Current / Future Trips" at bounding box center [136, 178] width 159 height 18
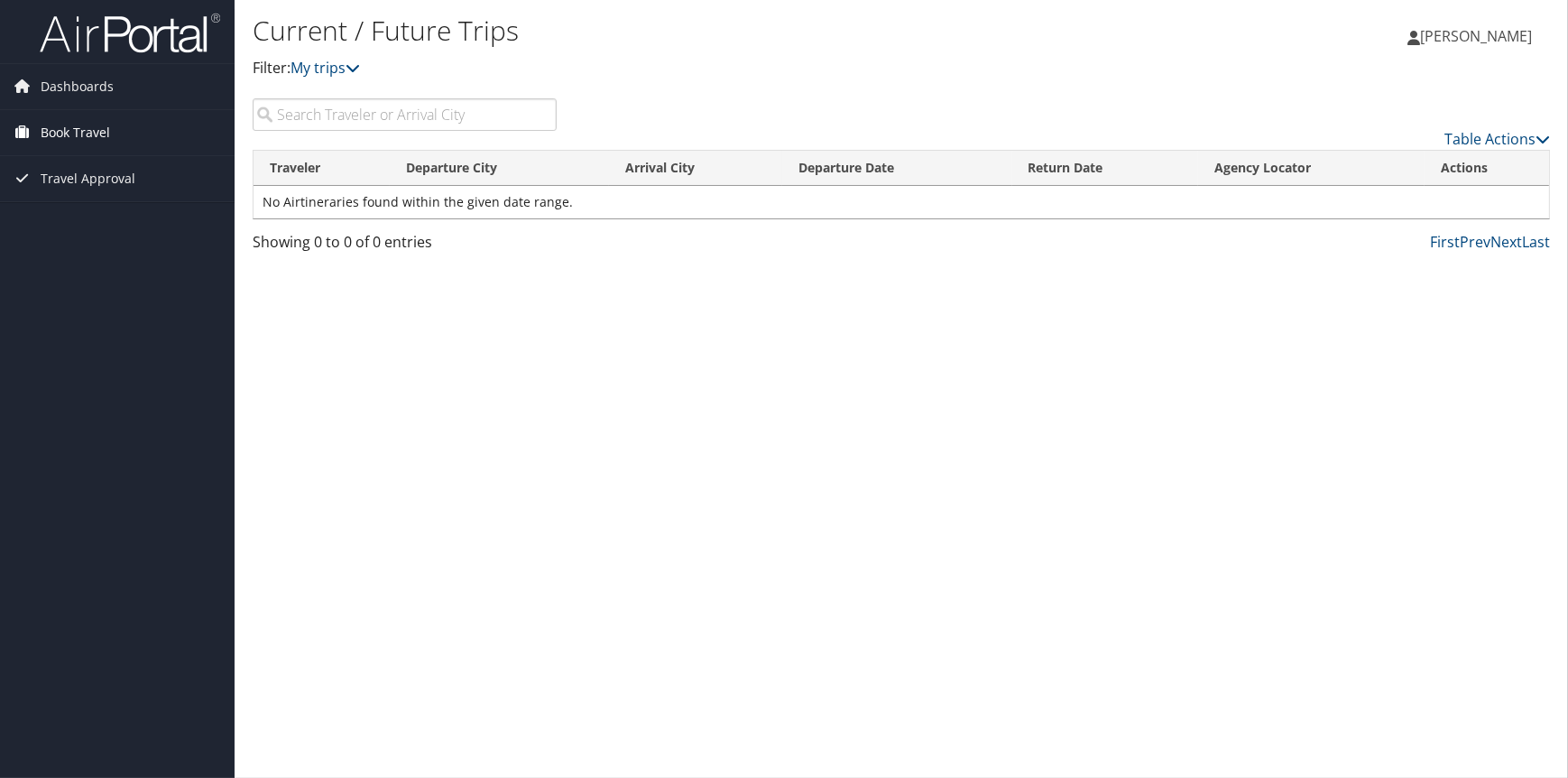
click at [87, 129] on span "Book Travel" at bounding box center [75, 132] width 69 height 45
click at [84, 195] on link "Book/Manage Online Trips" at bounding box center [117, 195] width 235 height 27
